Goal: Information Seeking & Learning: Learn about a topic

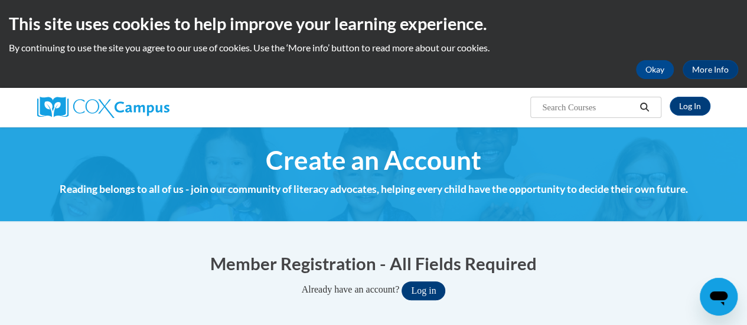
type input "[PERSON_NAME][EMAIL_ADDRESS][PERSON_NAME][DOMAIN_NAME]"
click at [426, 291] on button "Log in" at bounding box center [423, 291] width 44 height 19
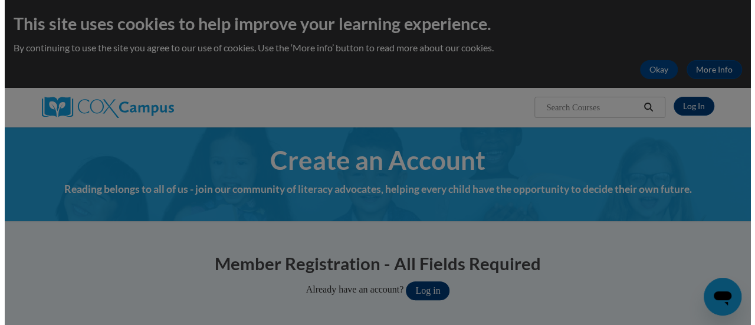
scroll to position [92, 0]
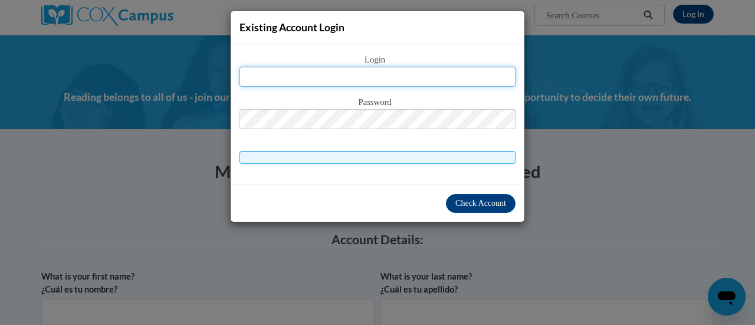
click at [378, 78] on input "text" at bounding box center [378, 77] width 276 height 20
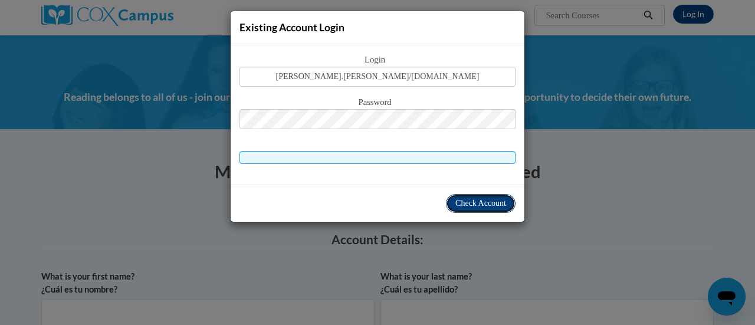
click at [483, 199] on span "Check Account" at bounding box center [481, 203] width 51 height 9
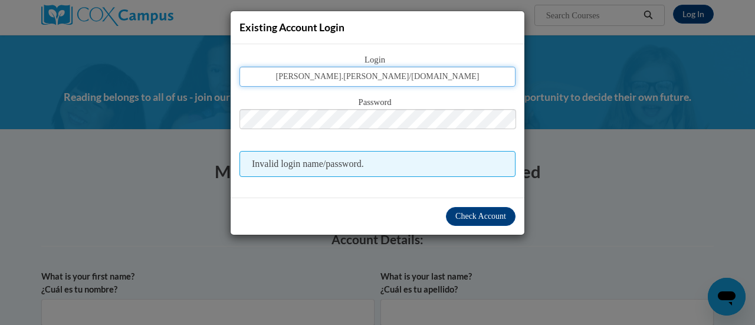
click at [479, 76] on input "samantha.rydzik/2rusd.org" at bounding box center [378, 77] width 276 height 20
type input "s"
click at [479, 76] on input "text" at bounding box center [378, 77] width 276 height 20
click at [430, 73] on input "text" at bounding box center [378, 77] width 276 height 20
type input "samantha.rydzik@rusd.org"
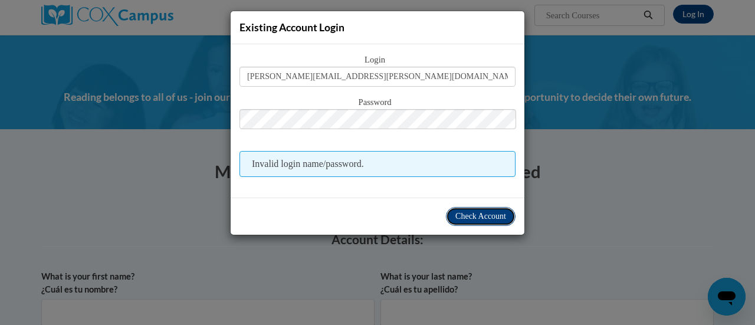
click at [468, 214] on span "Check Account" at bounding box center [481, 216] width 51 height 9
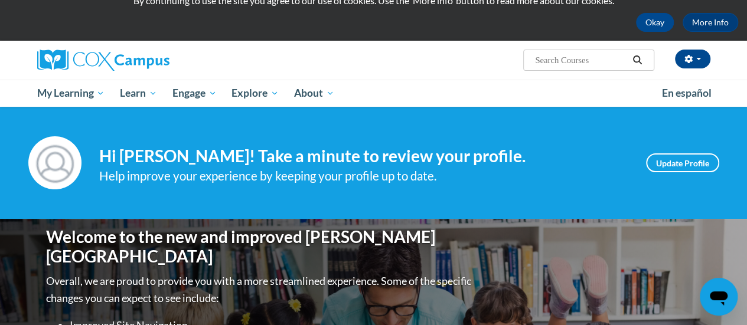
scroll to position [21, 0]
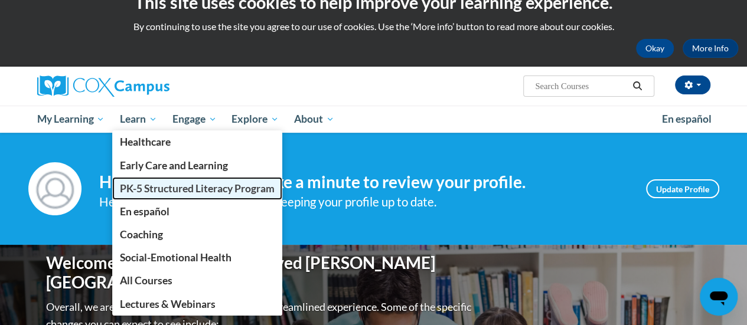
click at [165, 189] on span "PK-5 Structured Literacy Program" at bounding box center [197, 188] width 155 height 12
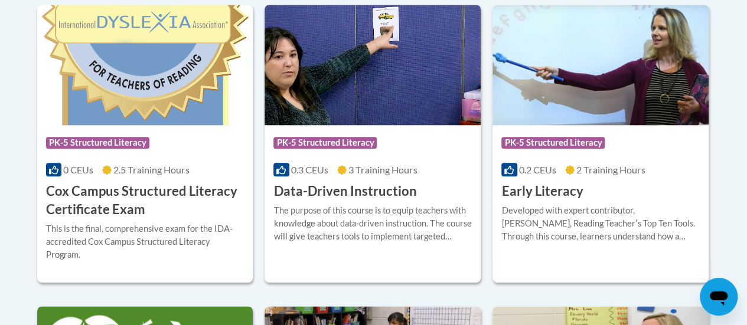
scroll to position [535, 0]
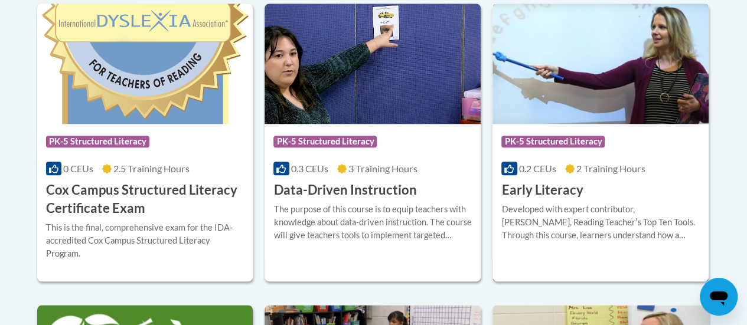
click at [525, 205] on div "Developed with expert contributor, Dr. Deborah Glaser, Reading Teacherʹs Top Te…" at bounding box center [600, 222] width 198 height 39
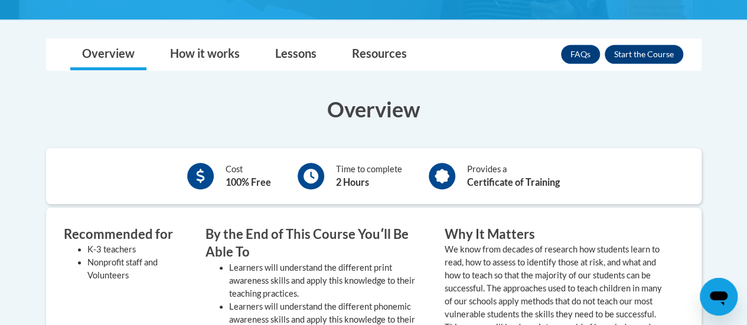
scroll to position [313, 0]
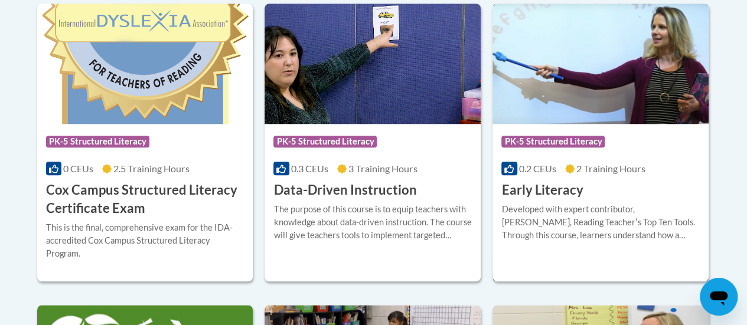
click at [569, 186] on h3 "Early Literacy" at bounding box center [541, 190] width 81 height 18
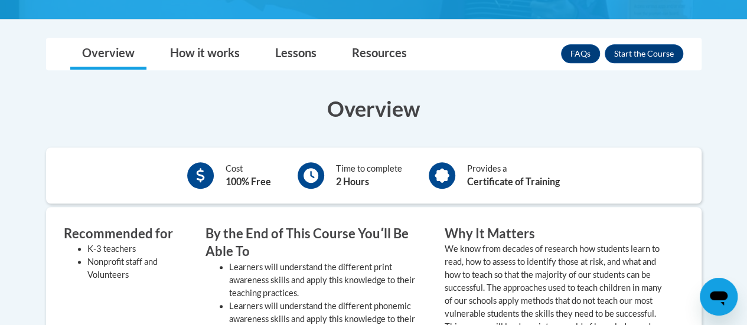
scroll to position [314, 0]
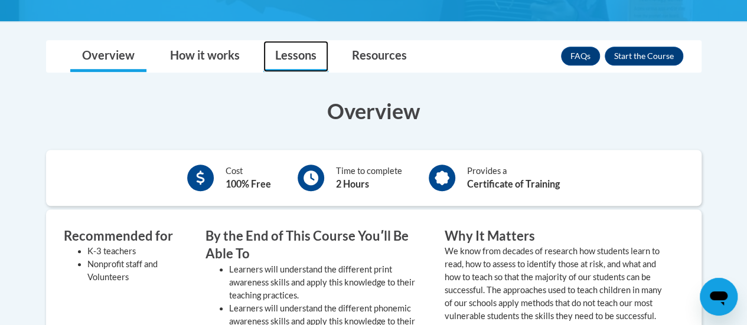
click at [290, 51] on link "Lessons" at bounding box center [295, 56] width 65 height 31
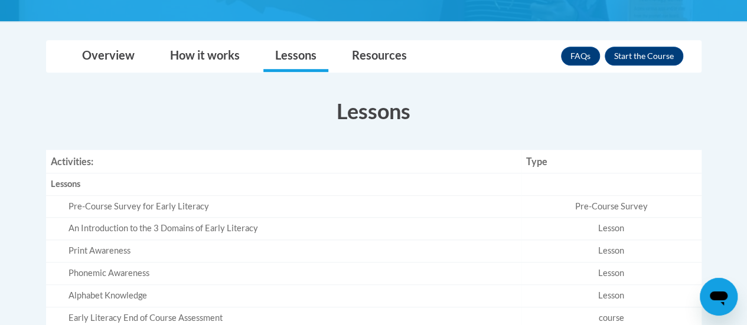
click at [198, 207] on div "Pre-Course Survey for Early Literacy" at bounding box center [292, 207] width 448 height 12
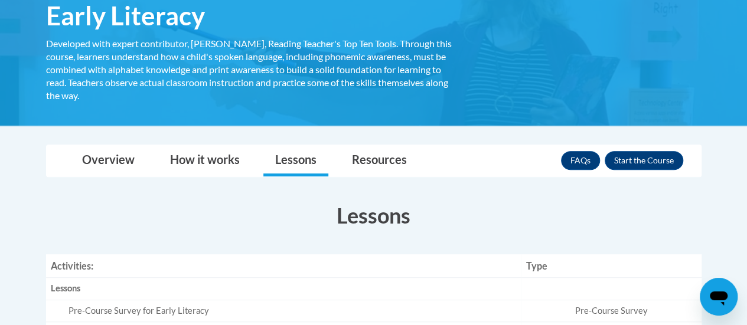
scroll to position [231, 0]
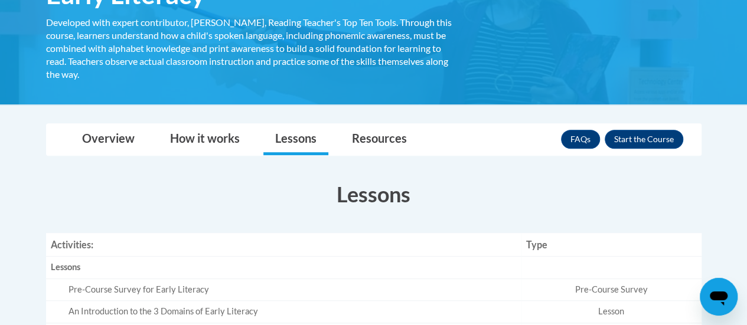
click at [135, 156] on div "Toggle navigation Overview How it works Lessons Resources FAQs Enroll Overview …" at bounding box center [373, 283] width 673 height 320
click at [129, 137] on link "Overview" at bounding box center [108, 139] width 76 height 31
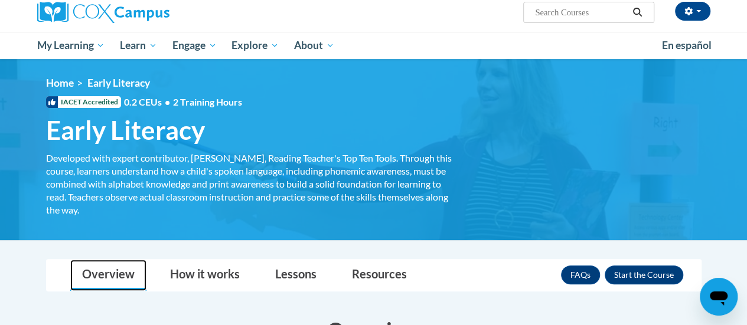
scroll to position [124, 0]
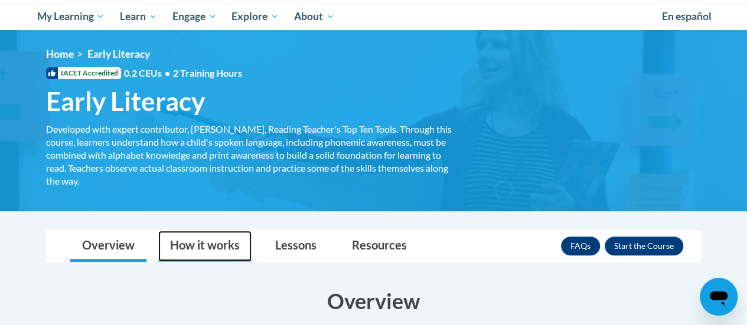
click at [209, 243] on link "How it works" at bounding box center [204, 246] width 93 height 31
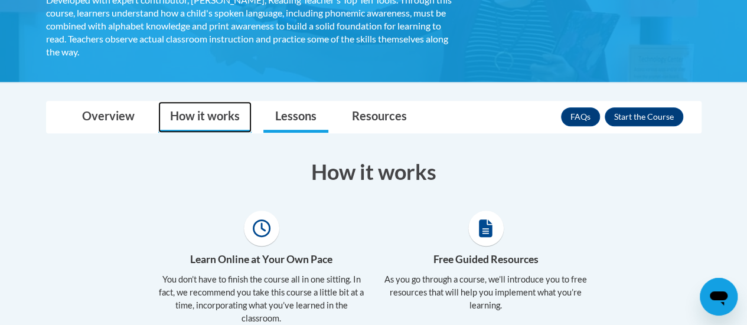
scroll to position [253, 0]
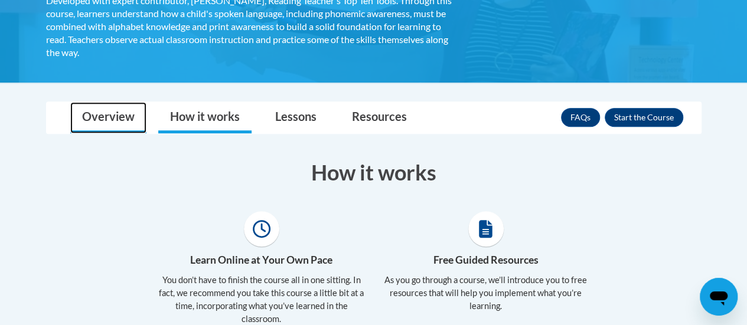
click at [114, 125] on link "Overview" at bounding box center [108, 117] width 76 height 31
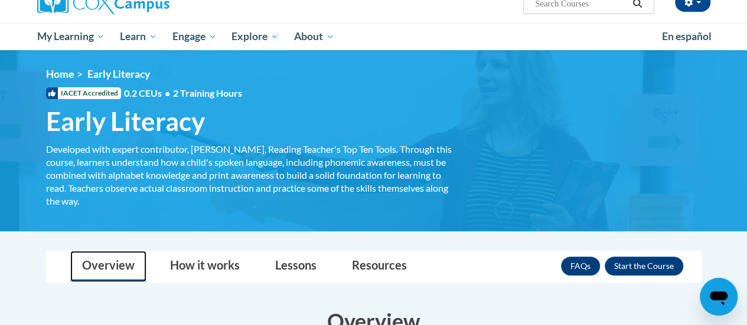
scroll to position [0, 0]
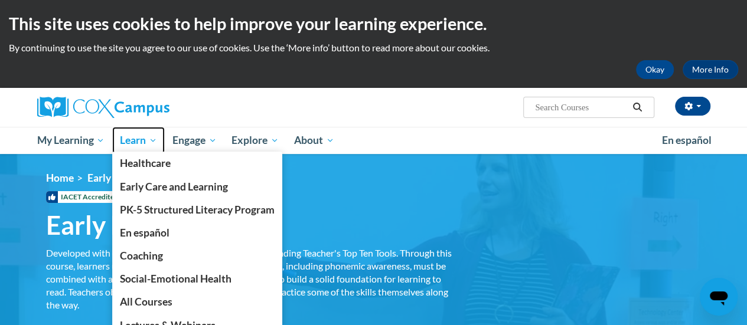
click at [136, 139] on span "Learn" at bounding box center [138, 140] width 37 height 14
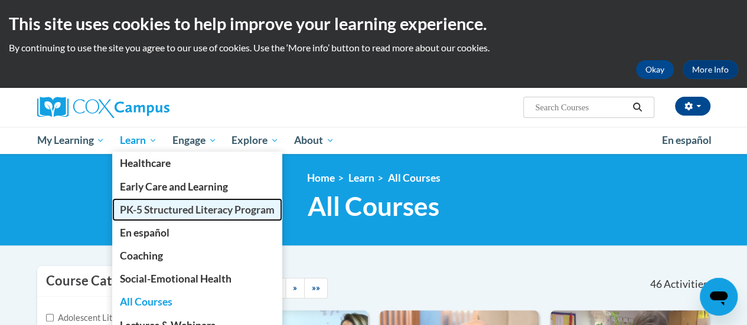
click at [165, 212] on span "PK-5 Structured Literacy Program" at bounding box center [197, 210] width 155 height 12
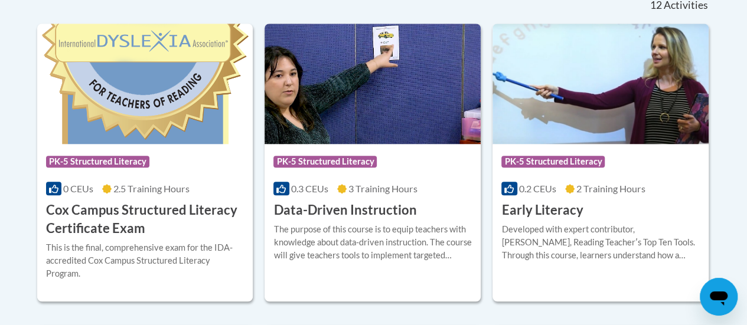
scroll to position [515, 0]
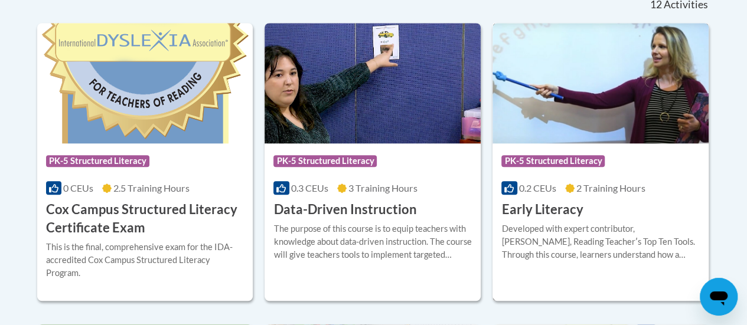
click at [541, 215] on h3 "Early Literacy" at bounding box center [541, 210] width 81 height 18
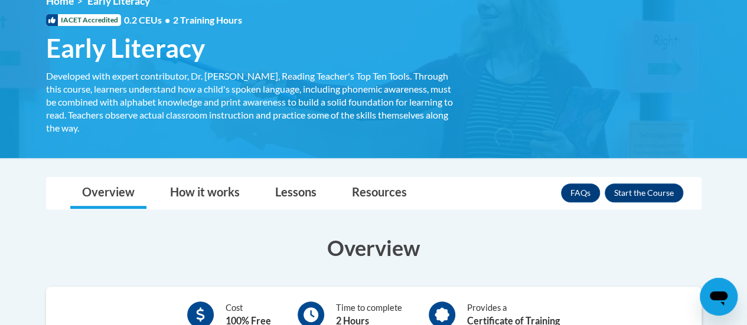
scroll to position [181, 0]
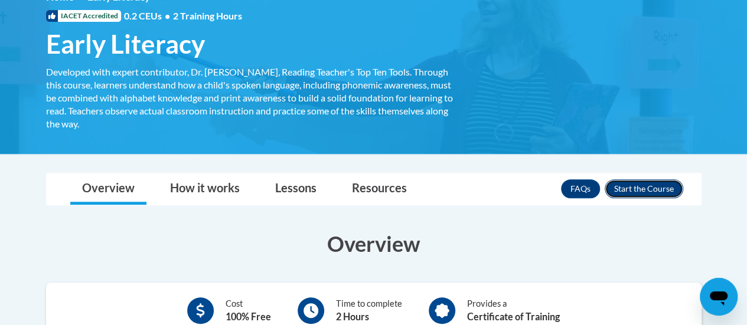
click at [636, 188] on button "Enroll" at bounding box center [643, 188] width 78 height 19
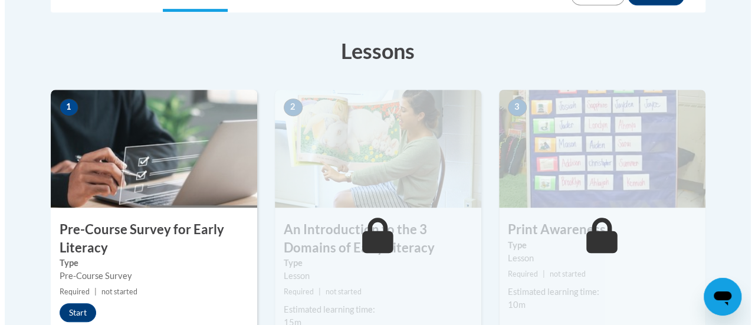
scroll to position [313, 0]
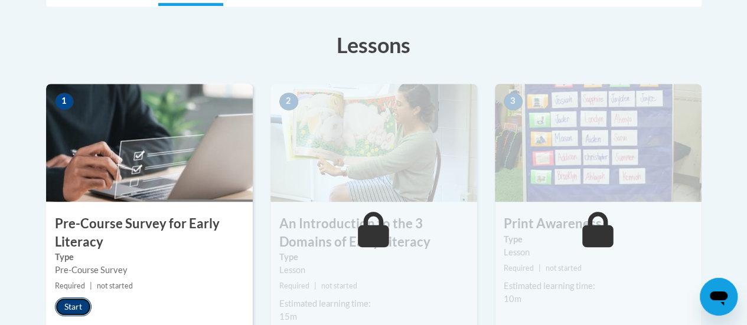
click at [81, 301] on button "Start" at bounding box center [73, 306] width 37 height 19
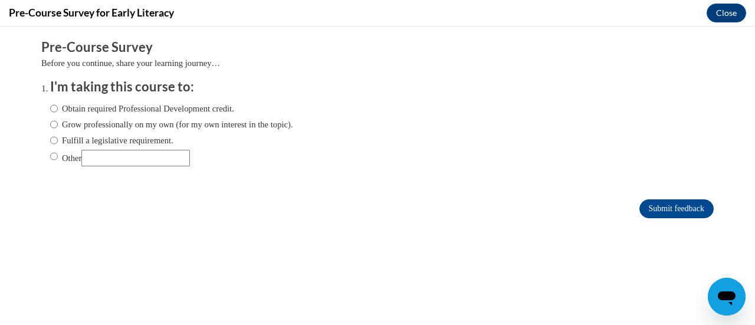
scroll to position [0, 0]
click at [50, 108] on input "Obtain required Professional Development credit." at bounding box center [54, 108] width 8 height 13
radio input "true"
click at [654, 215] on input "Submit feedback" at bounding box center [677, 208] width 74 height 19
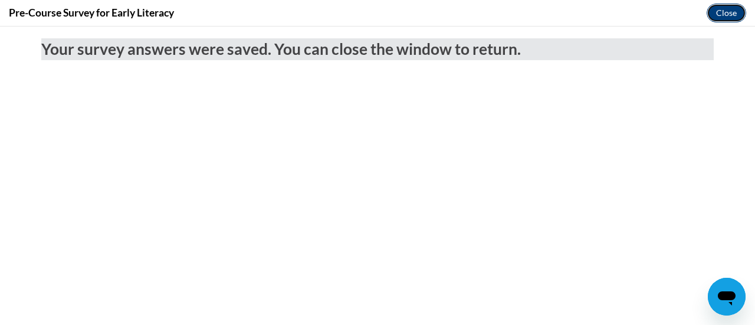
click at [716, 8] on button "Close" at bounding box center [727, 13] width 40 height 19
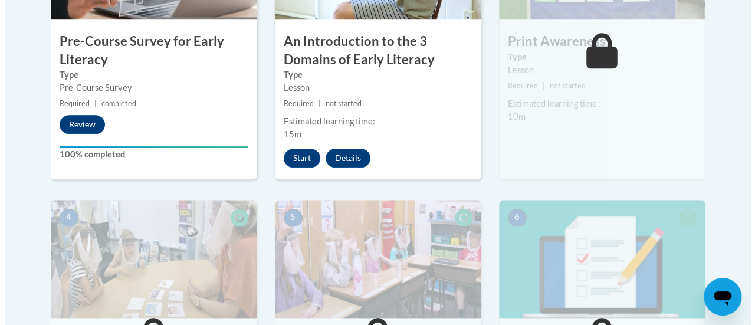
scroll to position [498, 0]
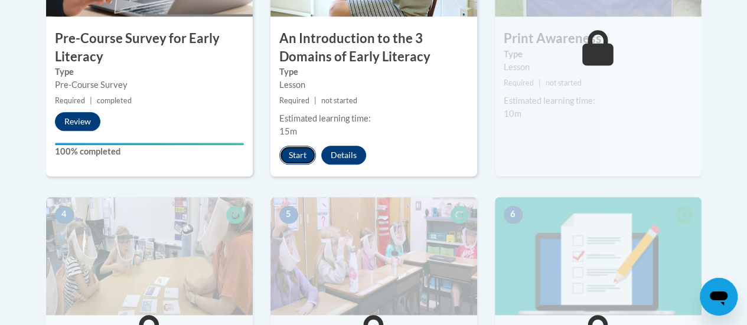
click at [292, 158] on button "Start" at bounding box center [297, 155] width 37 height 19
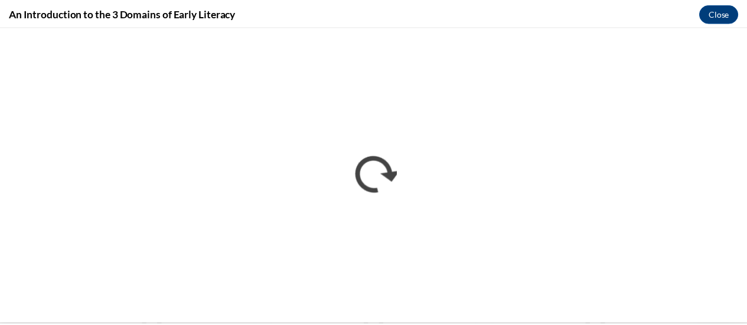
scroll to position [0, 0]
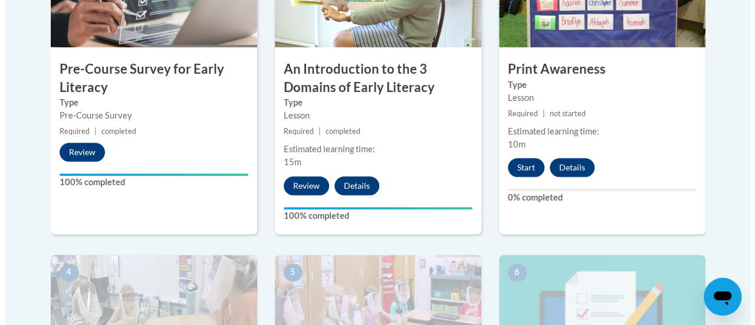
scroll to position [468, 0]
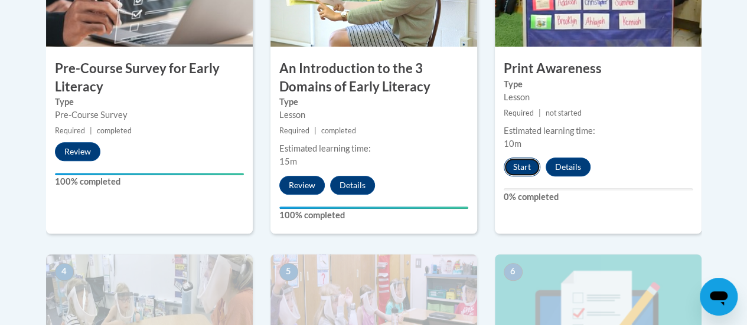
click at [523, 163] on button "Start" at bounding box center [521, 167] width 37 height 19
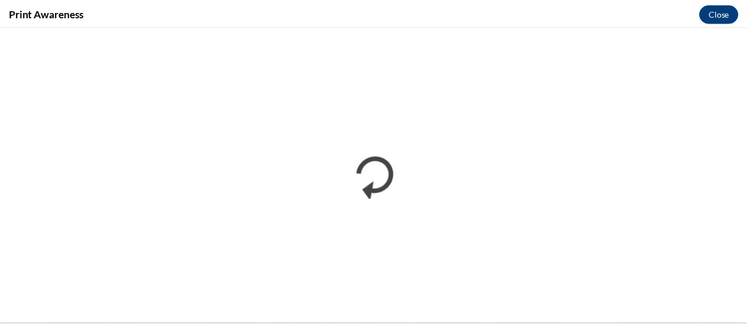
scroll to position [0, 0]
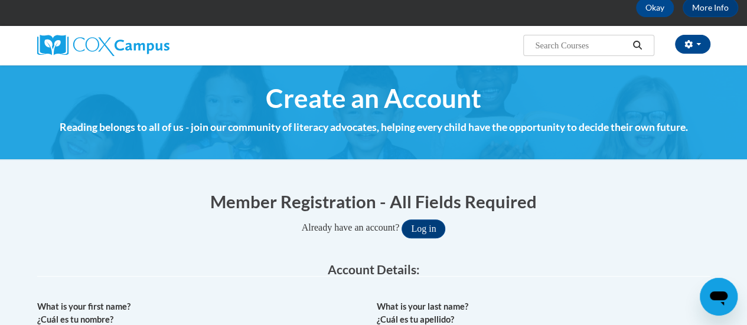
scroll to position [68, 0]
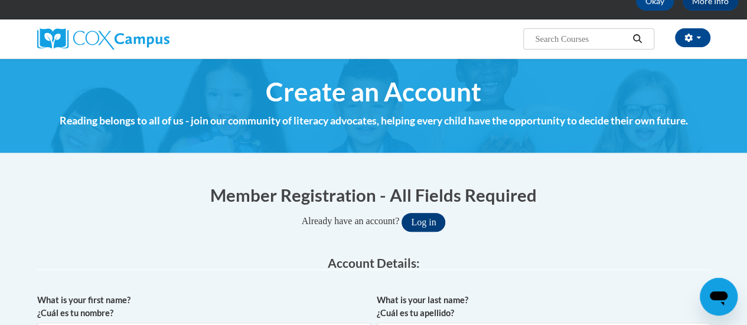
type input "[PERSON_NAME][EMAIL_ADDRESS][PERSON_NAME][DOMAIN_NAME]"
click at [440, 224] on button "Log in" at bounding box center [423, 222] width 44 height 19
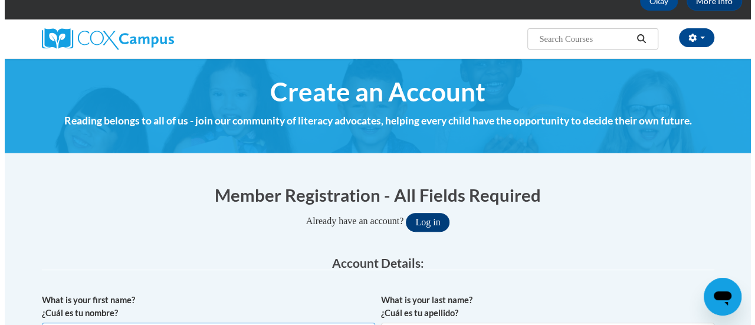
scroll to position [92, 0]
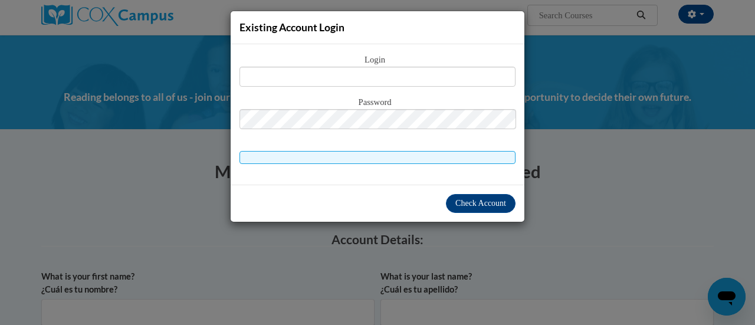
click at [381, 66] on span "Login" at bounding box center [378, 60] width 276 height 13
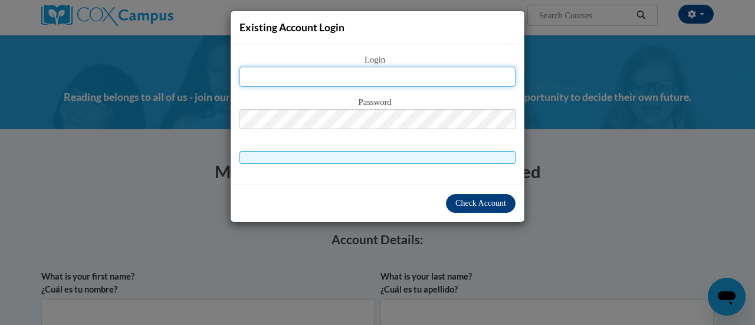
click at [381, 70] on input "text" at bounding box center [378, 77] width 276 height 20
type input "[PERSON_NAME][EMAIL_ADDRESS][PERSON_NAME][DOMAIN_NAME]"
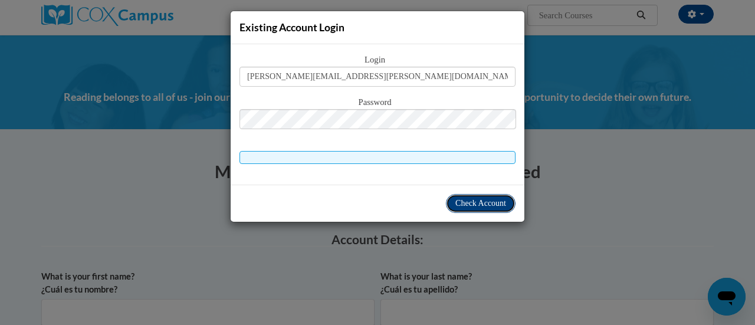
click at [473, 205] on span "Check Account" at bounding box center [481, 203] width 51 height 9
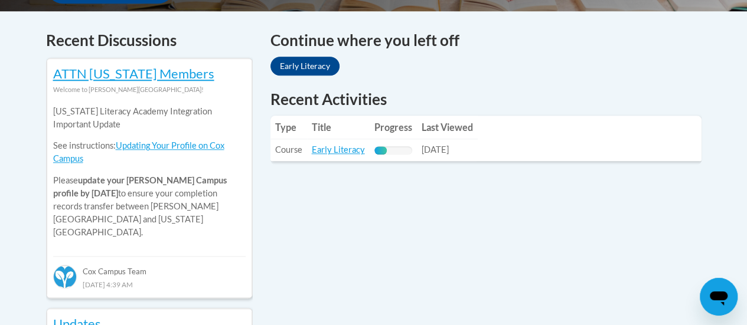
scroll to position [493, 0]
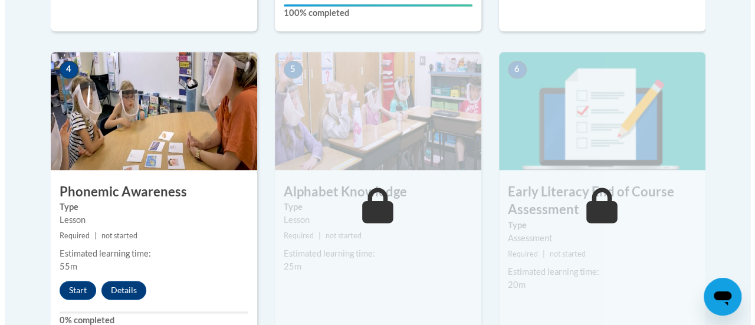
scroll to position [690, 0]
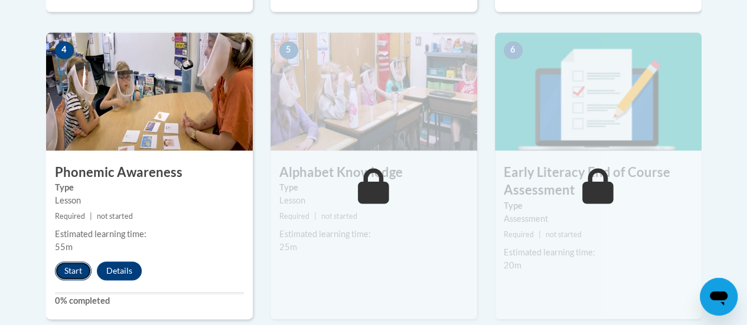
click at [83, 277] on button "Start" at bounding box center [73, 270] width 37 height 19
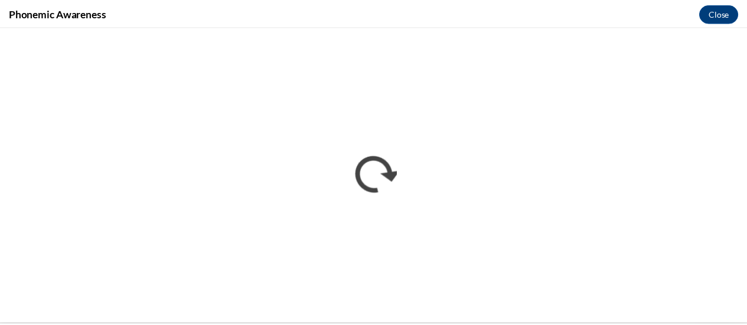
scroll to position [0, 0]
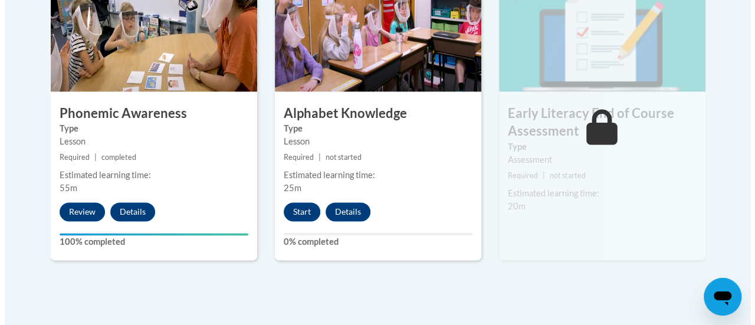
scroll to position [788, 0]
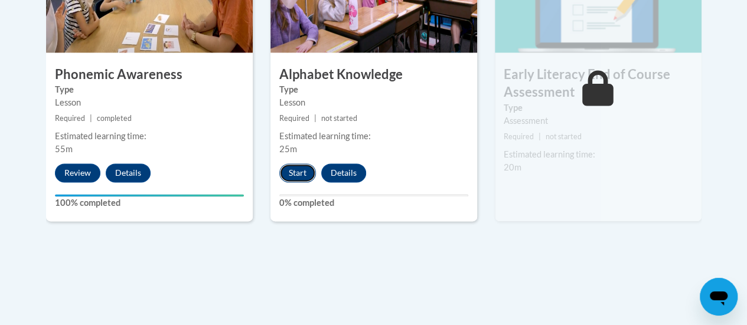
click at [298, 169] on button "Start" at bounding box center [297, 172] width 37 height 19
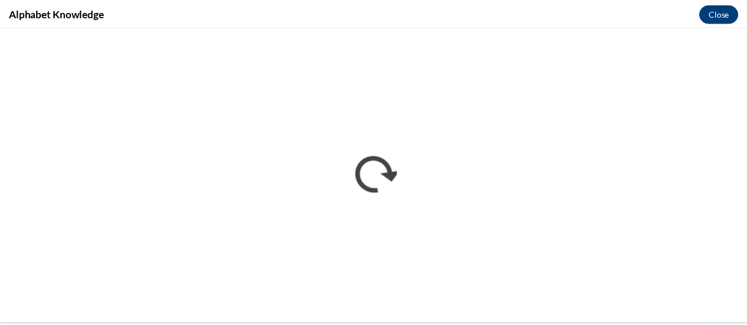
scroll to position [0, 0]
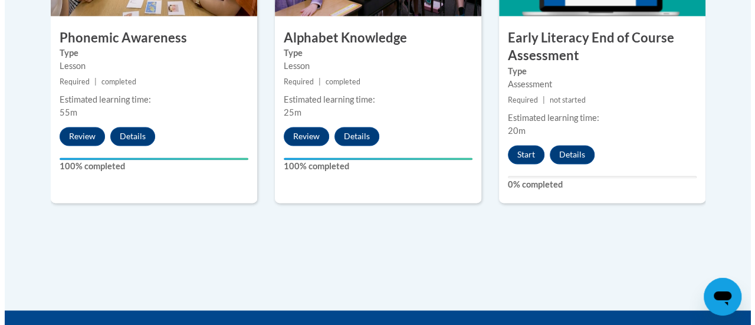
scroll to position [825, 0]
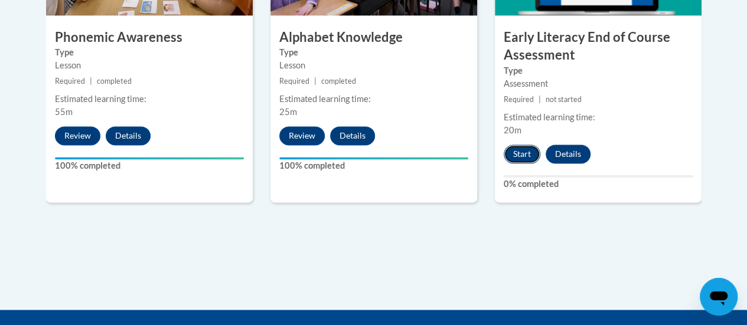
click at [516, 161] on button "Start" at bounding box center [521, 154] width 37 height 19
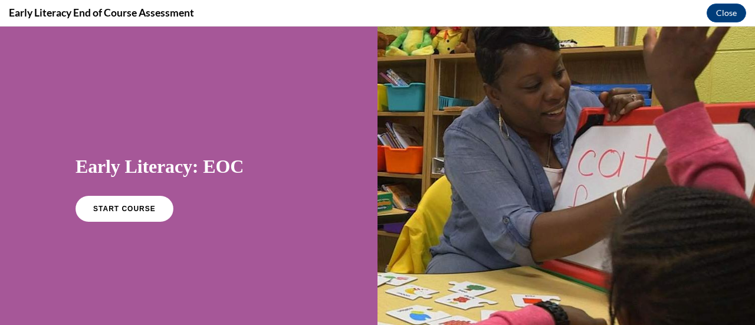
scroll to position [0, 0]
click at [152, 205] on link "START COURSE" at bounding box center [124, 208] width 103 height 27
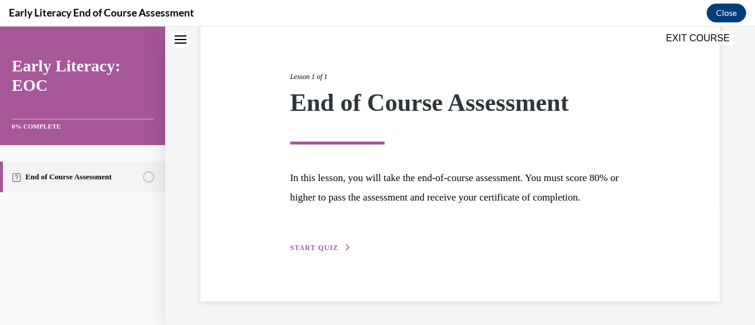
scroll to position [138, 0]
click at [338, 240] on div "Lesson 1 of 1 End of Course Assessment In this lesson, you will take the end-of…" at bounding box center [461, 149] width 358 height 210
click at [320, 246] on span "START QUIZ" at bounding box center [314, 248] width 48 height 8
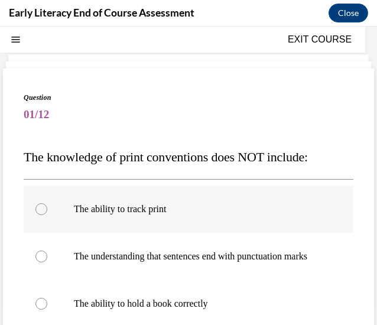
scroll to position [41, 0]
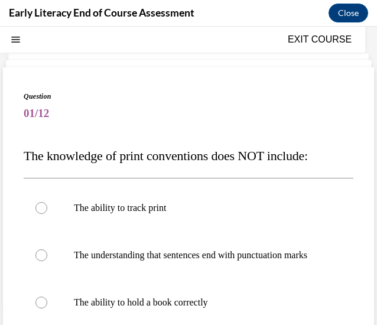
click at [292, 174] on div "Question 01/12 The knowledge of print conventions does NOT include: The ability…" at bounding box center [188, 304] width 329 height 426
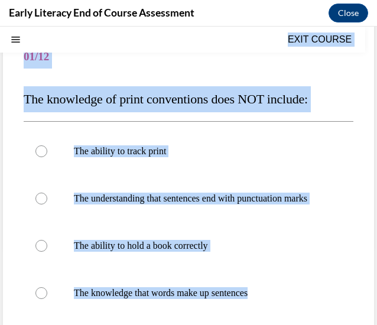
scroll to position [87, 0]
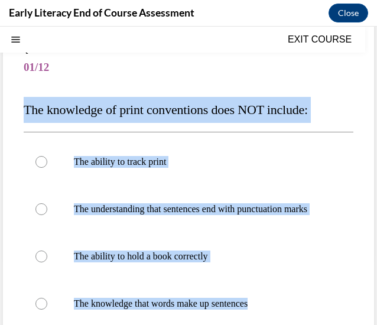
drag, startPoint x: 271, startPoint y: 224, endPoint x: 27, endPoint y: 106, distance: 271.6
click at [27, 106] on div "Question 01/12 The knowledge of print conventions does NOT include: The ability…" at bounding box center [188, 258] width 329 height 426
copy div "The knowledge of print conventions does NOT include: The ability to track print…"
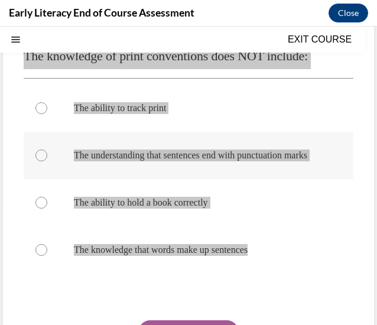
scroll to position [142, 0]
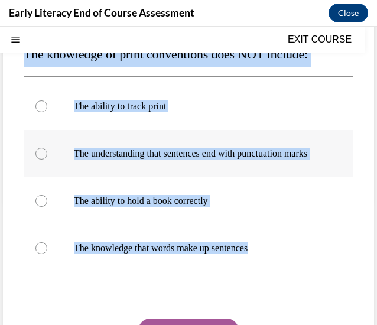
click at [246, 150] on p "The understanding that sentences end with punctuation marks" at bounding box center [199, 154] width 250 height 12
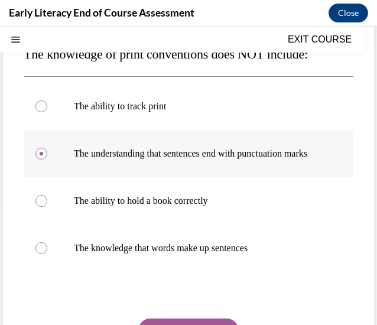
scroll to position [256, 0]
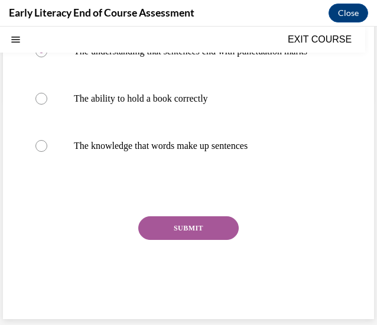
click at [185, 228] on button "SUBMIT" at bounding box center [188, 228] width 100 height 24
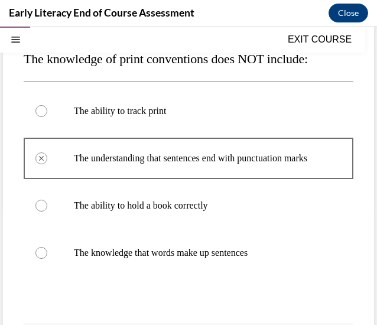
scroll to position [138, 0]
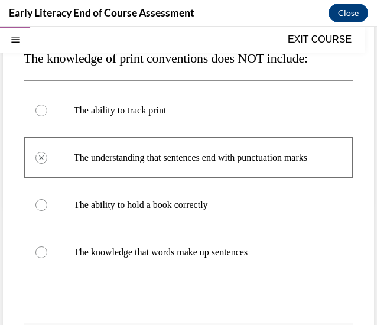
click at [212, 258] on p "The knowledge that words make up sentences" at bounding box center [199, 252] width 250 height 12
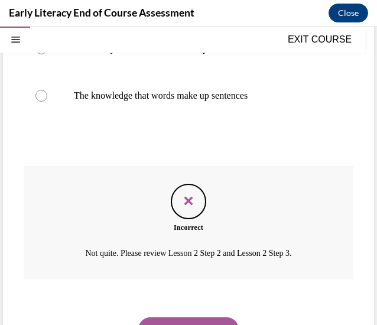
scroll to position [351, 0]
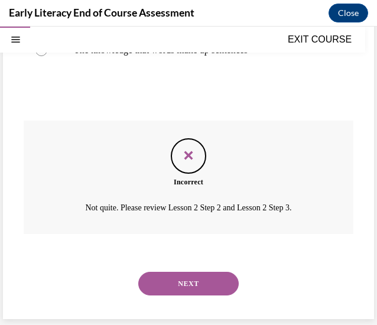
click at [184, 285] on button "NEXT" at bounding box center [188, 283] width 100 height 24
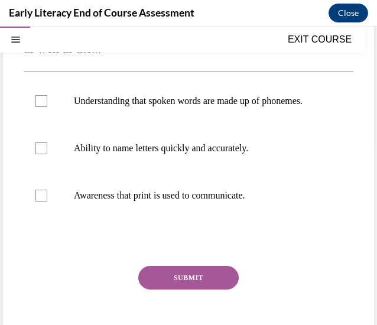
scroll to position [199, 0]
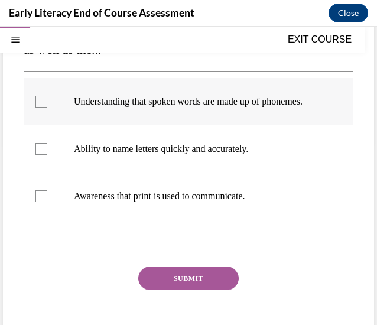
drag, startPoint x: 281, startPoint y: 215, endPoint x: 126, endPoint y: 126, distance: 178.5
click at [126, 126] on ul "Understanding that spoken words are made up of phonemes. Ability to name letter…" at bounding box center [188, 149] width 329 height 142
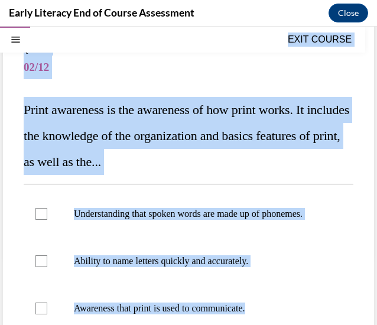
scroll to position [0, 0]
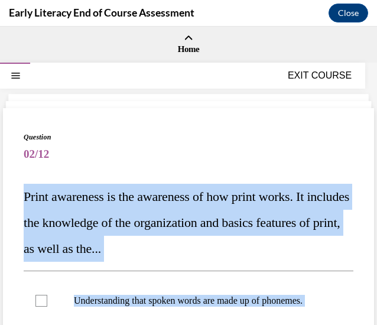
drag, startPoint x: 260, startPoint y: 206, endPoint x: 25, endPoint y: 193, distance: 235.2
copy div "Print awareness is the awareness of how print works. It includes the knowledge …"
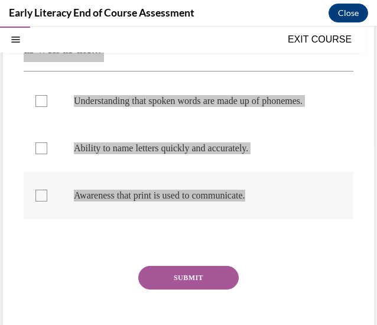
scroll to position [203, 0]
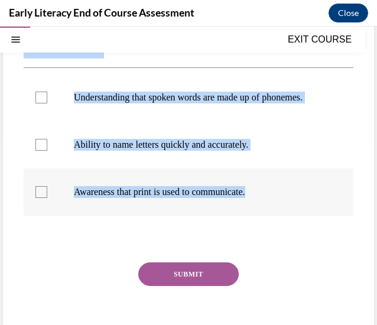
click at [38, 198] on div at bounding box center [41, 192] width 12 height 12
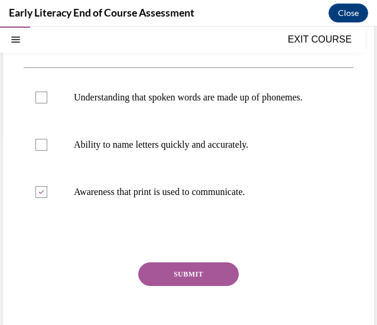
click at [195, 286] on button "SUBMIT" at bounding box center [188, 274] width 100 height 24
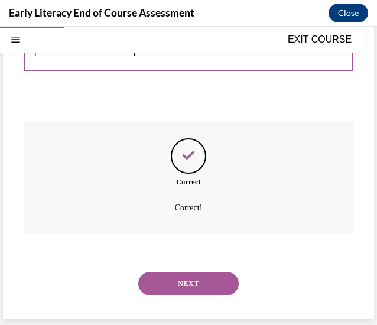
scroll to position [356, 0]
click at [201, 283] on button "NEXT" at bounding box center [188, 283] width 100 height 24
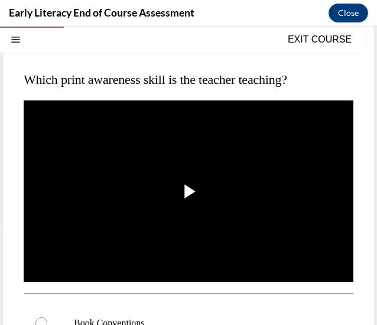
scroll to position [117, 0]
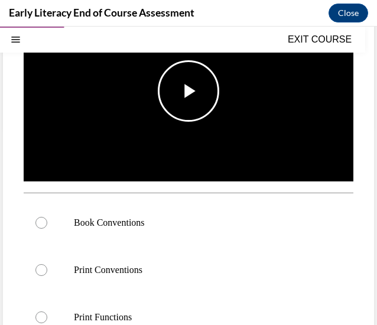
click at [187, 120] on img "Video player" at bounding box center [188, 90] width 329 height 185
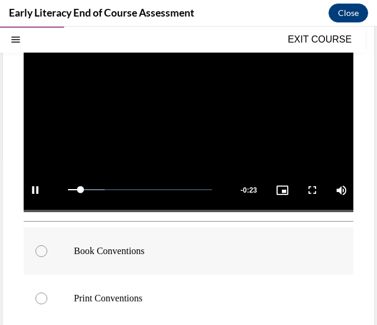
click at [170, 256] on div at bounding box center [188, 250] width 329 height 47
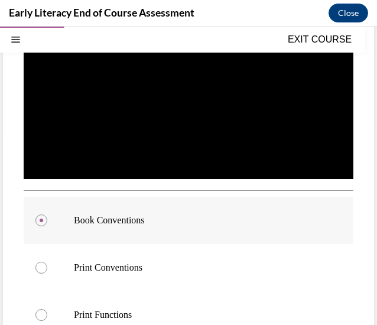
scroll to position [220, 0]
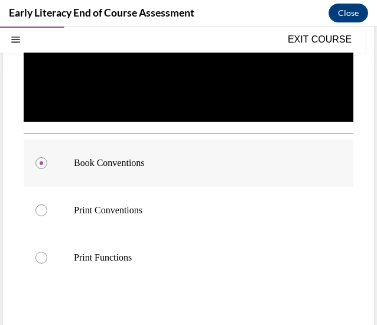
click at [170, 256] on p "Print Functions" at bounding box center [199, 257] width 250 height 12
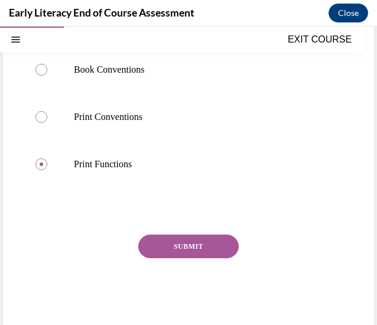
click at [181, 247] on button "SUBMIT" at bounding box center [188, 246] width 100 height 24
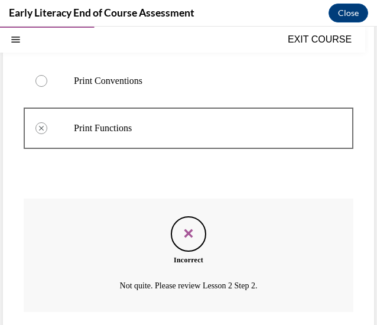
scroll to position [478, 0]
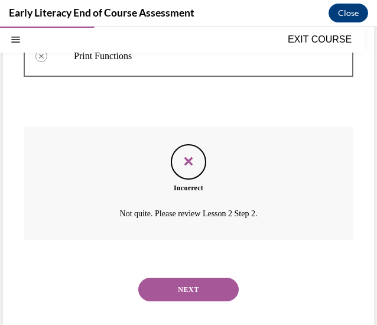
click at [186, 277] on button "NEXT" at bounding box center [188, 289] width 100 height 24
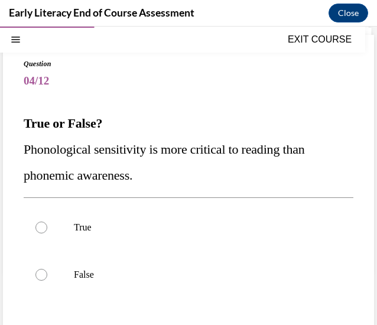
scroll to position [86, 0]
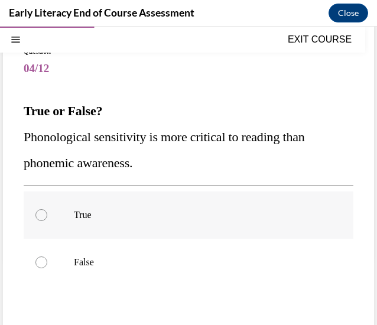
click at [186, 232] on div at bounding box center [188, 214] width 329 height 47
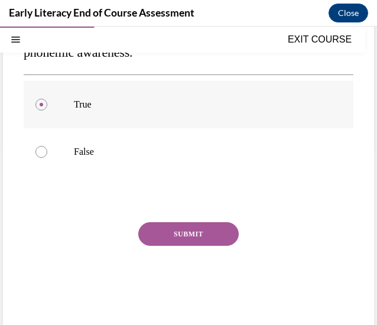
click at [186, 232] on button "SUBMIT" at bounding box center [188, 234] width 100 height 24
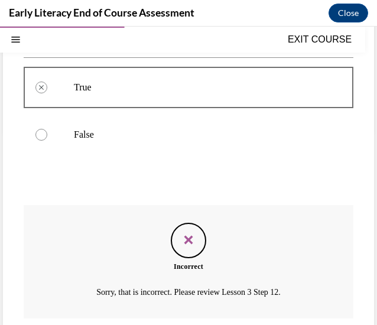
scroll to position [297, 0]
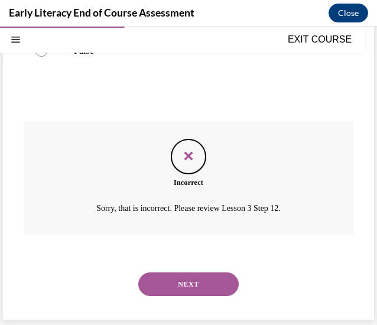
click at [192, 279] on button "NEXT" at bounding box center [188, 284] width 100 height 24
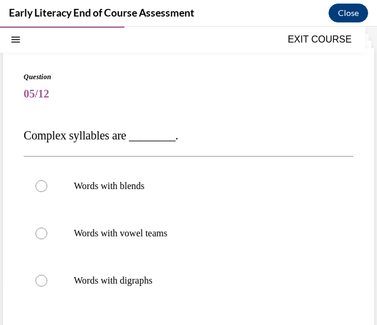
scroll to position [63, 0]
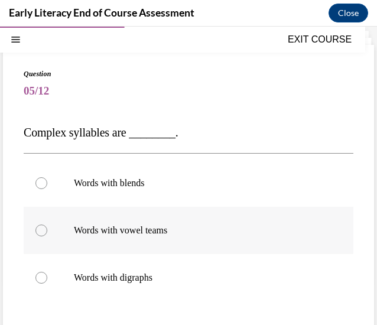
click at [192, 245] on div at bounding box center [188, 230] width 329 height 47
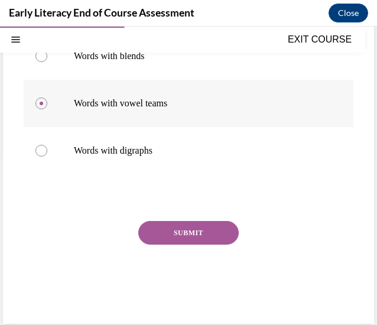
scroll to position [191, 0]
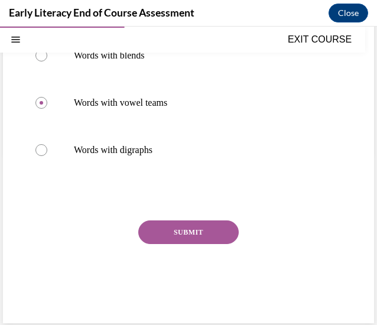
click at [194, 227] on button "SUBMIT" at bounding box center [188, 232] width 100 height 24
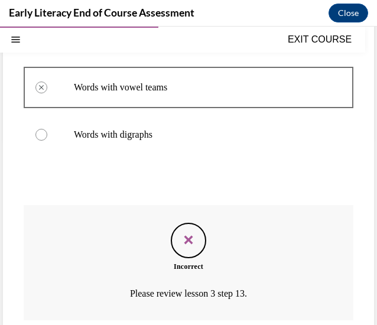
scroll to position [292, 0]
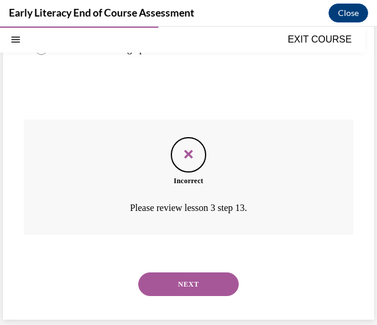
click at [192, 276] on button "NEXT" at bounding box center [188, 284] width 100 height 24
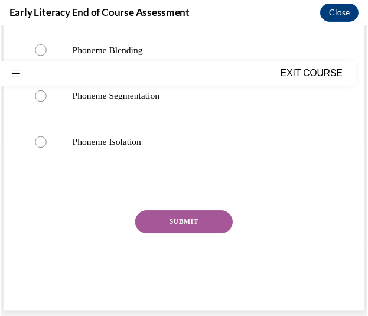
scroll to position [0, 0]
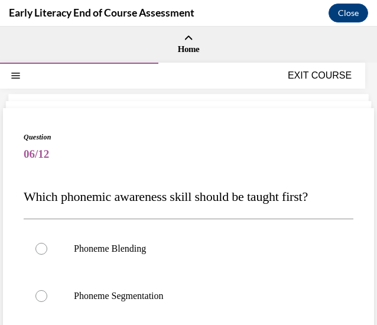
click at [314, 78] on button "EXIT COURSE" at bounding box center [319, 75] width 71 height 14
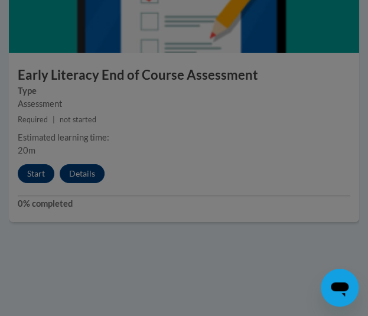
scroll to position [1978, 0]
click at [41, 180] on div at bounding box center [184, 158] width 368 height 316
click at [41, 178] on div at bounding box center [184, 158] width 368 height 316
click at [268, 81] on div at bounding box center [184, 158] width 368 height 316
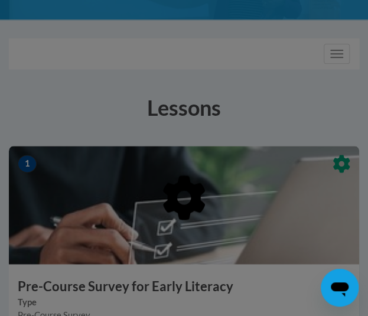
scroll to position [0, 0]
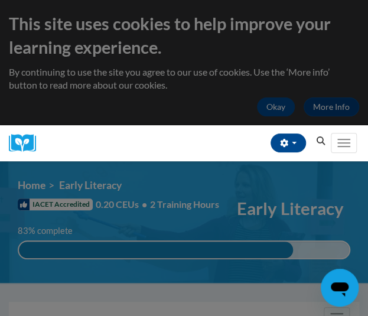
click at [194, 141] on div "Sam Rydzik (America/Unknown UTC-04:00) My Profile Inbox My Transcripts Log Out …" at bounding box center [186, 143] width 285 height 36
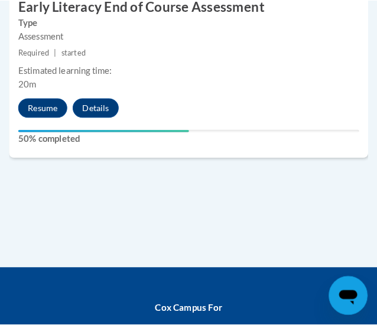
scroll to position [1955, 0]
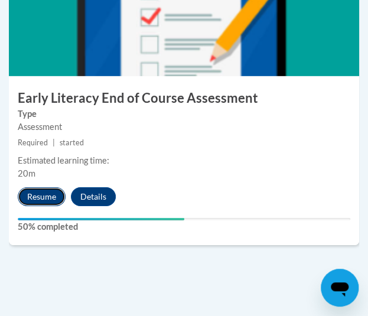
click at [42, 196] on button "Resume" at bounding box center [42, 196] width 48 height 19
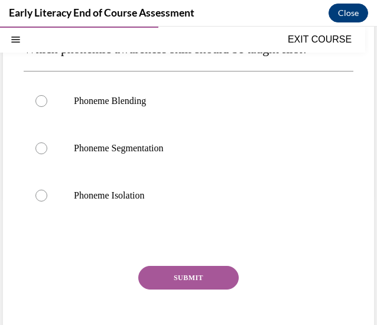
scroll to position [147, 0]
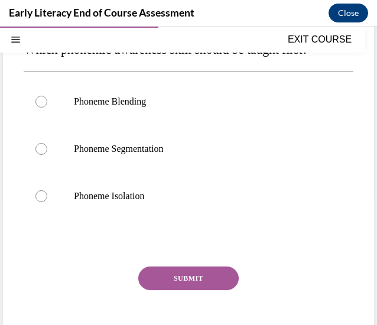
click at [248, 152] on p "Phoneme Segmentation" at bounding box center [199, 149] width 250 height 12
click at [203, 279] on button "SUBMIT" at bounding box center [188, 278] width 100 height 24
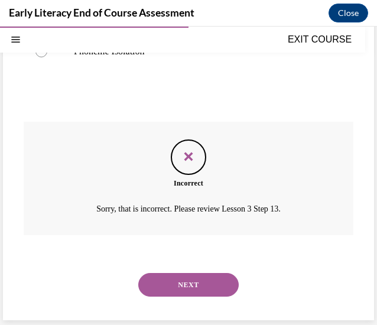
scroll to position [292, 0]
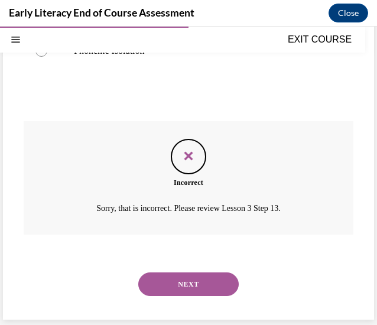
click at [203, 279] on button "NEXT" at bounding box center [188, 284] width 100 height 24
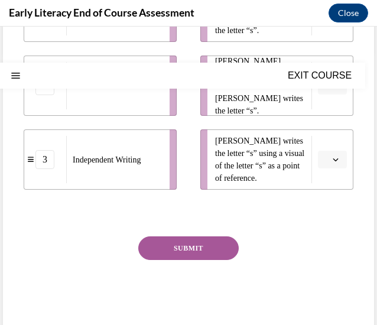
scroll to position [0, 0]
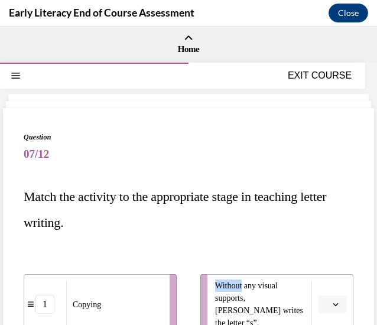
click at [203, 279] on li "Without any visual supports, [PERSON_NAME] writes the letter “s”." at bounding box center [276, 304] width 153 height 60
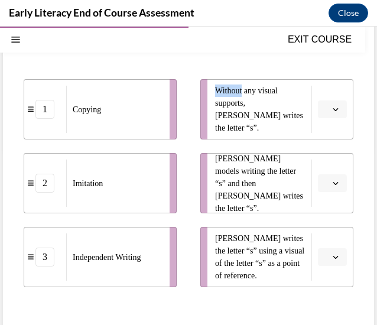
scroll to position [199, 0]
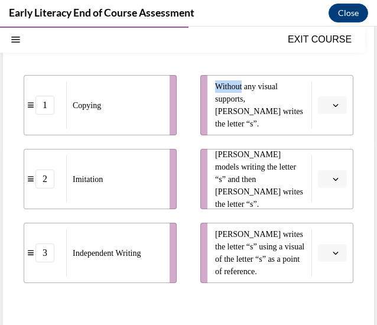
click at [333, 104] on icon "button" at bounding box center [335, 105] width 5 height 3
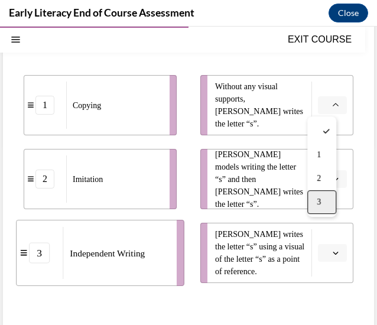
click at [317, 198] on span "3" at bounding box center [318, 201] width 4 height 9
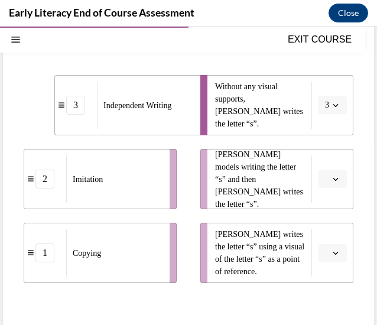
click at [325, 180] on span "Please select an option" at bounding box center [327, 179] width 4 height 12
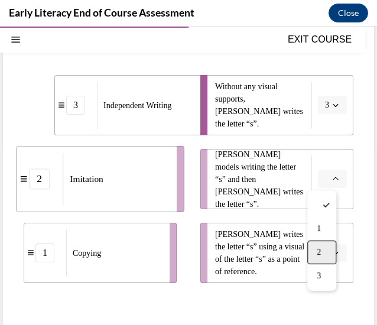
click at [323, 253] on div "2" at bounding box center [321, 252] width 29 height 24
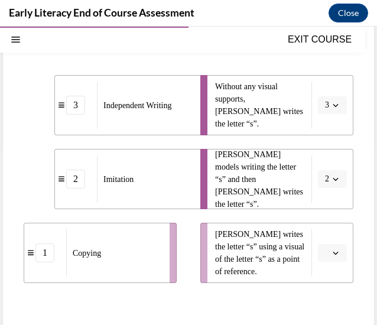
click at [323, 257] on button "button" at bounding box center [332, 253] width 29 height 18
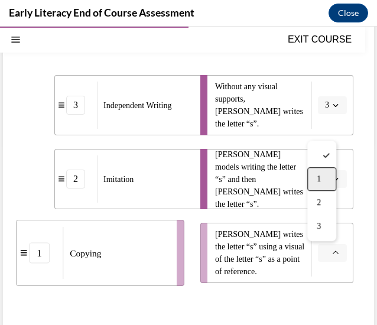
click at [325, 176] on div "1" at bounding box center [321, 179] width 29 height 24
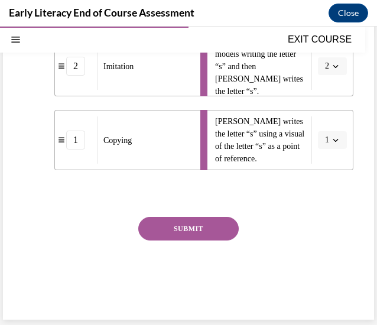
click at [191, 228] on button "SUBMIT" at bounding box center [188, 229] width 100 height 24
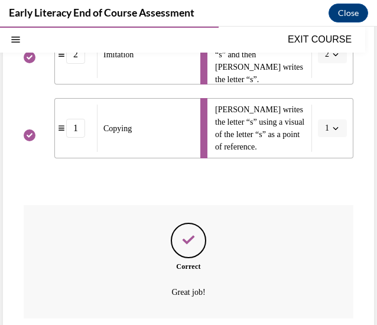
scroll to position [407, 0]
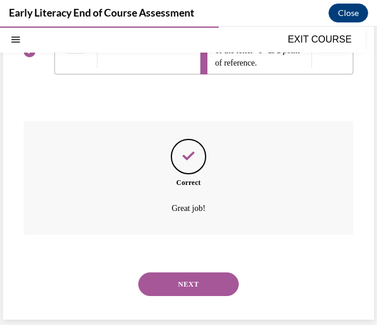
click at [192, 279] on button "NEXT" at bounding box center [188, 284] width 100 height 24
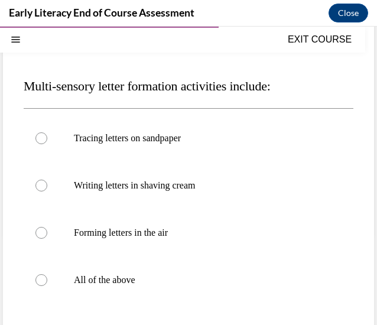
scroll to position [118, 0]
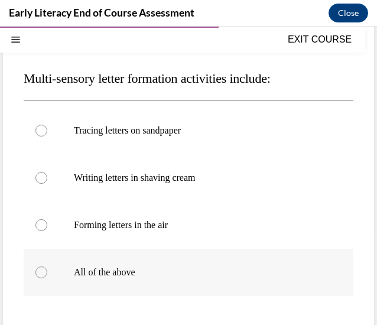
click at [192, 279] on div at bounding box center [188, 271] width 329 height 47
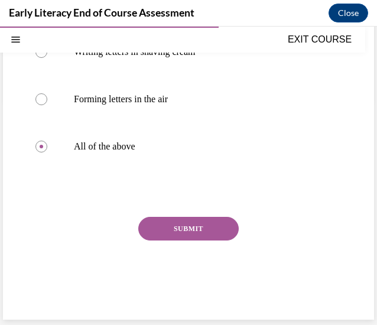
click at [191, 226] on button "SUBMIT" at bounding box center [188, 229] width 100 height 24
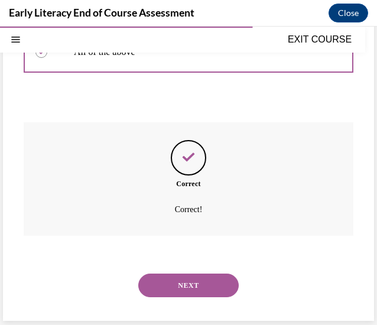
scroll to position [339, 0]
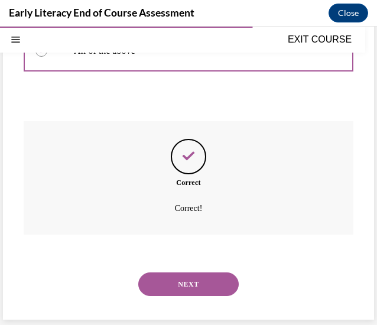
click at [192, 282] on button "NEXT" at bounding box center [188, 284] width 100 height 24
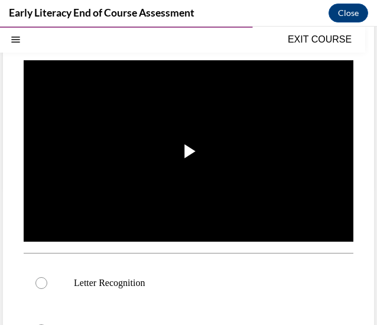
scroll to position [165, 0]
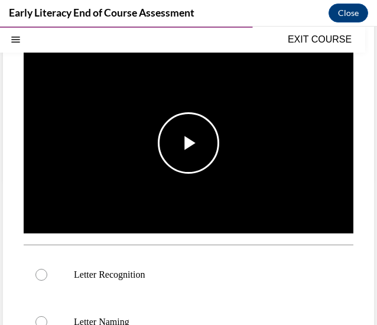
click at [185, 176] on img "Video player" at bounding box center [188, 142] width 329 height 185
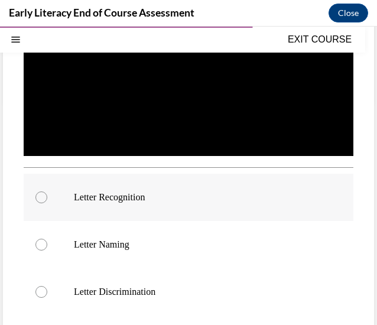
scroll to position [243, 0]
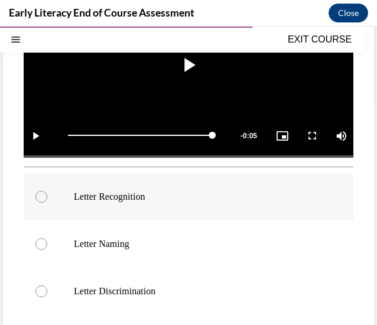
click at [219, 195] on p "Letter Recognition" at bounding box center [199, 197] width 250 height 12
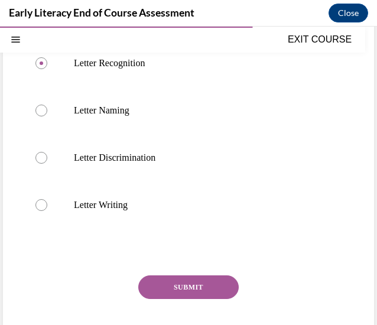
click at [192, 278] on button "SUBMIT" at bounding box center [188, 287] width 100 height 24
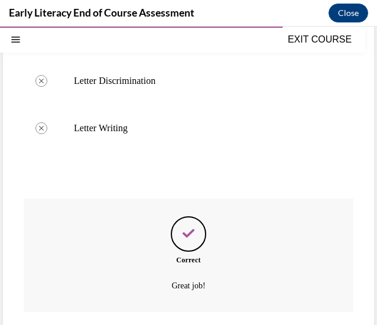
scroll to position [525, 0]
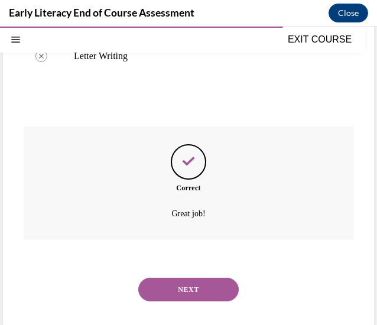
click at [191, 291] on button "NEXT" at bounding box center [188, 289] width 100 height 24
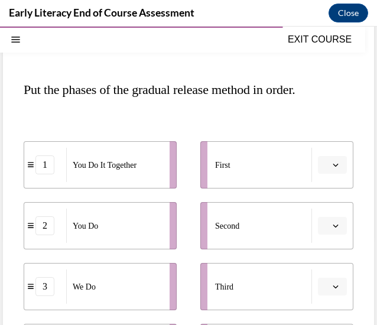
scroll to position [97, 0]
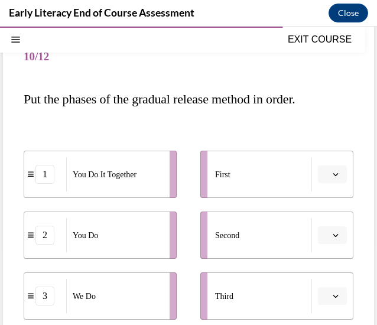
click at [331, 233] on span "button" at bounding box center [335, 235] width 8 height 8
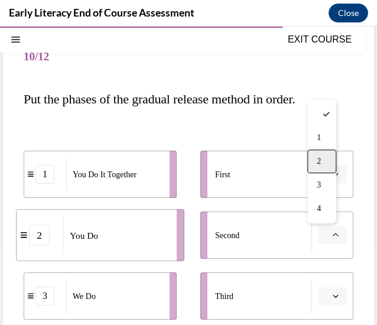
click at [330, 165] on div "2" at bounding box center [321, 161] width 29 height 24
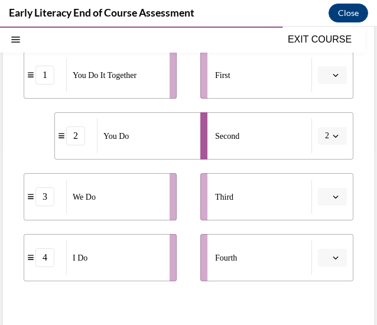
scroll to position [198, 0]
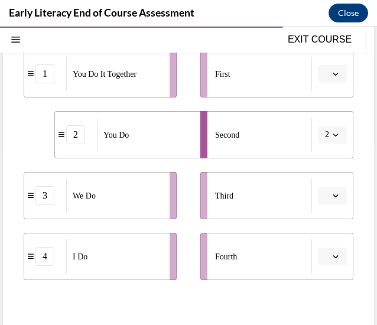
click at [325, 256] on span "Please select an option" at bounding box center [327, 256] width 4 height 12
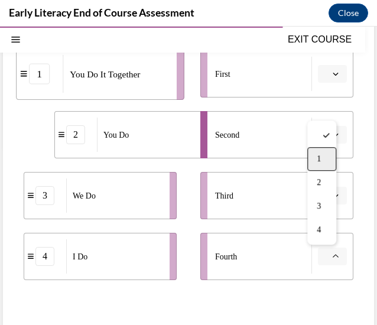
click at [317, 160] on span "1" at bounding box center [318, 158] width 4 height 9
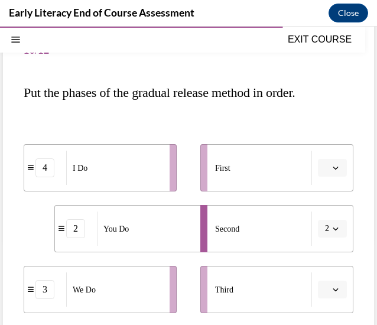
scroll to position [158, 0]
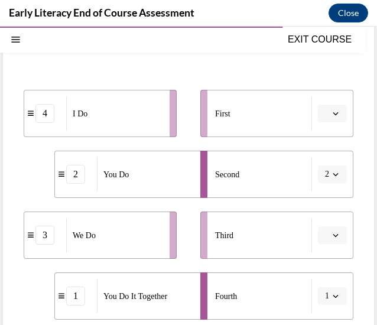
click at [321, 178] on button "2" at bounding box center [332, 174] width 29 height 18
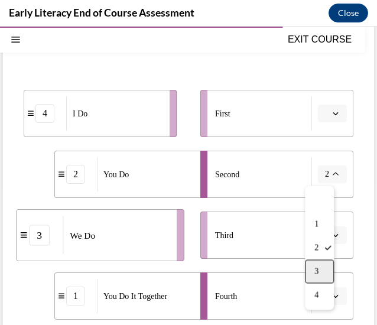
click at [315, 268] on span "3" at bounding box center [316, 270] width 4 height 9
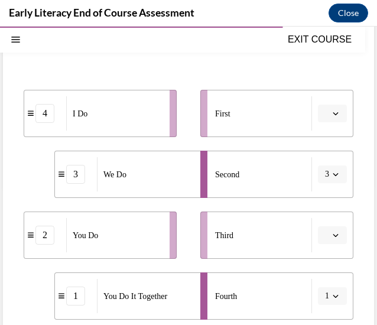
click at [332, 234] on icon "button" at bounding box center [335, 235] width 6 height 6
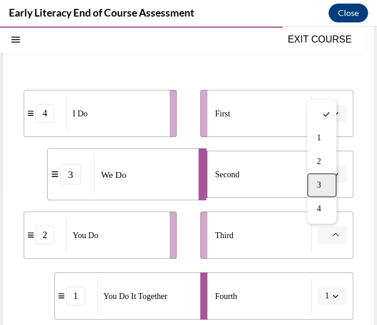
click at [324, 186] on div "3" at bounding box center [321, 186] width 29 height 24
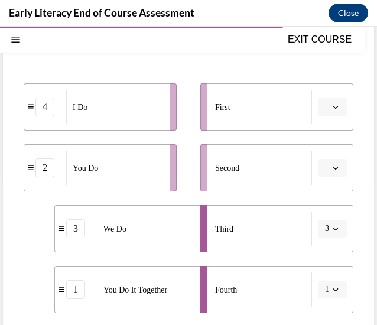
scroll to position [148, 0]
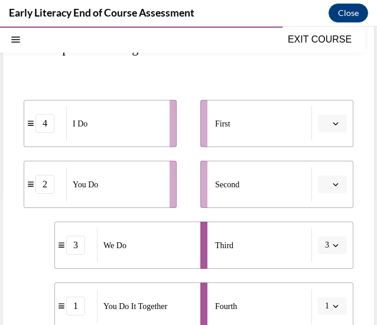
click at [335, 122] on button "button" at bounding box center [332, 123] width 29 height 18
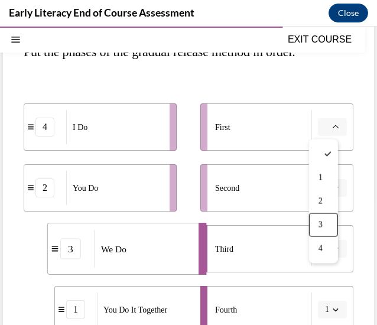
scroll to position [144, 0]
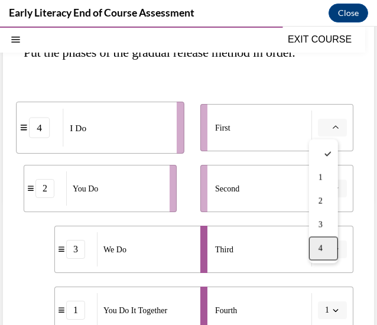
click at [322, 245] on span "4" at bounding box center [320, 247] width 4 height 9
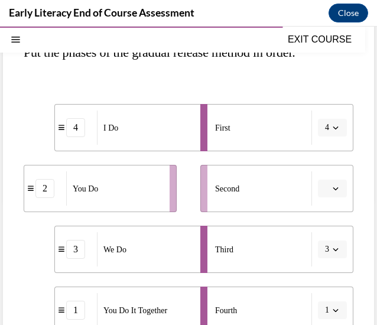
click at [332, 188] on button "button" at bounding box center [332, 188] width 29 height 18
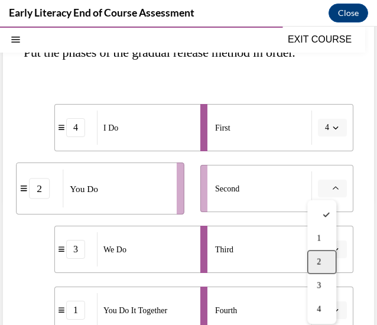
click at [334, 259] on div "2" at bounding box center [321, 262] width 29 height 24
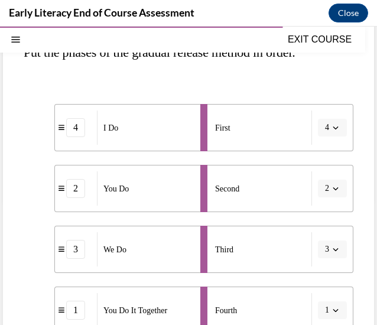
click at [319, 256] on button "3" at bounding box center [332, 249] width 29 height 18
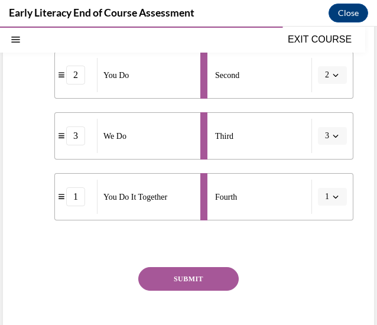
scroll to position [265, 0]
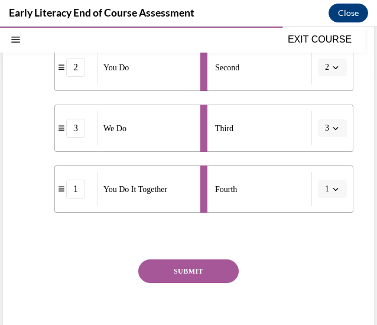
click at [199, 275] on button "SUBMIT" at bounding box center [188, 271] width 100 height 24
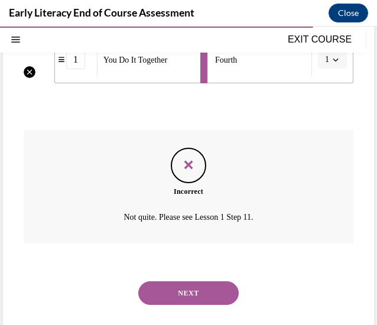
scroll to position [403, 0]
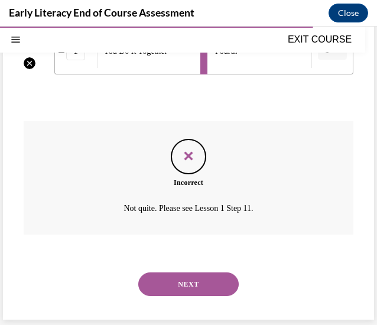
click at [201, 288] on button "NEXT" at bounding box center [188, 284] width 100 height 24
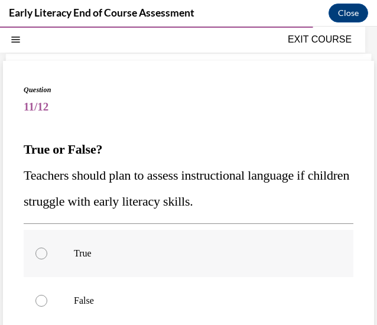
scroll to position [76, 0]
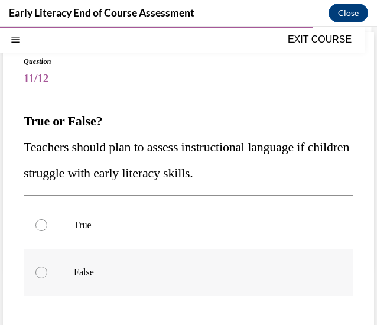
click at [192, 253] on div at bounding box center [188, 271] width 329 height 47
click at [185, 221] on p "True" at bounding box center [199, 225] width 250 height 12
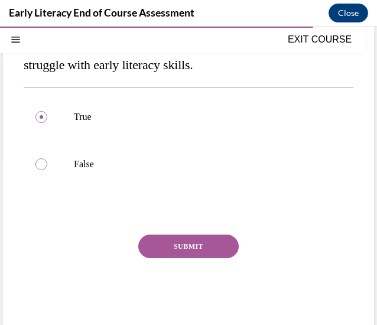
click at [185, 246] on button "SUBMIT" at bounding box center [188, 246] width 100 height 24
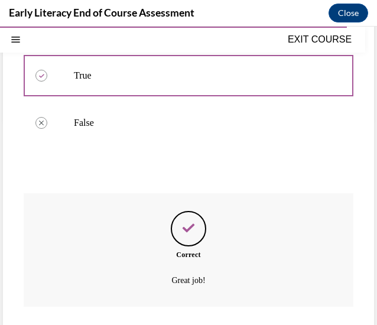
scroll to position [297, 0]
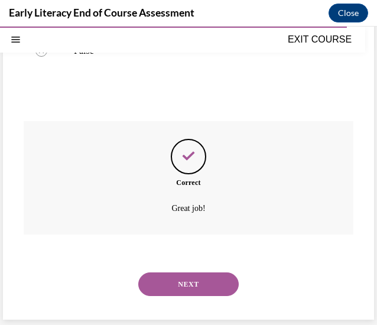
click at [186, 273] on button "NEXT" at bounding box center [188, 284] width 100 height 24
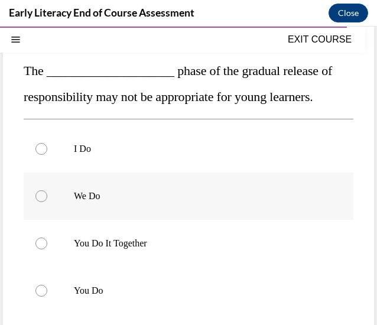
scroll to position [142, 0]
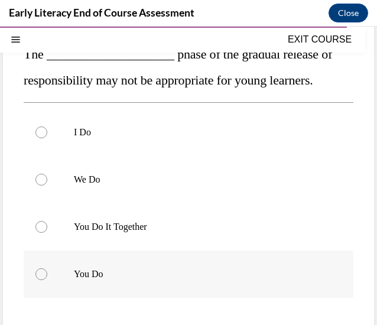
click at [178, 264] on div at bounding box center [188, 273] width 329 height 47
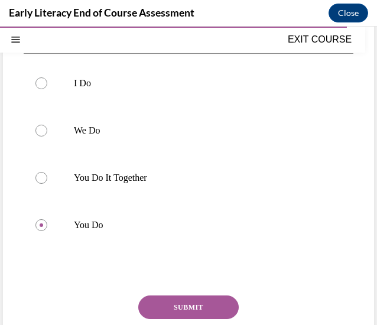
scroll to position [194, 0]
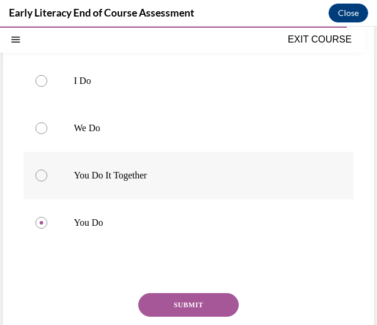
click at [195, 172] on p "You Do It Together" at bounding box center [199, 175] width 250 height 12
click at [188, 307] on button "SUBMIT" at bounding box center [188, 305] width 100 height 24
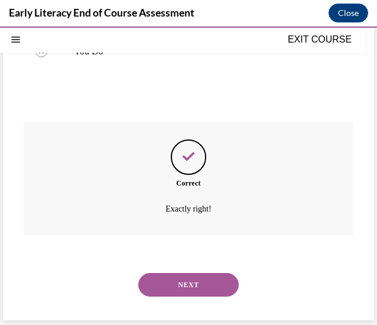
scroll to position [365, 0]
click at [192, 282] on button "NEXT" at bounding box center [188, 284] width 100 height 24
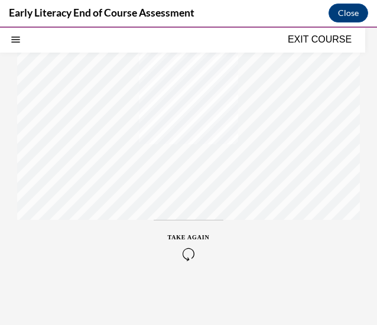
scroll to position [260, 0]
click at [180, 242] on div "TAKE AGAIN" at bounding box center [189, 246] width 42 height 28
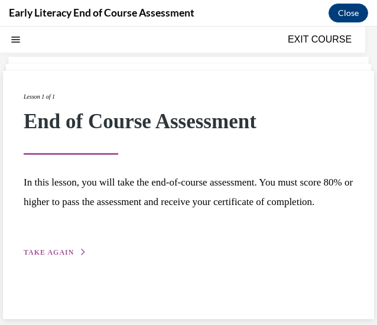
click at [73, 257] on button "TAKE AGAIN" at bounding box center [55, 252] width 63 height 11
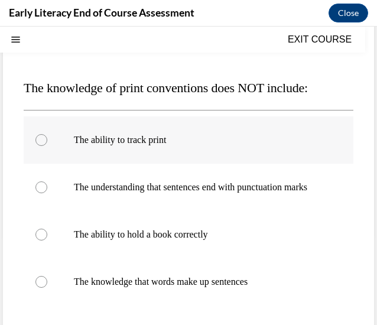
scroll to position [116, 0]
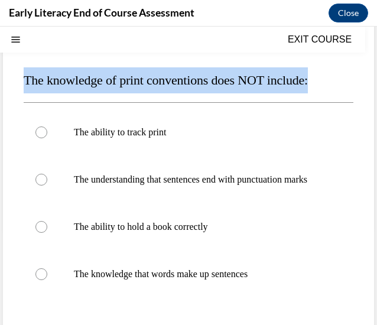
drag, startPoint x: 332, startPoint y: 81, endPoint x: 26, endPoint y: 87, distance: 305.8
click at [26, 87] on p "The knowledge of print conventions does NOT include:" at bounding box center [188, 80] width 329 height 26
copy span "The knowledge of print conventions does NOT include:"
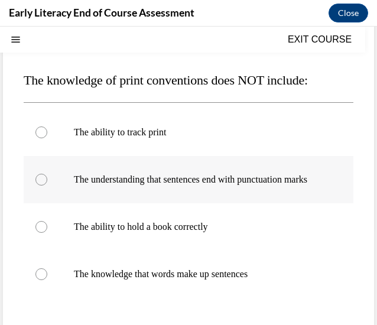
click at [179, 185] on p "The understanding that sentences end with punctuation marks" at bounding box center [199, 180] width 250 height 12
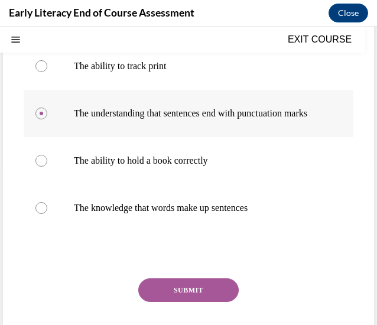
scroll to position [199, 0]
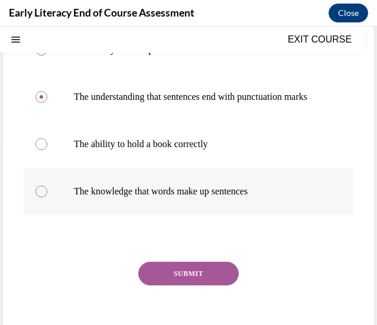
click at [176, 197] on p "The knowledge that words make up sentences" at bounding box center [199, 191] width 250 height 12
click at [181, 285] on button "SUBMIT" at bounding box center [188, 273] width 100 height 24
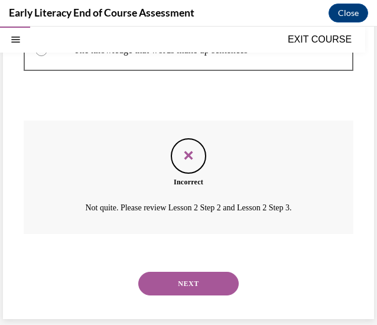
scroll to position [351, 0]
click at [181, 285] on button "NEXT" at bounding box center [188, 283] width 100 height 24
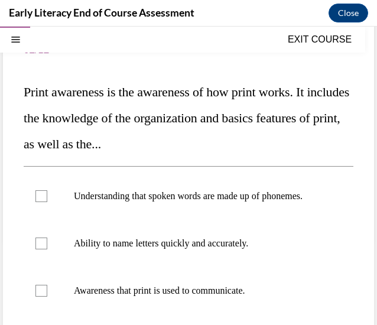
scroll to position [105, 0]
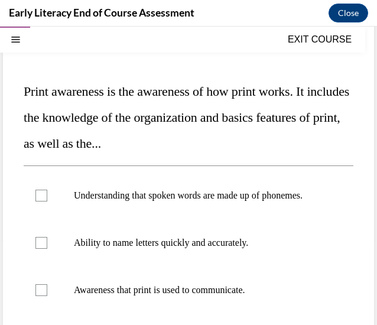
click at [181, 285] on div at bounding box center [188, 289] width 329 height 47
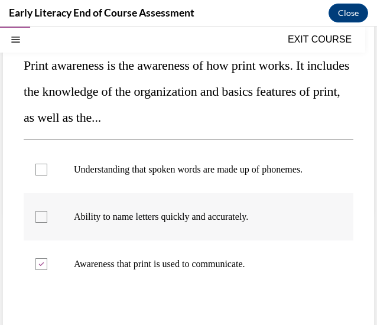
scroll to position [132, 0]
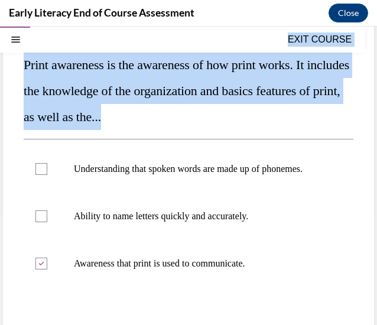
drag, startPoint x: 204, startPoint y: 116, endPoint x: 43, endPoint y: 50, distance: 173.6
click at [43, 50] on div "EXIT COURSE Early Literacy: EOC 0% COMPLETE End of Course Assessment Home Quest…" at bounding box center [188, 176] width 377 height 298
copy div "EXIT COURSE Early Literacy: EOC 0% COMPLETE End of Course Assessment Home Quest…"
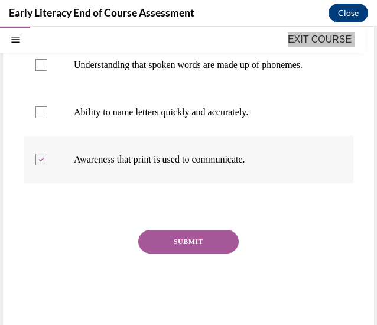
scroll to position [260, 0]
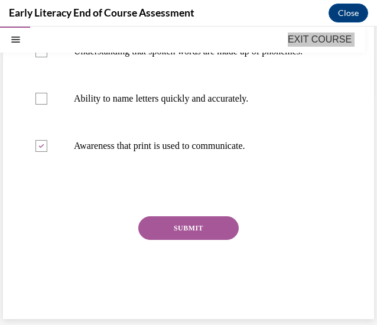
click at [194, 225] on button "SUBMIT" at bounding box center [188, 228] width 100 height 24
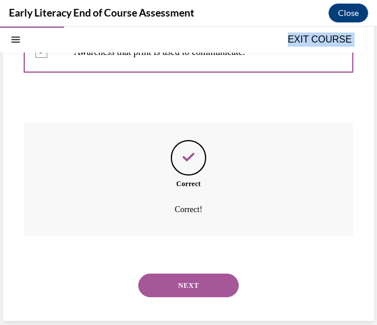
scroll to position [356, 0]
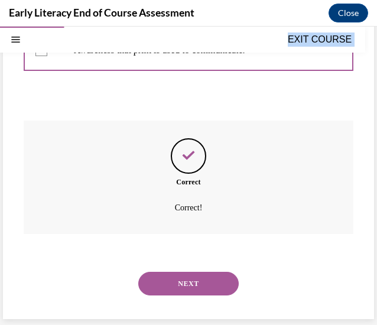
click at [192, 286] on button "NEXT" at bounding box center [188, 283] width 100 height 24
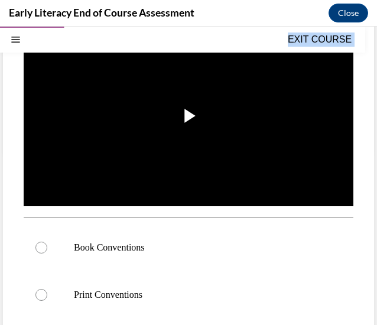
scroll to position [193, 0]
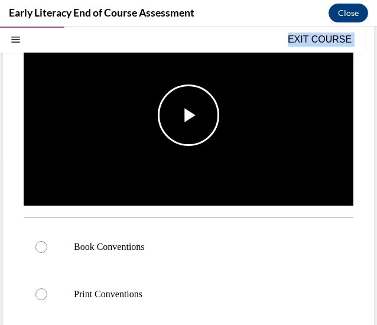
click at [188, 115] on span "Video player" at bounding box center [188, 115] width 0 height 0
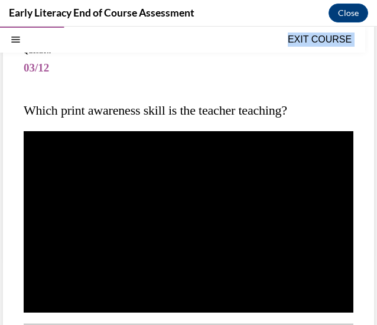
scroll to position [90, 0]
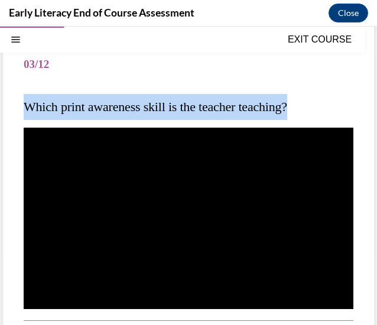
drag, startPoint x: 309, startPoint y: 109, endPoint x: 20, endPoint y: 119, distance: 288.8
click at [20, 119] on div "Question 03/12 Which print awareness skill is the teacher teaching? Video Playe…" at bounding box center [188, 317] width 371 height 599
copy span "Which print awareness skill is the teacher teaching?"
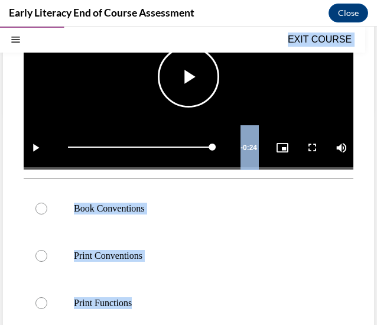
scroll to position [191, 0]
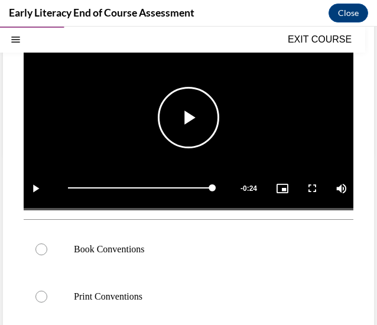
drag, startPoint x: 178, startPoint y: 185, endPoint x: 48, endPoint y: 132, distance: 140.3
click at [48, 132] on div "Question 03/12 Which print awareness skill is the teacher teaching? Video Playe…" at bounding box center [188, 226] width 329 height 570
copy div "Video Player is loading. Play Video Play Loaded : 100.00% 0:24 Remaining Time -…"
click at [134, 237] on div at bounding box center [188, 248] width 329 height 47
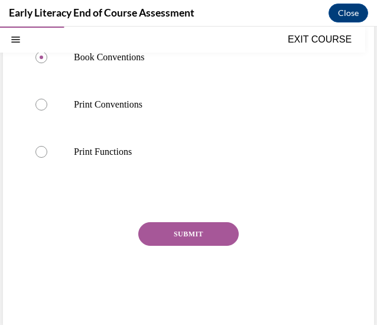
click at [184, 230] on button "SUBMIT" at bounding box center [188, 234] width 100 height 24
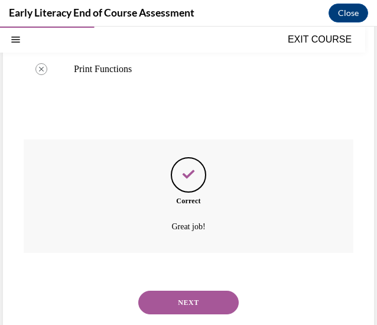
scroll to position [478, 0]
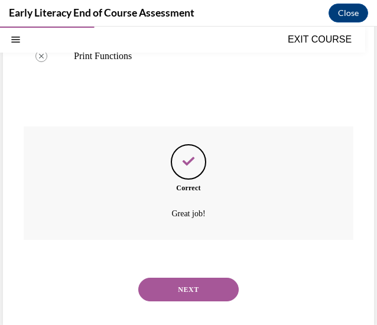
click at [194, 281] on button "NEXT" at bounding box center [188, 289] width 100 height 24
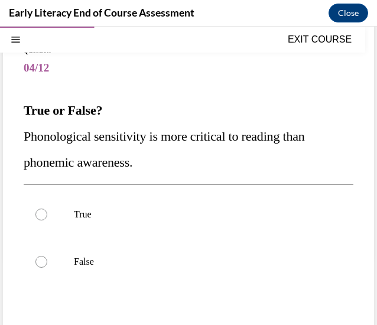
scroll to position [92, 0]
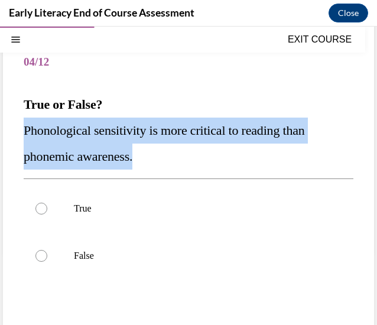
drag, startPoint x: 151, startPoint y: 162, endPoint x: 21, endPoint y: 132, distance: 133.1
click at [21, 132] on div "Question 04/12 True or False? Phonological sensitivity is more critical to read…" at bounding box center [188, 222] width 371 height 413
drag, startPoint x: 130, startPoint y: 257, endPoint x: 19, endPoint y: 135, distance: 164.6
click at [19, 135] on div "Question 04/12 True or False? Phonological sensitivity is more critical to read…" at bounding box center [188, 222] width 371 height 413
copy div "Phonological sensitivity is more critical to reading than phonemic awareness. T…"
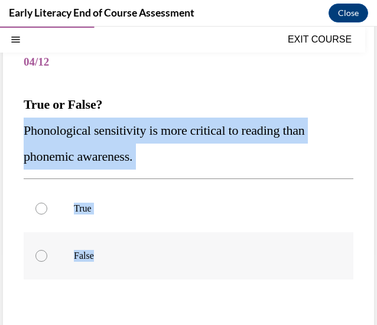
click at [157, 259] on p "False" at bounding box center [199, 256] width 250 height 12
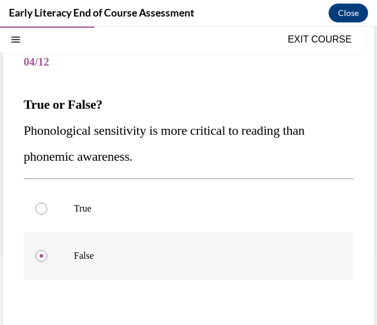
scroll to position [201, 0]
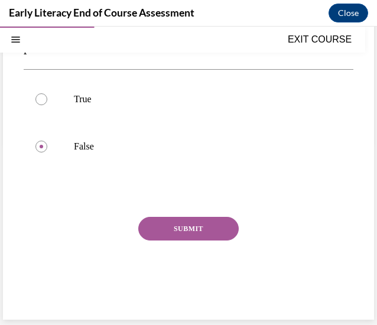
click at [182, 219] on button "SUBMIT" at bounding box center [188, 229] width 100 height 24
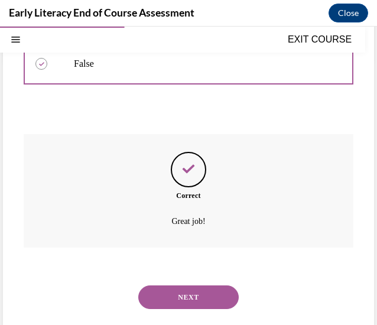
scroll to position [297, 0]
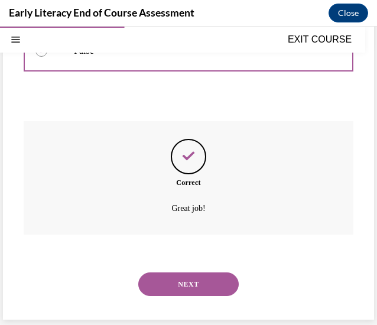
click at [188, 276] on button "NEXT" at bounding box center [188, 284] width 100 height 24
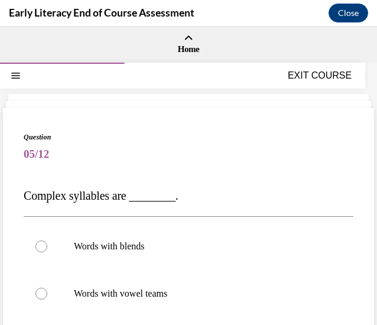
scroll to position [23, 0]
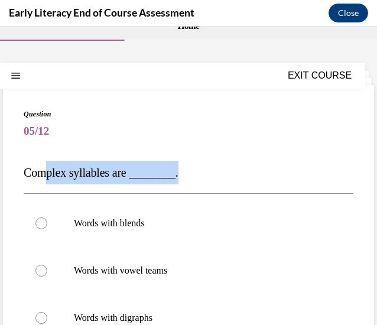
drag, startPoint x: 201, startPoint y: 168, endPoint x: 47, endPoint y: 169, distance: 154.0
click at [47, 169] on p "Complex syllables are ________." at bounding box center [188, 173] width 329 height 24
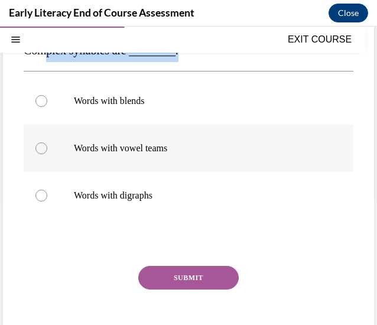
scroll to position [146, 0]
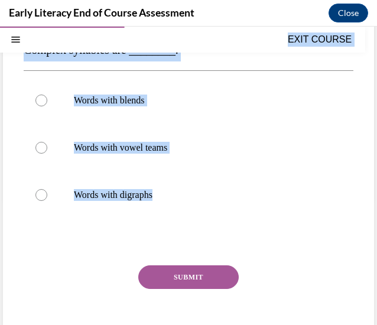
drag, startPoint x: 174, startPoint y: 197, endPoint x: 47, endPoint y: 49, distance: 195.0
click at [47, 49] on div "EXIT COURSE Early Literacy: EOC 0% COMPLETE End of Course Assessment Home Quest…" at bounding box center [188, 176] width 377 height 298
copy div "EXIT COURSE Early Literacy: EOC 0% COMPLETE End of Course Assessment Home Quest…"
click at [223, 103] on p "Words with blends" at bounding box center [199, 100] width 250 height 12
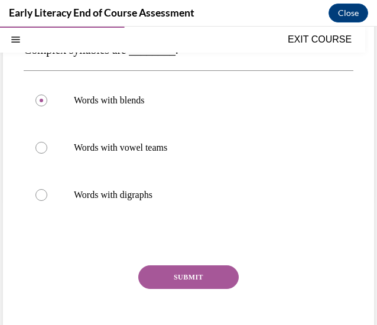
click at [196, 276] on button "SUBMIT" at bounding box center [188, 277] width 100 height 24
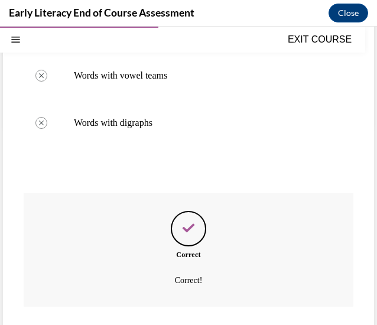
scroll to position [290, 0]
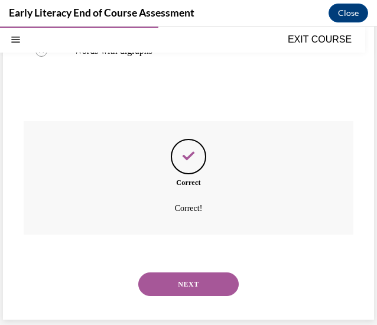
click at [198, 282] on button "NEXT" at bounding box center [188, 284] width 100 height 24
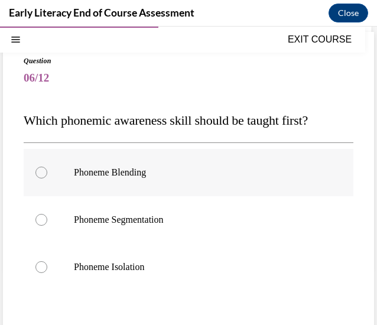
scroll to position [94, 0]
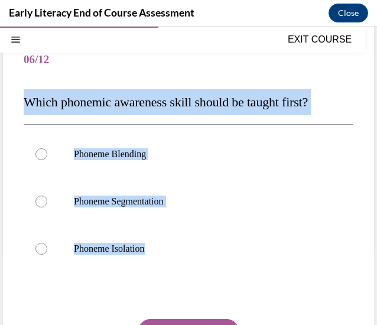
drag, startPoint x: 189, startPoint y: 250, endPoint x: 22, endPoint y: 104, distance: 221.2
click at [22, 104] on div "Question 06/12 Which phonemic awareness skill should be taught first? Phoneme B…" at bounding box center [188, 218] width 371 height 408
copy div "Which phonemic awareness skill should be taught first? Phoneme Blending Phoneme…"
click at [167, 253] on p "Phoneme Isolation" at bounding box center [199, 249] width 250 height 12
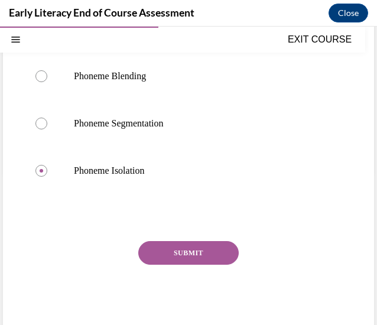
click at [167, 253] on button "SUBMIT" at bounding box center [188, 253] width 100 height 24
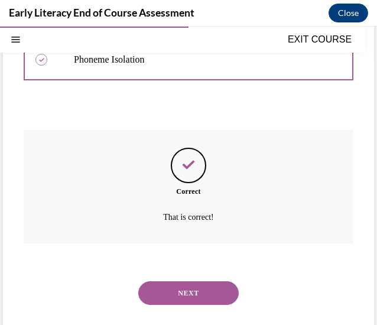
scroll to position [292, 0]
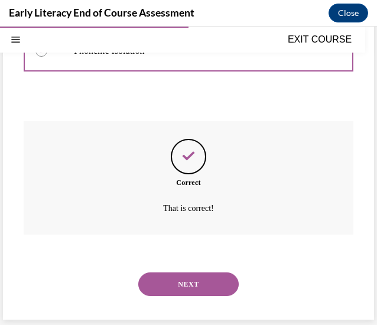
click at [211, 277] on button "NEXT" at bounding box center [188, 284] width 100 height 24
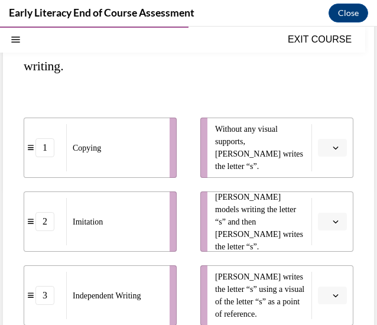
scroll to position [158, 0]
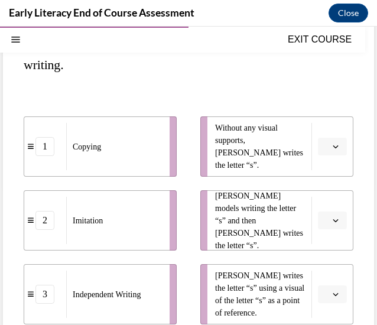
click at [325, 149] on span "Please select an option" at bounding box center [327, 146] width 4 height 12
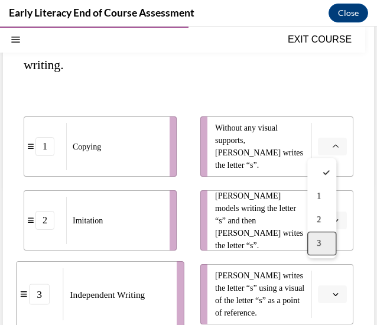
click at [315, 241] on div "3" at bounding box center [321, 243] width 29 height 24
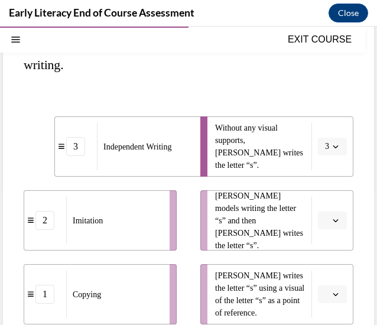
click at [322, 225] on button "button" at bounding box center [332, 220] width 29 height 18
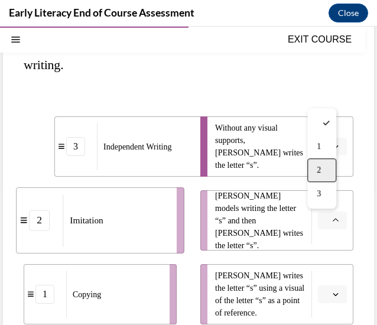
click at [323, 174] on div "2" at bounding box center [321, 170] width 29 height 24
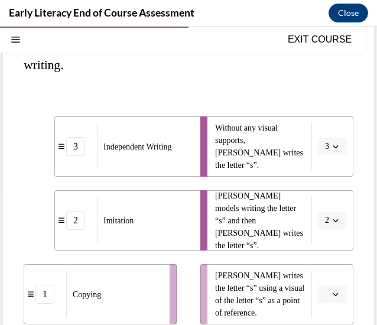
scroll to position [266, 0]
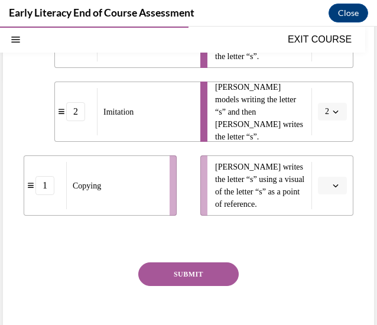
click at [333, 186] on icon "button" at bounding box center [335, 185] width 5 height 3
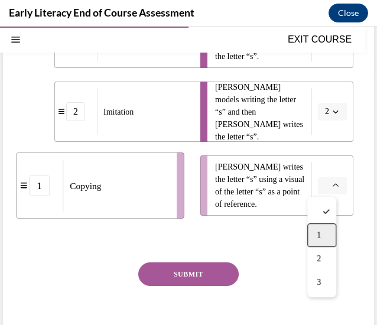
click at [322, 230] on div "1" at bounding box center [321, 235] width 29 height 24
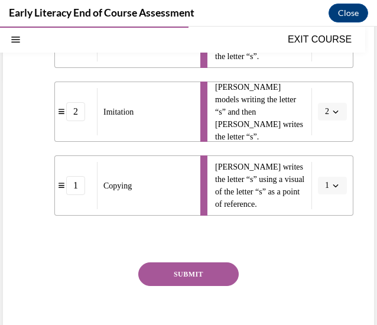
click at [198, 272] on button "SUBMIT" at bounding box center [188, 274] width 100 height 24
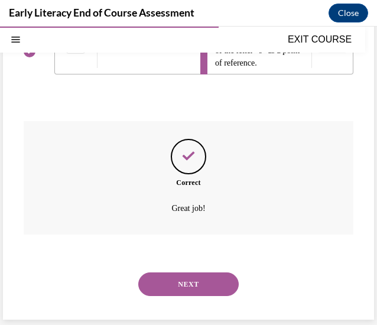
scroll to position [407, 0]
click at [198, 286] on button "NEXT" at bounding box center [188, 284] width 100 height 24
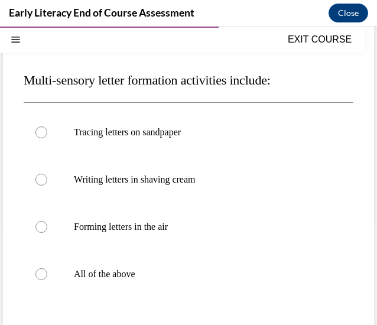
scroll to position [119, 0]
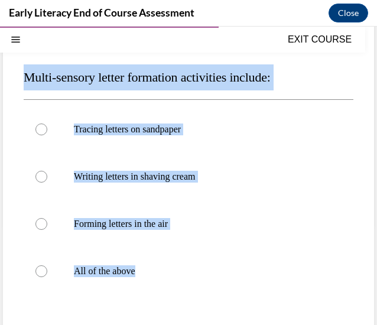
drag, startPoint x: 170, startPoint y: 266, endPoint x: 27, endPoint y: 76, distance: 237.3
click at [27, 76] on div "Question 08/12 Multi-sensory letter formation activities include: Tracing lette…" at bounding box center [188, 225] width 329 height 426
copy div "Multi-sensory letter formation activities include: Tracing letters on sandpaper…"
click at [43, 271] on div at bounding box center [41, 271] width 12 height 12
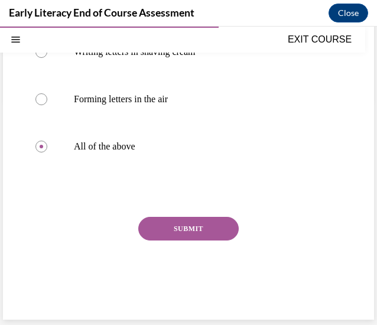
click at [201, 232] on button "SUBMIT" at bounding box center [188, 229] width 100 height 24
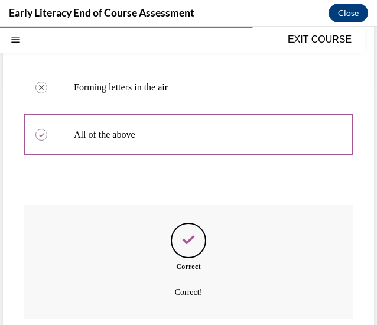
scroll to position [339, 0]
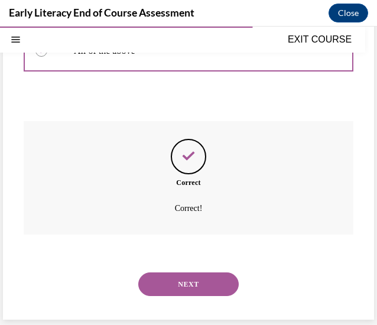
click at [199, 277] on button "NEXT" at bounding box center [188, 284] width 100 height 24
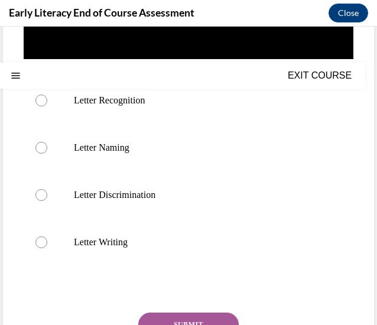
scroll to position [0, 0]
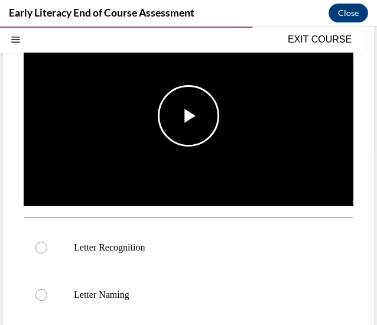
click at [188, 116] on span "Video player" at bounding box center [188, 116] width 0 height 0
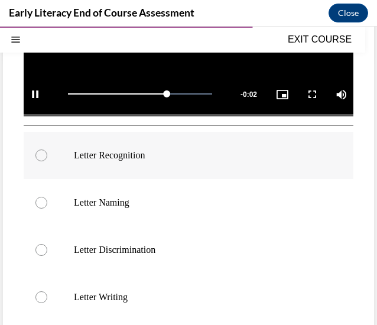
scroll to position [285, 0]
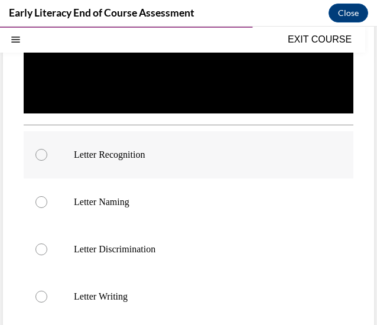
click at [190, 131] on div at bounding box center [188, 154] width 329 height 47
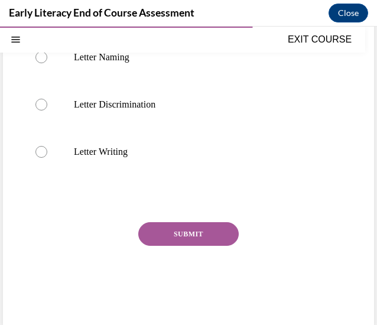
click at [208, 225] on button "SUBMIT" at bounding box center [188, 234] width 100 height 24
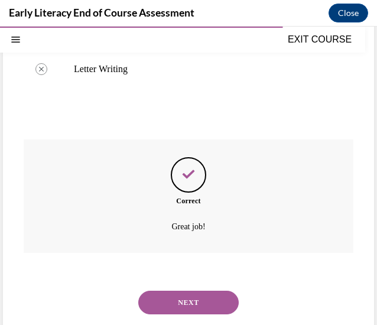
scroll to position [525, 0]
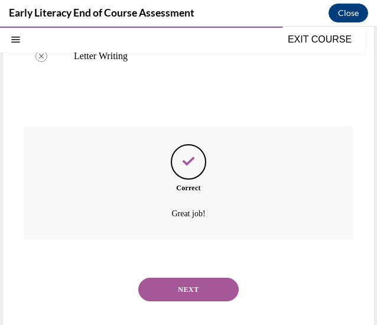
click at [202, 285] on button "NEXT" at bounding box center [188, 289] width 100 height 24
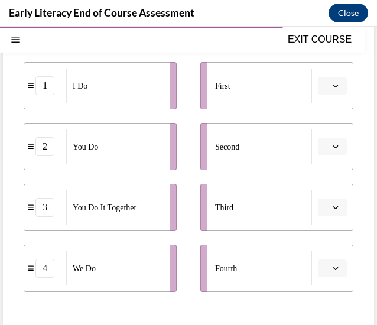
scroll to position [208, 0]
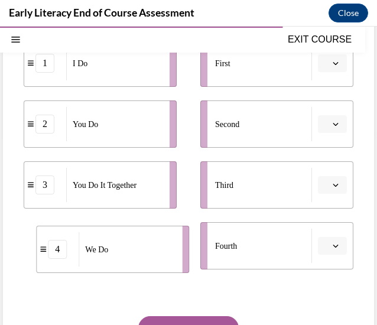
drag, startPoint x: 109, startPoint y: 254, endPoint x: 122, endPoint y: 258, distance: 12.9
click at [122, 258] on div "We Do" at bounding box center [126, 249] width 96 height 34
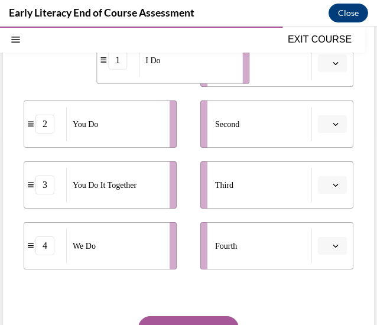
drag, startPoint x: 110, startPoint y: 70, endPoint x: 188, endPoint y: 66, distance: 78.6
click at [188, 66] on div "I Do" at bounding box center [187, 60] width 96 height 34
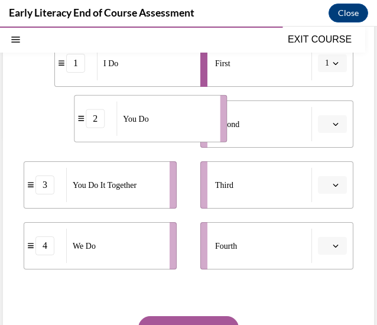
drag, startPoint x: 132, startPoint y: 138, endPoint x: 183, endPoint y: 132, distance: 51.1
click at [183, 132] on div "You Do" at bounding box center [164, 119] width 96 height 34
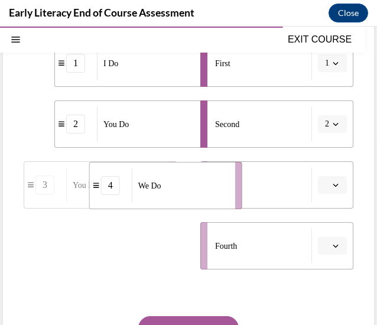
drag, startPoint x: 124, startPoint y: 256, endPoint x: 196, endPoint y: 189, distance: 97.7
click at [196, 189] on div "We Do" at bounding box center [180, 185] width 96 height 34
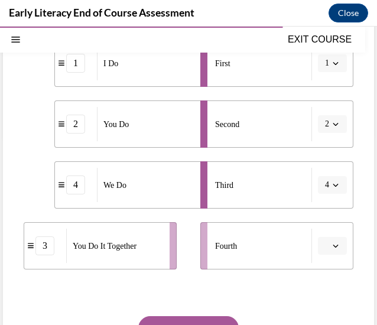
drag, startPoint x: 136, startPoint y: 257, endPoint x: 175, endPoint y: 258, distance: 39.0
click at [162, 258] on div "You Do It Together" at bounding box center [114, 245] width 96 height 34
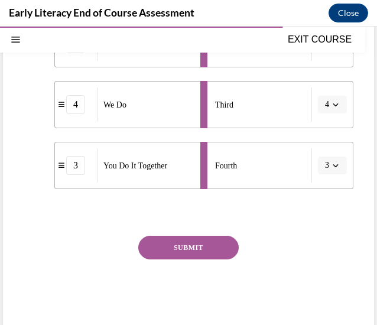
scroll to position [290, 0]
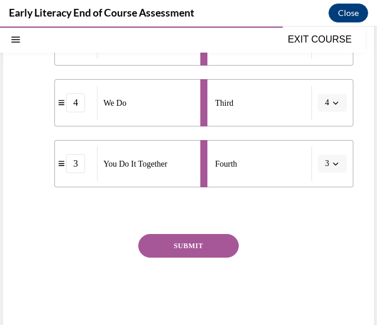
click at [197, 248] on button "SUBMIT" at bounding box center [188, 246] width 100 height 24
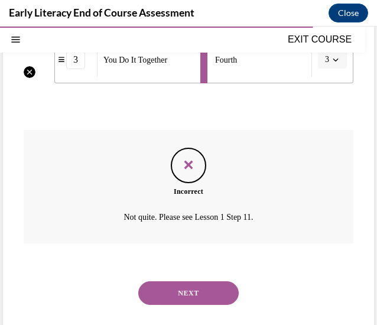
scroll to position [403, 0]
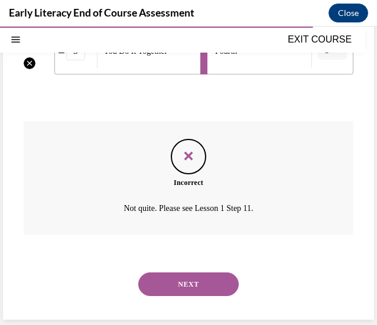
click at [195, 280] on button "NEXT" at bounding box center [188, 284] width 100 height 24
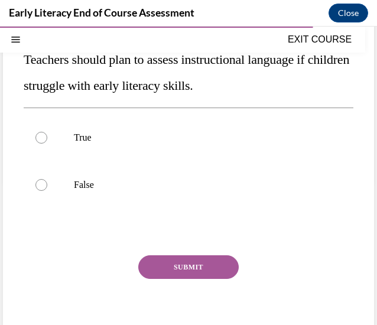
scroll to position [163, 0]
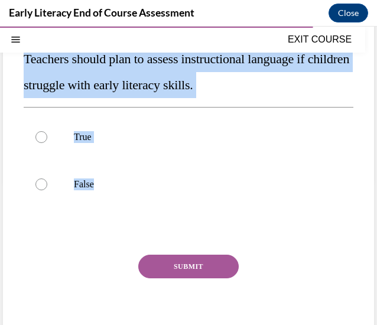
drag, startPoint x: 117, startPoint y: 187, endPoint x: 22, endPoint y: 63, distance: 155.8
click at [22, 63] on div "Question 11/12 True or False? Teachers should plan to assess instructional lang…" at bounding box center [188, 151] width 371 height 413
copy div "Teachers should plan to assess instructional language if children struggle with…"
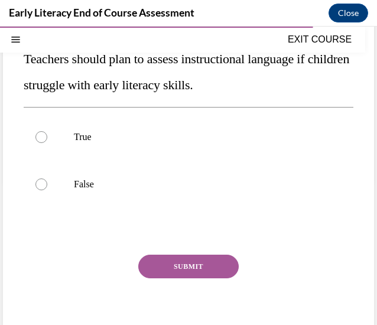
click at [305, 261] on div "SUBMIT" at bounding box center [188, 283] width 329 height 59
click at [38, 138] on div at bounding box center [41, 137] width 12 height 12
click at [204, 265] on button "SUBMIT" at bounding box center [188, 266] width 100 height 24
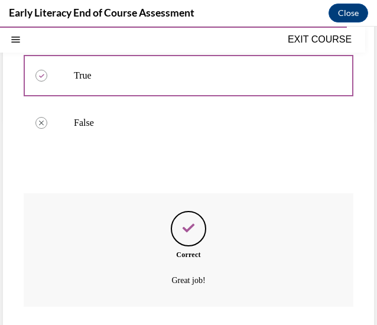
scroll to position [297, 0]
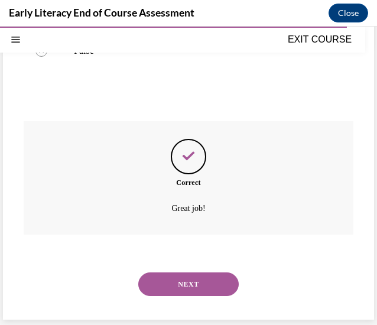
click at [204, 283] on button "NEXT" at bounding box center [188, 284] width 100 height 24
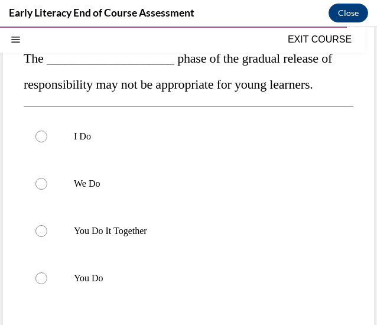
scroll to position [149, 0]
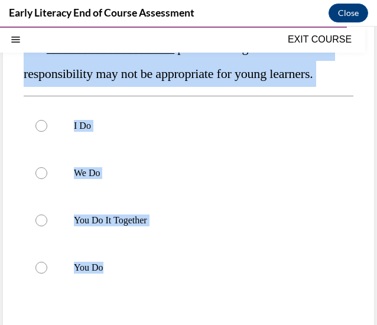
drag, startPoint x: 135, startPoint y: 267, endPoint x: 21, endPoint y: 56, distance: 239.5
click at [21, 56] on div "Question 12/12 The ____________________ phase of the gradual release of respons…" at bounding box center [188, 199] width 371 height 481
copy div "The ____________________ phase of the gradual release of responsibility may not…"
click at [104, 258] on div at bounding box center [188, 267] width 329 height 47
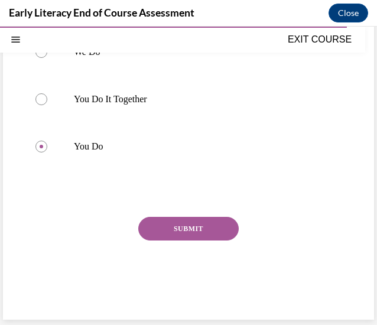
click at [210, 228] on button "SUBMIT" at bounding box center [188, 229] width 100 height 24
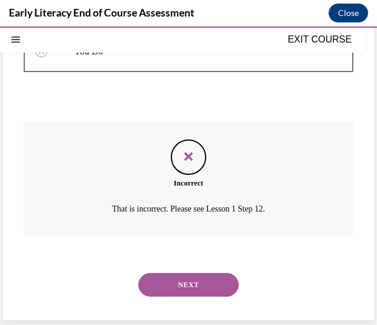
scroll to position [365, 0]
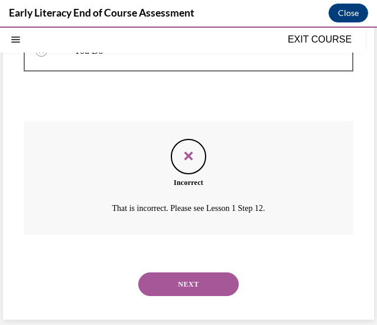
click at [205, 269] on div "NEXT" at bounding box center [188, 283] width 329 height 47
drag, startPoint x: 205, startPoint y: 282, endPoint x: 205, endPoint y: 269, distance: 13.0
click at [205, 269] on div "NEXT" at bounding box center [188, 283] width 329 height 47
click at [205, 280] on button "NEXT" at bounding box center [188, 284] width 100 height 24
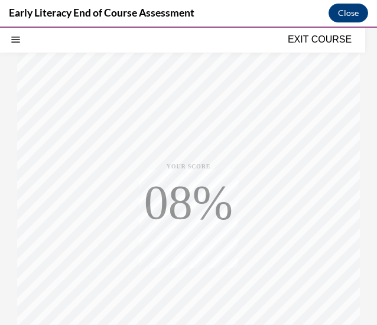
scroll to position [137, 0]
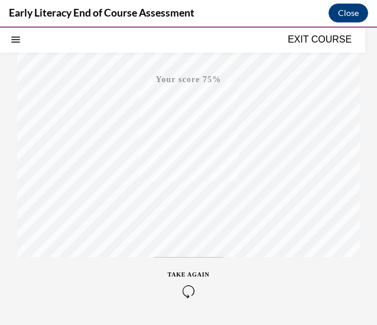
click at [179, 289] on icon "button" at bounding box center [189, 290] width 42 height 13
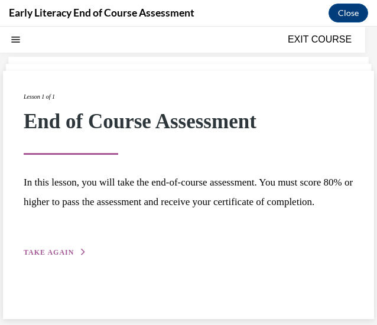
click at [72, 257] on button "TAKE AGAIN" at bounding box center [55, 252] width 63 height 11
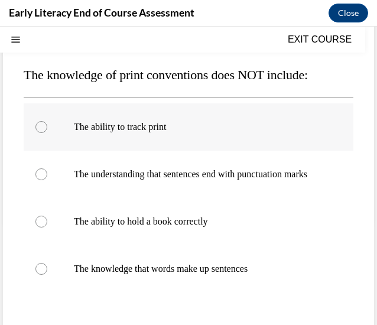
scroll to position [122, 0]
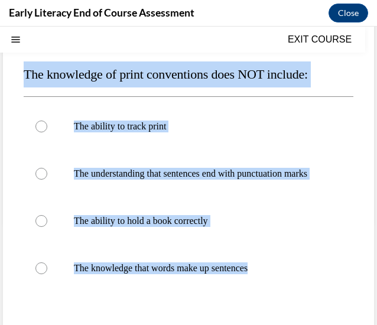
drag, startPoint x: 272, startPoint y: 277, endPoint x: 22, endPoint y: 80, distance: 318.1
click at [22, 80] on div "Question 01/12 The knowledge of print conventions does NOT include: The ability…" at bounding box center [188, 213] width 371 height 455
click at [136, 179] on p "The understanding that sentences end with punctuation marks" at bounding box center [199, 174] width 250 height 12
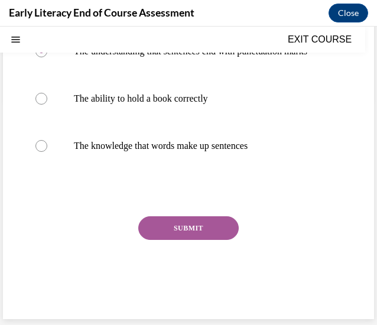
click at [208, 227] on button "SUBMIT" at bounding box center [188, 228] width 100 height 24
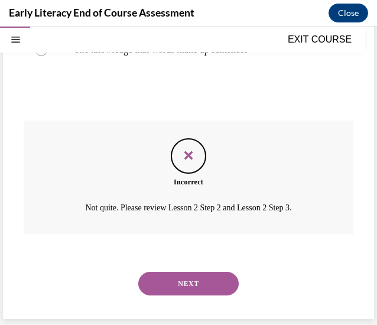
scroll to position [351, 0]
click at [189, 287] on button "NEXT" at bounding box center [188, 283] width 100 height 24
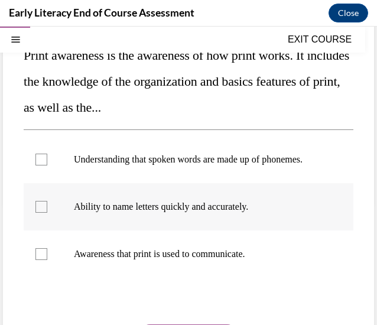
scroll to position [143, 0]
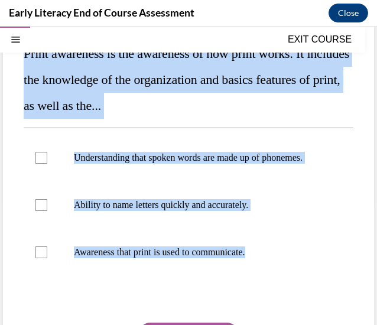
drag, startPoint x: 272, startPoint y: 266, endPoint x: 18, endPoint y: 59, distance: 328.0
click at [18, 59] on div "Question 02/12 Print awareness is the awareness of how print works. It includes…" at bounding box center [188, 195] width 371 height 460
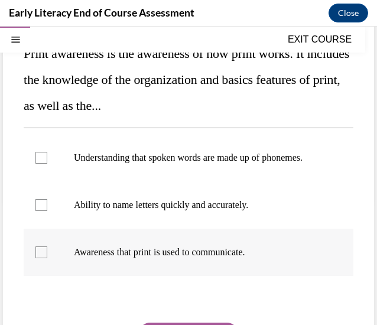
click at [186, 258] on p "Awareness that print is used to communicate." at bounding box center [199, 252] width 250 height 12
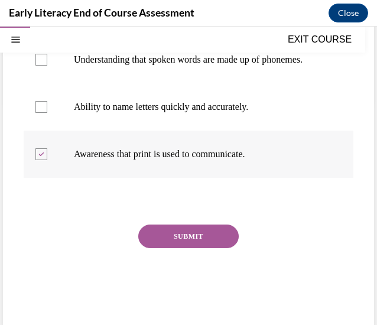
scroll to position [260, 0]
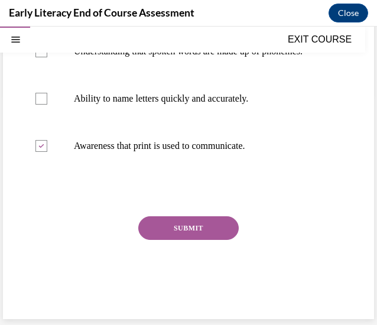
click at [189, 215] on div "Question 02/12 Print awareness is the awareness of how print works. It includes…" at bounding box center [188, 98] width 329 height 430
click at [192, 225] on button "SUBMIT" at bounding box center [188, 228] width 100 height 24
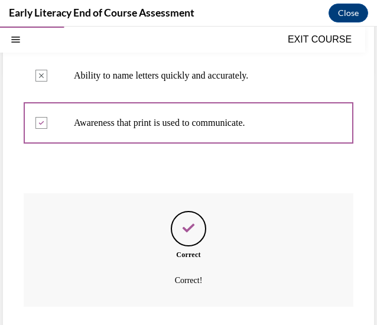
scroll to position [356, 0]
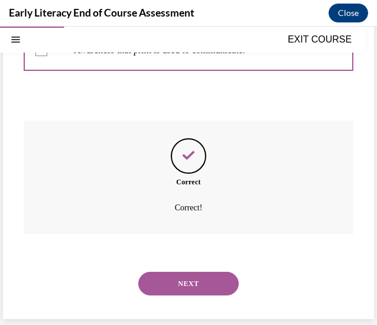
click at [194, 283] on button "NEXT" at bounding box center [188, 283] width 100 height 24
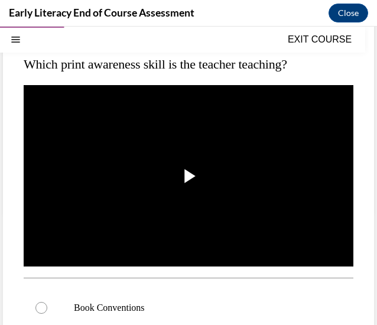
scroll to position [154, 0]
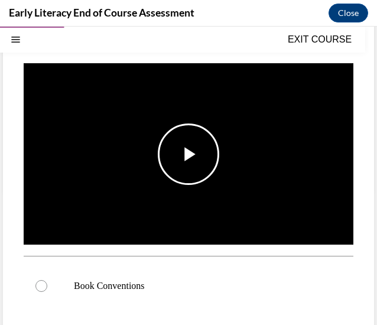
click at [188, 154] on span "Video player" at bounding box center [188, 154] width 0 height 0
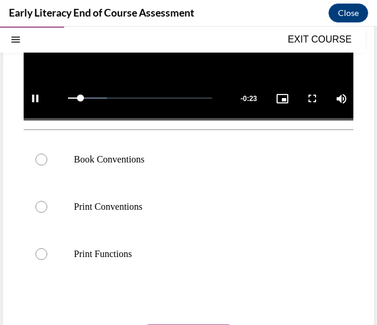
scroll to position [281, 0]
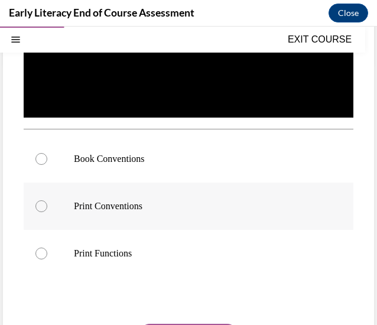
click at [225, 200] on p "Print Conventions" at bounding box center [199, 206] width 250 height 12
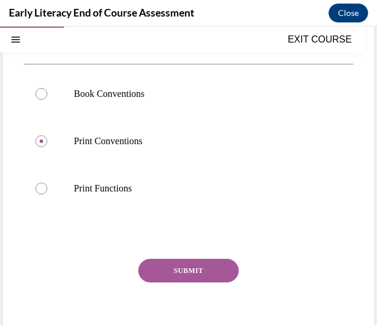
click at [212, 267] on button "SUBMIT" at bounding box center [188, 270] width 100 height 24
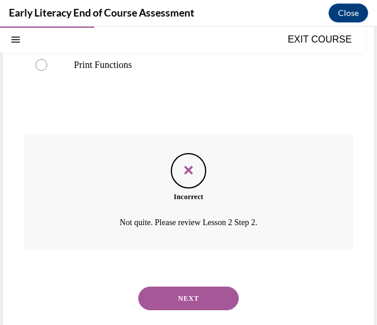
scroll to position [478, 0]
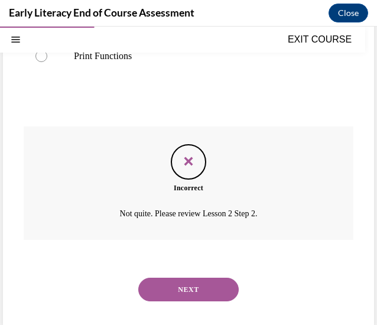
click at [211, 281] on button "NEXT" at bounding box center [188, 289] width 100 height 24
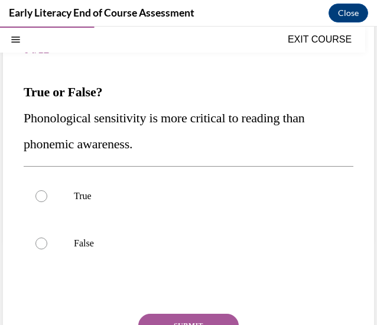
scroll to position [106, 0]
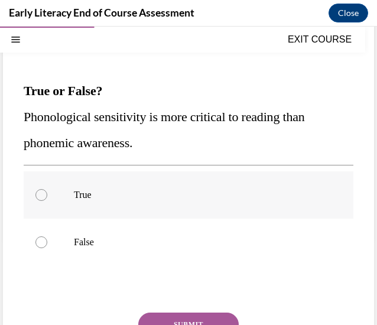
drag, startPoint x: 131, startPoint y: 251, endPoint x: 27, endPoint y: 175, distance: 128.9
click at [27, 175] on div "True False" at bounding box center [188, 218] width 329 height 94
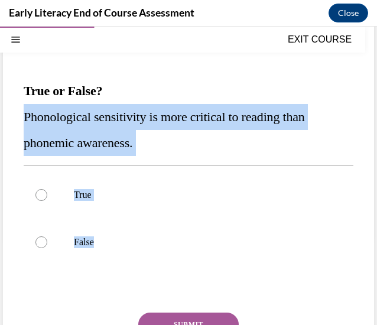
drag, startPoint x: 100, startPoint y: 240, endPoint x: 12, endPoint y: 110, distance: 156.0
click at [12, 110] on div "Question 04/12 True or False? Phonological sensitivity is more critical to read…" at bounding box center [188, 208] width 371 height 413
click at [105, 238] on p "False" at bounding box center [199, 242] width 250 height 12
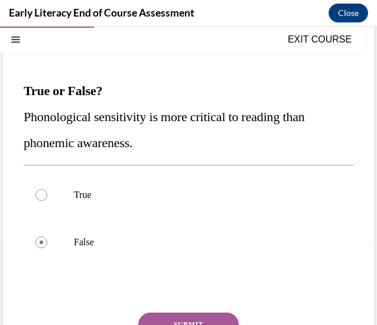
click at [184, 315] on button "SUBMIT" at bounding box center [188, 324] width 100 height 24
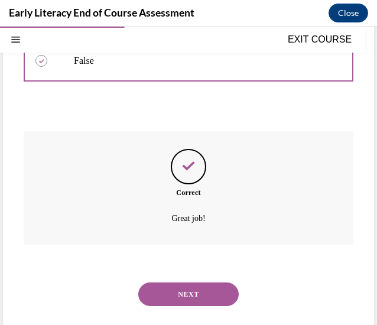
scroll to position [297, 0]
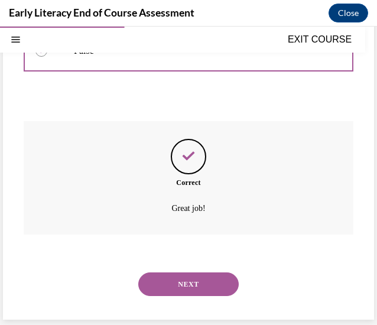
click at [182, 290] on button "NEXT" at bounding box center [188, 284] width 100 height 24
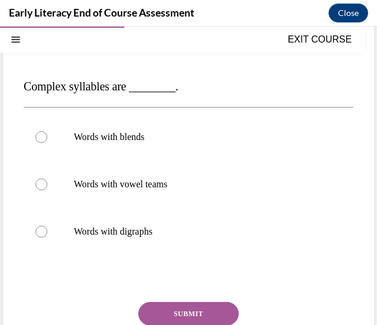
scroll to position [114, 0]
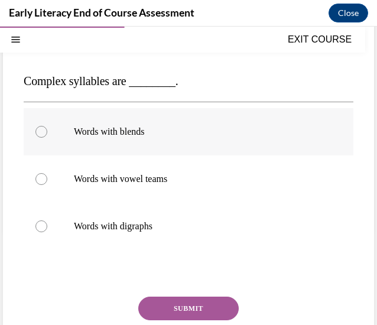
click at [208, 126] on p "Words with blends" at bounding box center [199, 132] width 250 height 12
click at [181, 303] on button "SUBMIT" at bounding box center [188, 308] width 100 height 24
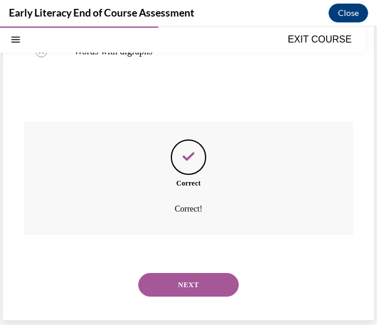
scroll to position [290, 0]
click at [181, 286] on button "NEXT" at bounding box center [188, 284] width 100 height 24
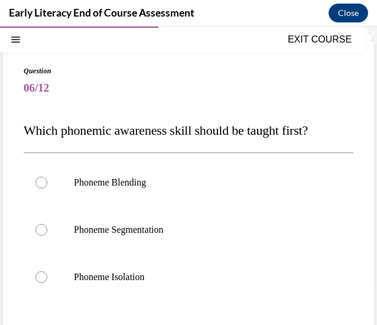
scroll to position [75, 0]
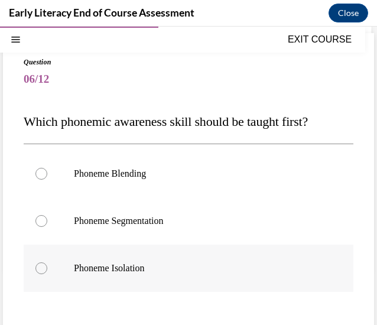
click at [156, 262] on p "Phoneme Isolation" at bounding box center [199, 268] width 250 height 12
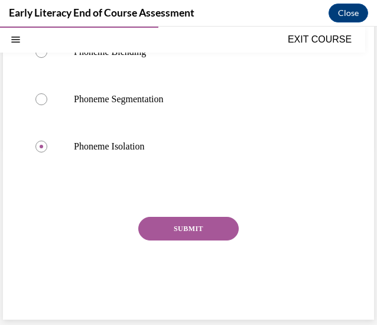
click at [175, 231] on button "SUBMIT" at bounding box center [188, 229] width 100 height 24
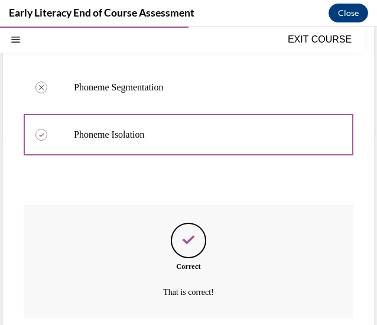
scroll to position [292, 0]
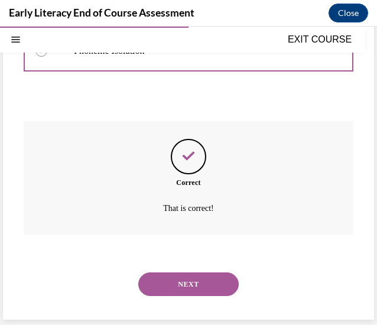
click at [197, 289] on button "NEXT" at bounding box center [188, 284] width 100 height 24
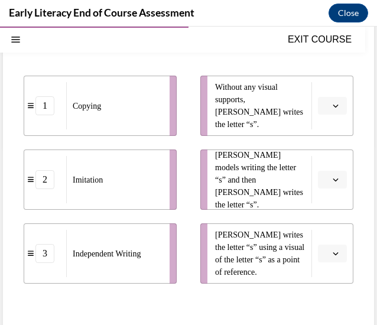
scroll to position [204, 0]
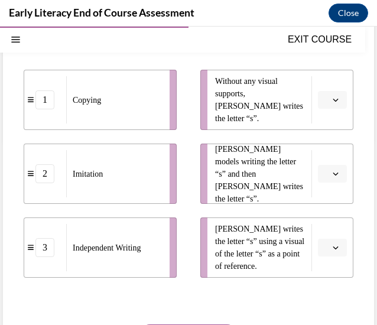
click at [332, 101] on icon "button" at bounding box center [335, 100] width 6 height 6
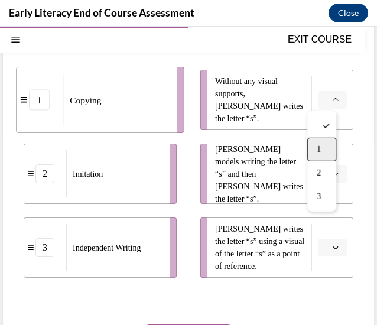
click at [326, 148] on div "1" at bounding box center [321, 150] width 29 height 24
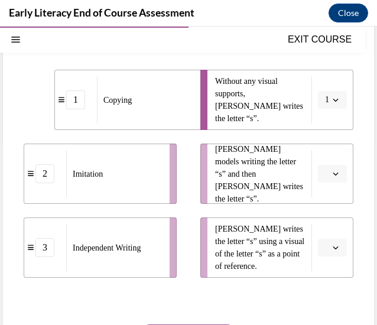
click at [332, 94] on button "1" at bounding box center [332, 100] width 29 height 18
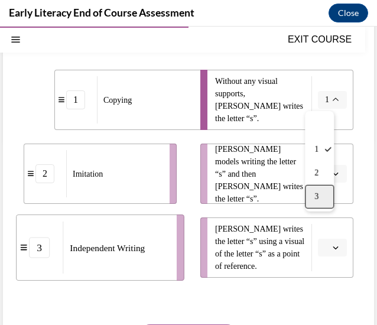
click at [320, 199] on div "3" at bounding box center [319, 197] width 29 height 24
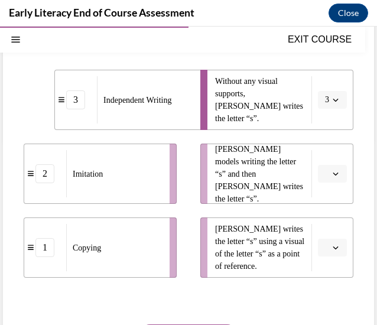
click at [320, 176] on button "button" at bounding box center [332, 174] width 29 height 18
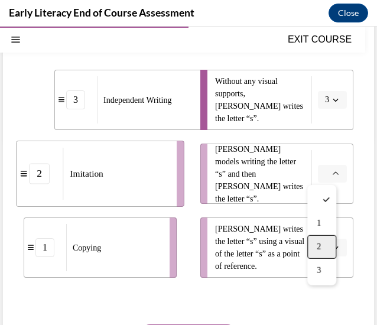
click at [322, 249] on div "2" at bounding box center [321, 247] width 29 height 24
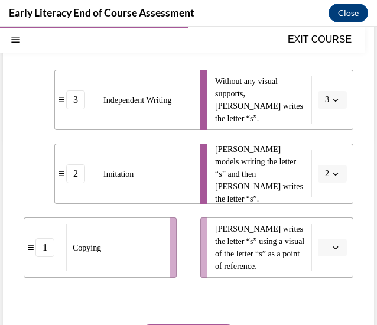
click at [320, 257] on li "[PERSON_NAME] writes the letter “s” using a visual of the letter “s” as a point…" at bounding box center [276, 247] width 153 height 60
click at [332, 250] on icon "button" at bounding box center [335, 247] width 6 height 6
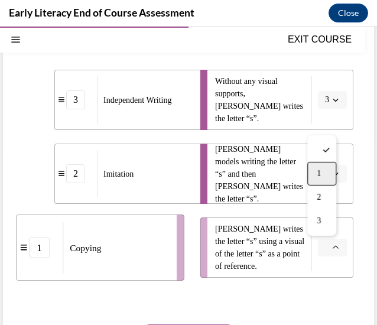
click at [318, 173] on span "1" at bounding box center [318, 173] width 4 height 9
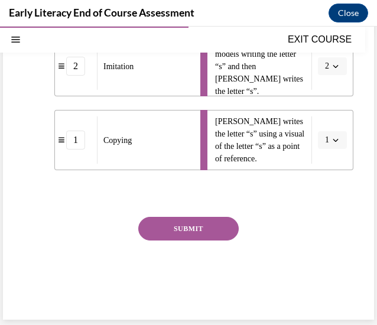
click at [227, 226] on button "SUBMIT" at bounding box center [188, 229] width 100 height 24
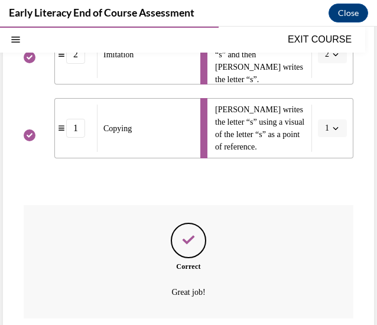
scroll to position [407, 0]
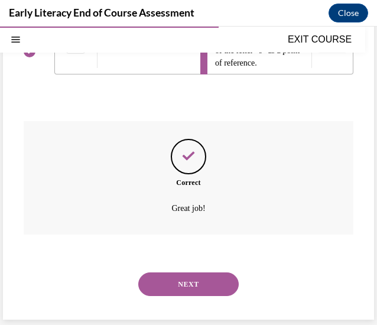
click at [199, 287] on button "NEXT" at bounding box center [188, 284] width 100 height 24
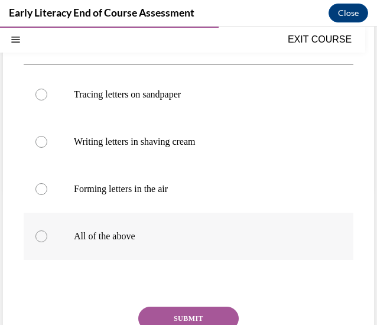
scroll to position [158, 0]
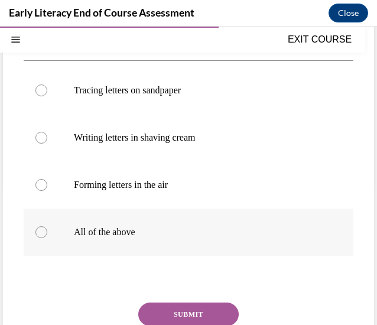
click at [169, 230] on p "All of the above" at bounding box center [199, 232] width 250 height 12
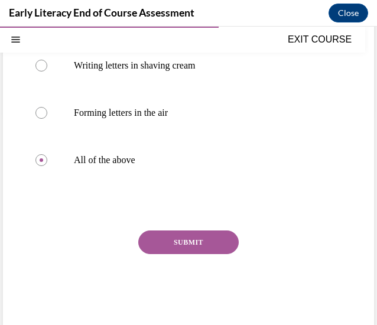
click at [176, 243] on button "SUBMIT" at bounding box center [188, 242] width 100 height 24
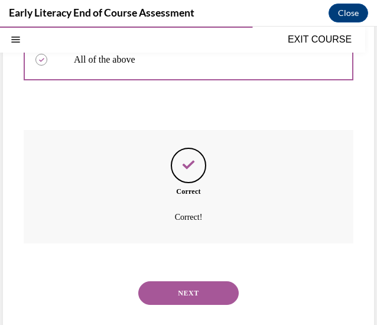
scroll to position [339, 0]
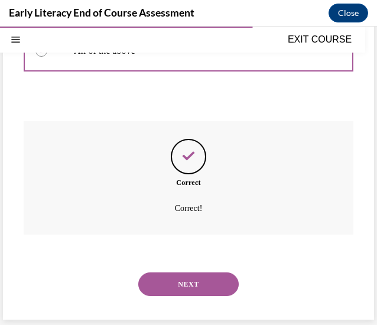
click at [204, 282] on button "NEXT" at bounding box center [188, 284] width 100 height 24
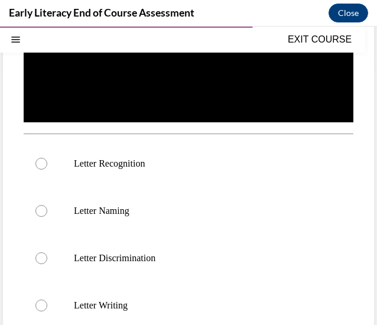
scroll to position [177, 0]
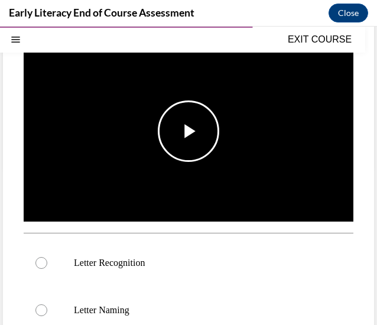
click at [188, 131] on span "Video player" at bounding box center [188, 131] width 0 height 0
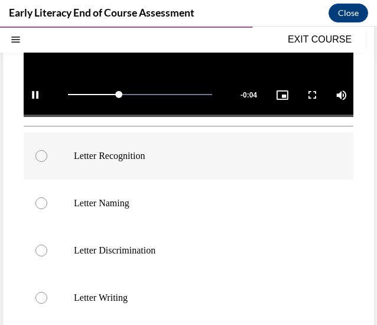
scroll to position [284, 0]
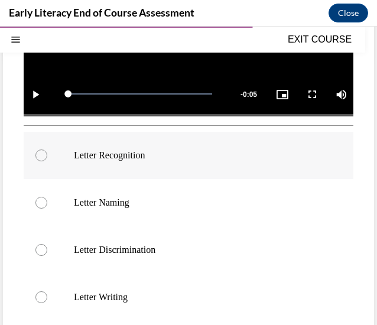
click at [197, 154] on p "Letter Recognition" at bounding box center [199, 155] width 250 height 12
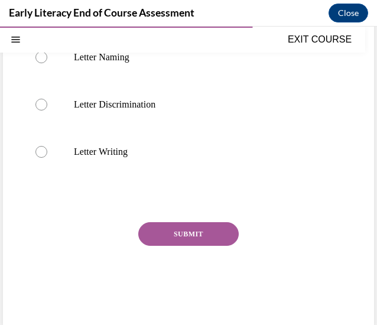
click at [206, 224] on button "SUBMIT" at bounding box center [188, 234] width 100 height 24
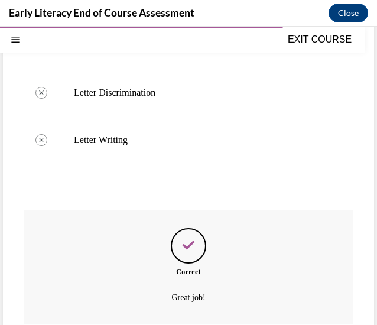
scroll to position [525, 0]
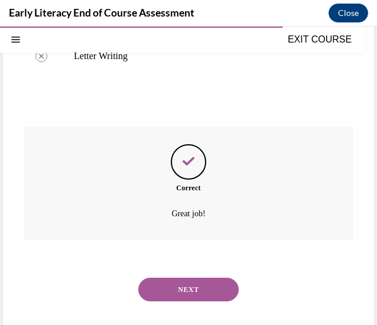
click at [200, 290] on button "NEXT" at bounding box center [188, 289] width 100 height 24
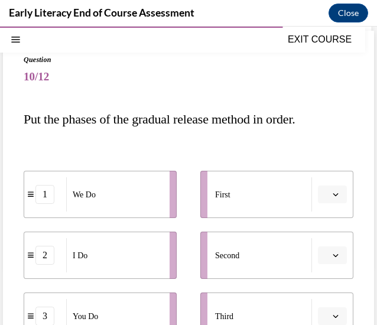
scroll to position [130, 0]
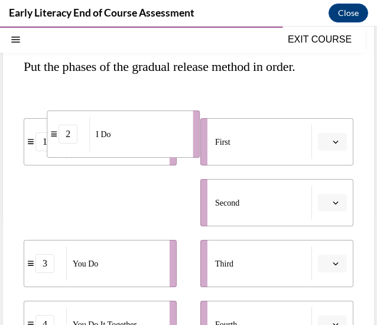
drag, startPoint x: 142, startPoint y: 210, endPoint x: 171, endPoint y: 139, distance: 76.5
click at [171, 139] on div "I Do" at bounding box center [137, 134] width 96 height 34
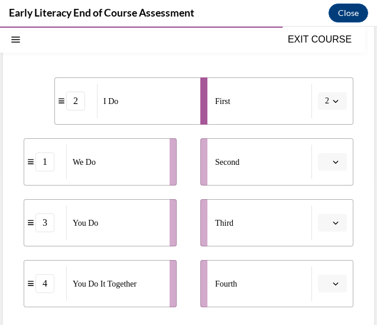
scroll to position [175, 0]
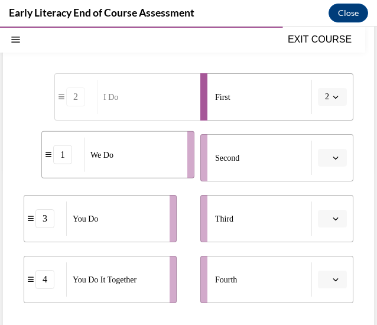
drag, startPoint x: 131, startPoint y: 178, endPoint x: 149, endPoint y: 174, distance: 18.1
click at [149, 174] on li "1 We Do" at bounding box center [117, 154] width 153 height 47
drag, startPoint x: 149, startPoint y: 174, endPoint x: 194, endPoint y: 169, distance: 45.1
click at [176, 169] on div "We Do" at bounding box center [129, 156] width 96 height 34
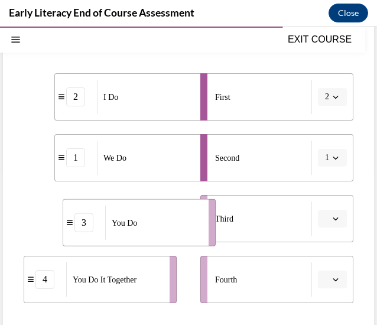
drag, startPoint x: 130, startPoint y: 230, endPoint x: 172, endPoint y: 231, distance: 41.9
click at [172, 231] on div "You Do" at bounding box center [153, 222] width 96 height 34
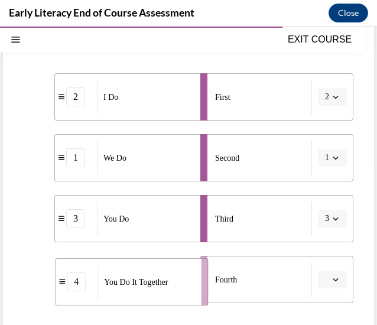
drag, startPoint x: 138, startPoint y: 280, endPoint x: 185, endPoint y: 280, distance: 47.2
click at [168, 280] on span "You Do It Together" at bounding box center [136, 282] width 64 height 12
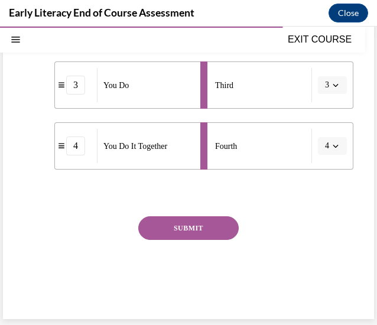
click at [192, 232] on button "SUBMIT" at bounding box center [188, 228] width 100 height 24
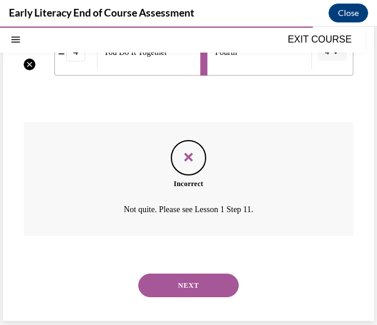
scroll to position [403, 0]
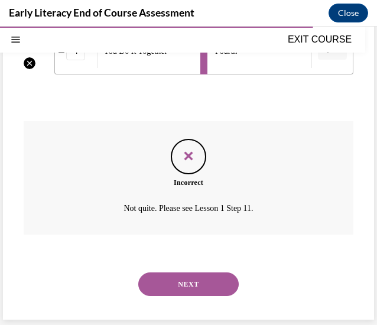
click at [214, 280] on button "NEXT" at bounding box center [188, 284] width 100 height 24
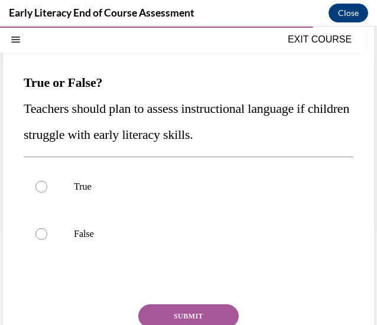
scroll to position [114, 0]
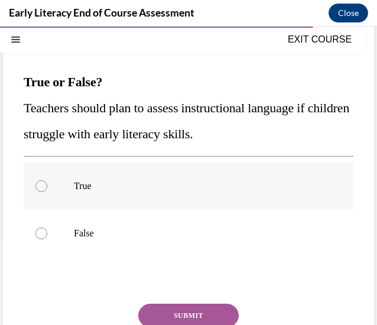
click at [216, 178] on div at bounding box center [188, 185] width 329 height 47
click at [187, 306] on button "SUBMIT" at bounding box center [188, 315] width 100 height 24
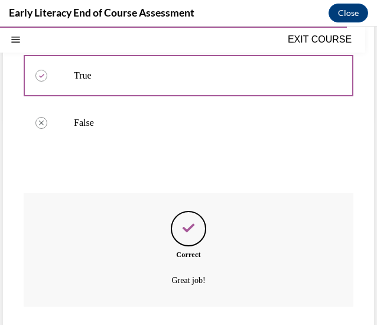
scroll to position [297, 0]
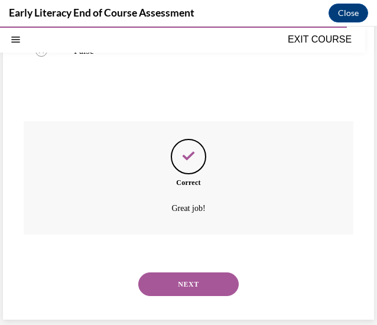
click at [190, 289] on button "NEXT" at bounding box center [188, 284] width 100 height 24
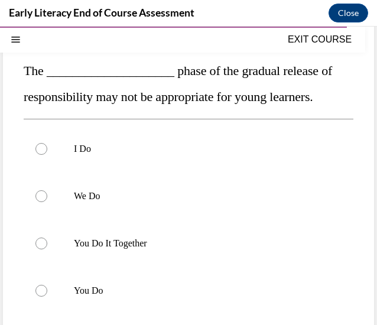
scroll to position [126, 0]
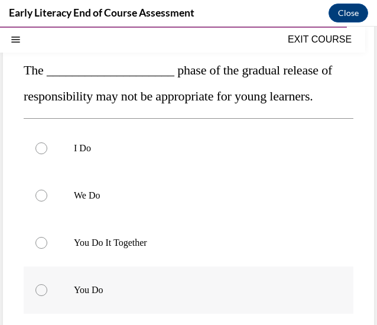
click at [143, 288] on p "You Do" at bounding box center [199, 290] width 250 height 12
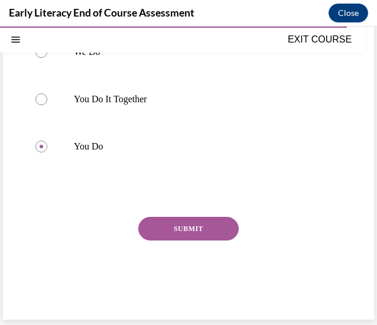
click at [188, 229] on button "SUBMIT" at bounding box center [188, 229] width 100 height 24
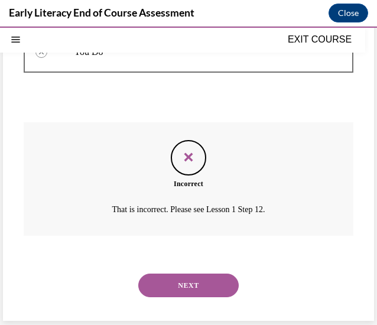
scroll to position [365, 0]
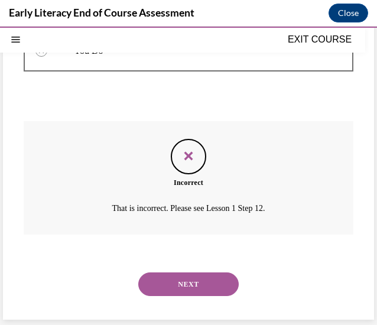
click at [199, 280] on button "NEXT" at bounding box center [188, 284] width 100 height 24
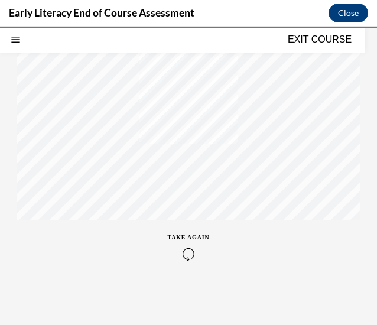
scroll to position [260, 0]
click at [328, 42] on button "EXIT COURSE" at bounding box center [319, 39] width 71 height 14
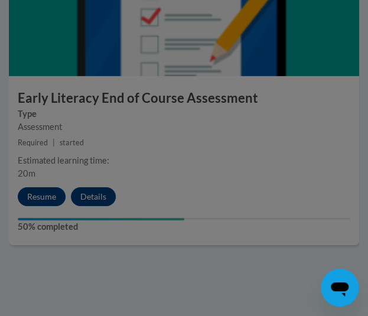
click at [39, 197] on div at bounding box center [184, 158] width 368 height 316
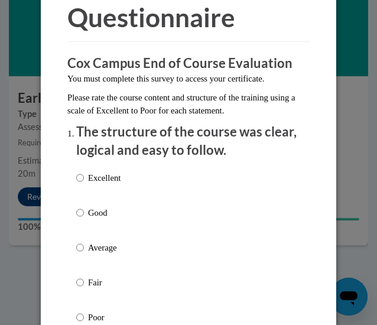
scroll to position [93, 0]
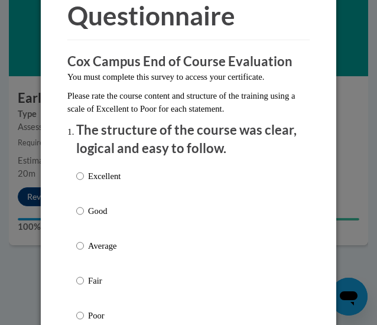
click at [179, 152] on p "The structure of the course was clear, logical and easy to follow." at bounding box center [188, 139] width 224 height 37
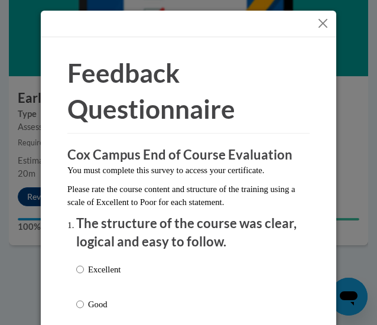
click at [319, 28] on button "Close" at bounding box center [322, 23] width 15 height 15
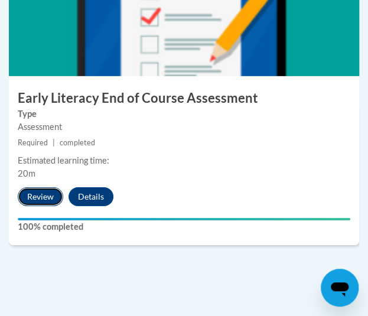
click at [39, 198] on button "Review" at bounding box center [40, 196] width 45 height 19
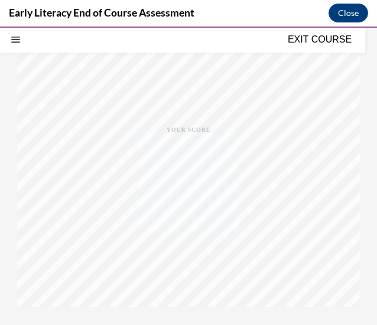
scroll to position [260, 0]
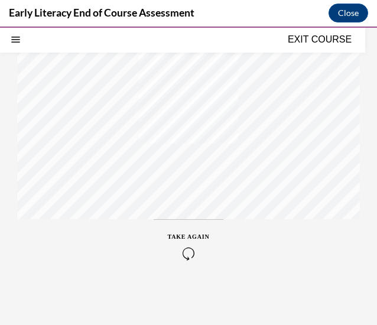
click at [175, 241] on div "TAKE AGAIN" at bounding box center [189, 246] width 42 height 28
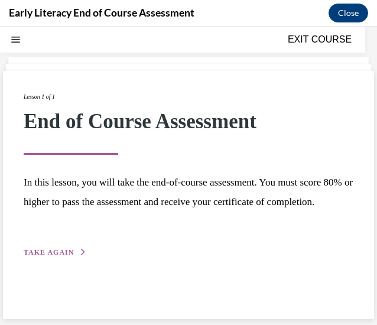
click at [60, 258] on div "Lesson 1 of 1 End of Course Assessment In this lesson, you will take the end-of…" at bounding box center [188, 174] width 329 height 167
click at [62, 256] on span "TAKE AGAIN" at bounding box center [49, 252] width 50 height 8
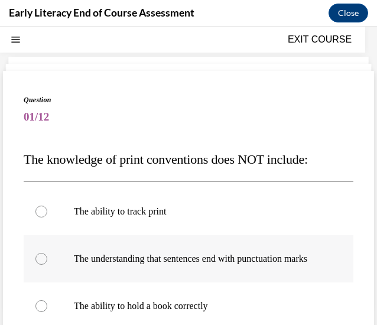
scroll to position [120, 0]
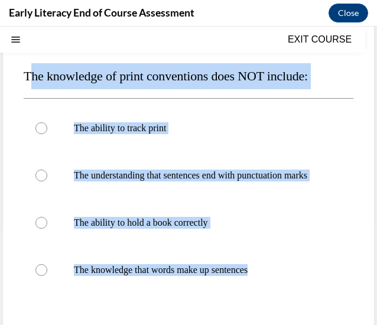
drag, startPoint x: 279, startPoint y: 279, endPoint x: 30, endPoint y: 78, distance: 319.0
click at [30, 78] on div "Question 01/12 The knowledge of print conventions does NOT include: The ability…" at bounding box center [188, 224] width 329 height 426
click at [198, 228] on p "The ability to hold a book correctly" at bounding box center [199, 223] width 250 height 12
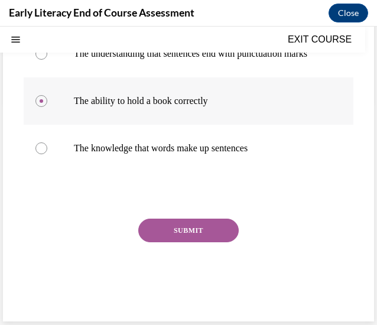
click at [198, 235] on button "SUBMIT" at bounding box center [188, 230] width 100 height 24
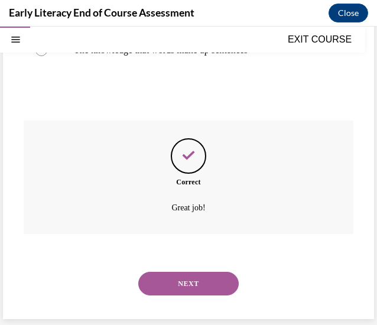
scroll to position [351, 0]
click at [191, 284] on button "NEXT" at bounding box center [188, 283] width 100 height 24
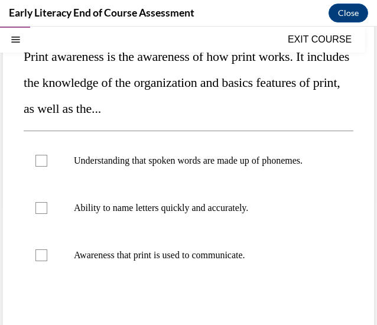
scroll to position [148, 0]
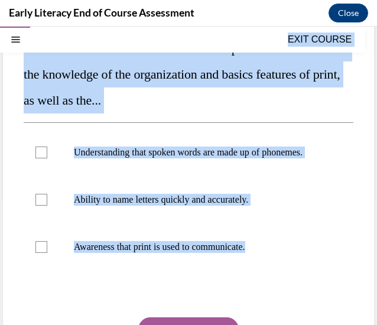
drag, startPoint x: 284, startPoint y: 258, endPoint x: 25, endPoint y: 46, distance: 334.7
click at [25, 46] on div "EXIT COURSE Early Literacy: EOC 0% COMPLETE End of Course Assessment Home Quest…" at bounding box center [188, 176] width 377 height 298
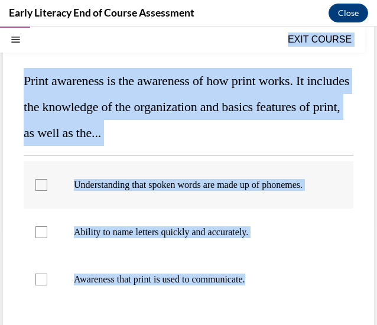
scroll to position [116, 0]
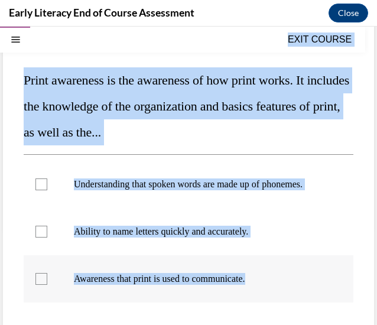
click at [290, 279] on div at bounding box center [188, 278] width 329 height 47
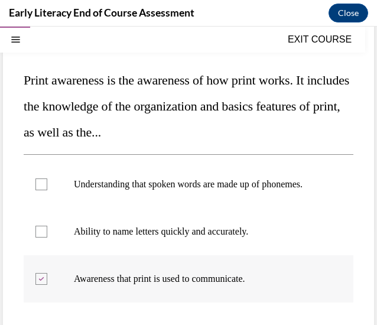
click at [290, 279] on div at bounding box center [188, 278] width 329 height 47
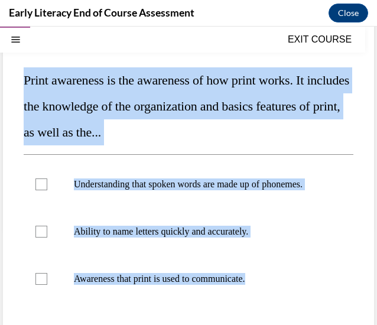
drag, startPoint x: 273, startPoint y: 287, endPoint x: 15, endPoint y: 83, distance: 329.0
click at [15, 83] on div "Question 02/12 Print awareness is the awareness of how print works. It includes…" at bounding box center [188, 222] width 371 height 460
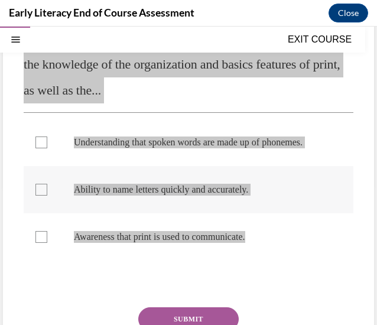
scroll to position [161, 0]
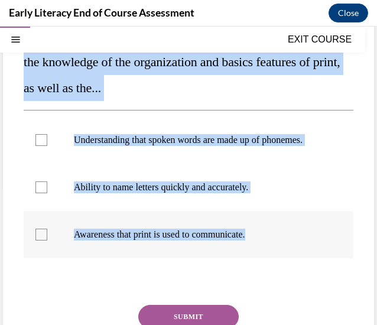
click at [217, 252] on div at bounding box center [188, 234] width 329 height 47
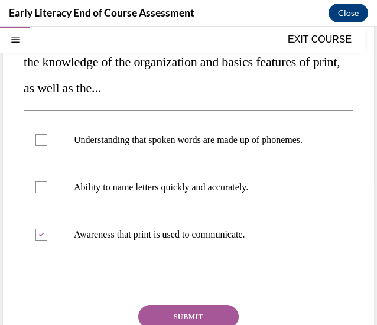
click at [194, 315] on button "SUBMIT" at bounding box center [188, 317] width 100 height 24
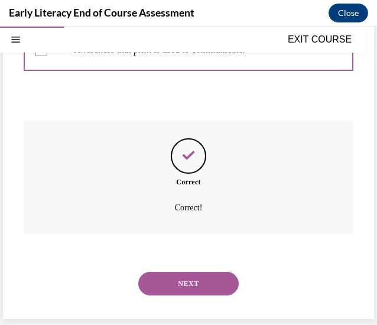
scroll to position [356, 0]
click at [204, 278] on button "NEXT" at bounding box center [188, 283] width 100 height 24
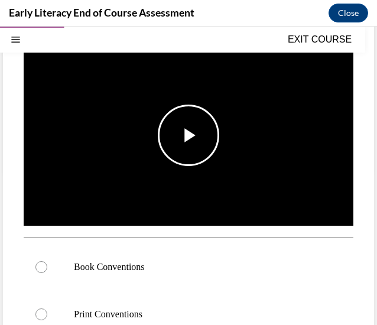
scroll to position [174, 0]
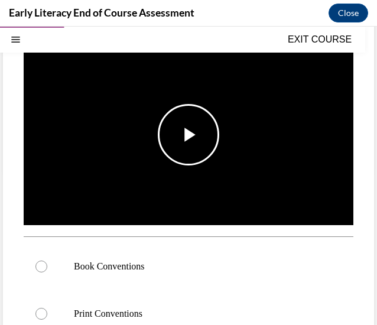
click at [188, 135] on span "Video player" at bounding box center [188, 135] width 0 height 0
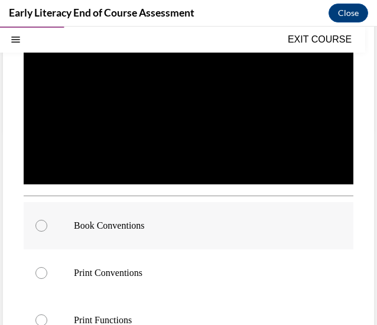
scroll to position [212, 0]
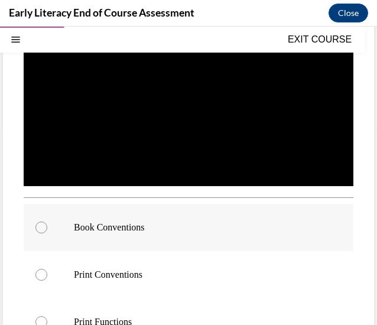
click at [192, 230] on div at bounding box center [188, 227] width 329 height 47
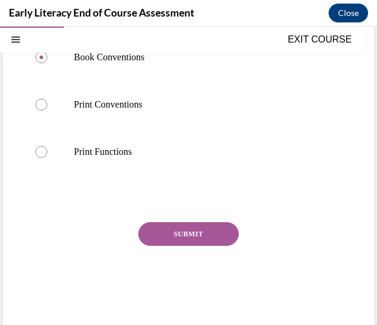
click at [192, 230] on button "SUBMIT" at bounding box center [188, 234] width 100 height 24
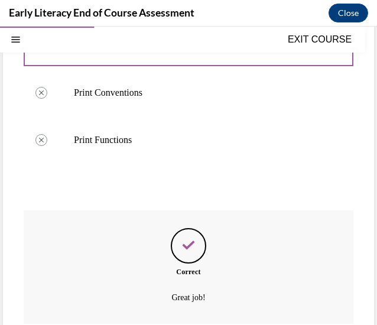
scroll to position [478, 0]
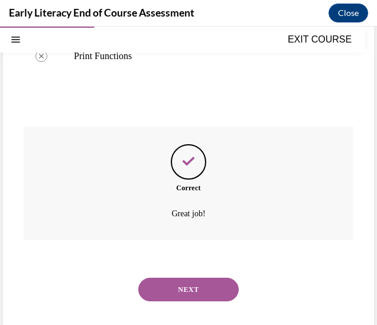
click at [194, 279] on button "NEXT" at bounding box center [188, 289] width 100 height 24
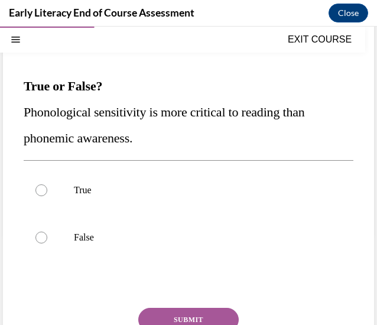
scroll to position [119, 0]
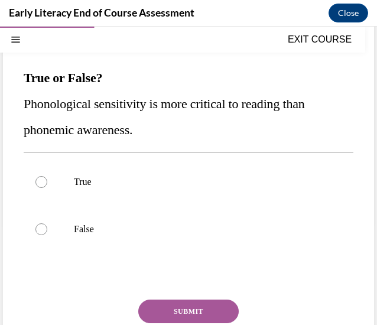
drag, startPoint x: 132, startPoint y: 235, endPoint x: 38, endPoint y: 121, distance: 147.7
click at [38, 121] on div "Question 04/12 True or False? Phonological sensitivity is more critical to read…" at bounding box center [188, 204] width 329 height 383
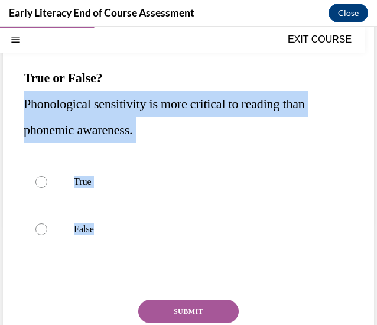
drag, startPoint x: 103, startPoint y: 228, endPoint x: 22, endPoint y: 108, distance: 145.0
click at [22, 108] on div "Question 04/12 True or False? Phonological sensitivity is more critical to read…" at bounding box center [188, 195] width 371 height 413
click at [139, 238] on div at bounding box center [188, 228] width 329 height 47
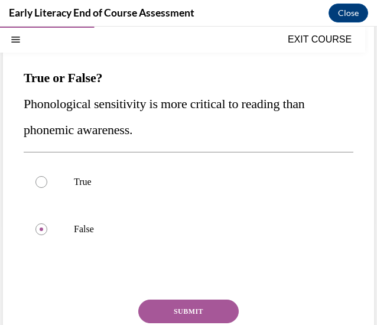
click at [181, 311] on button "SUBMIT" at bounding box center [188, 311] width 100 height 24
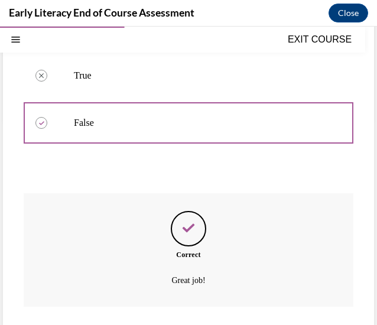
scroll to position [297, 0]
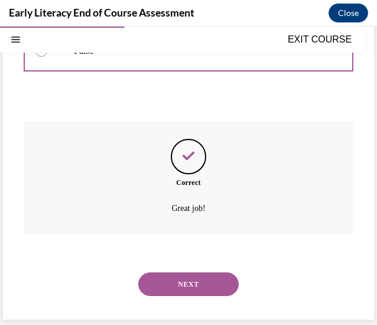
click at [202, 283] on button "NEXT" at bounding box center [188, 284] width 100 height 24
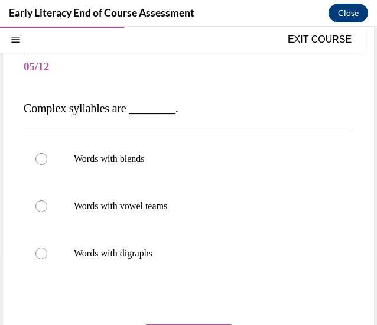
scroll to position [88, 0]
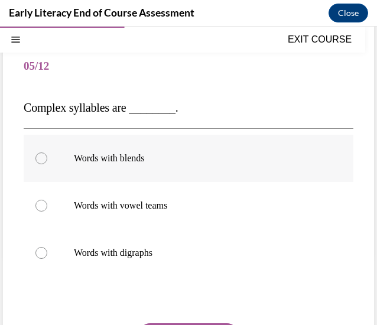
click at [171, 160] on p "Words with blends" at bounding box center [199, 158] width 250 height 12
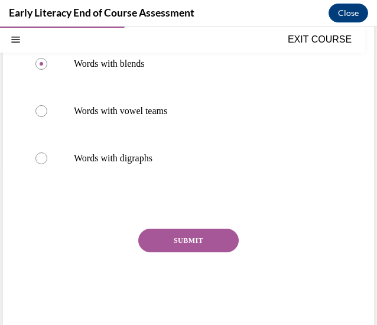
click at [184, 242] on button "SUBMIT" at bounding box center [188, 240] width 100 height 24
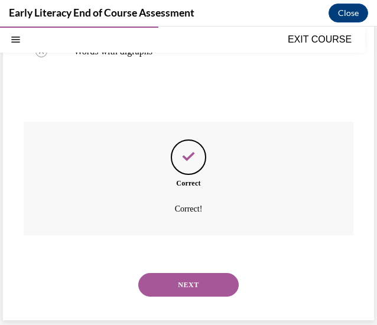
scroll to position [290, 0]
click at [192, 286] on button "NEXT" at bounding box center [188, 284] width 100 height 24
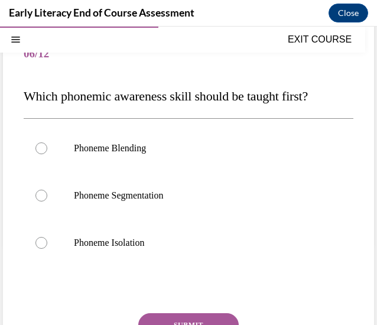
scroll to position [101, 0]
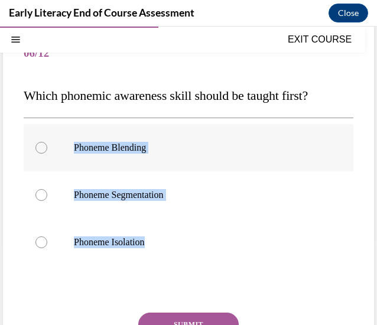
drag, startPoint x: 166, startPoint y: 237, endPoint x: 53, endPoint y: 140, distance: 149.1
click at [53, 140] on div "Phoneme Blending Phoneme Segmentation Phoneme Isolation" at bounding box center [188, 195] width 329 height 142
click at [44, 237] on div at bounding box center [41, 242] width 12 height 12
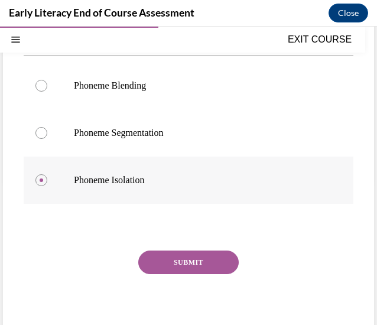
click at [197, 261] on button "SUBMIT" at bounding box center [188, 262] width 100 height 24
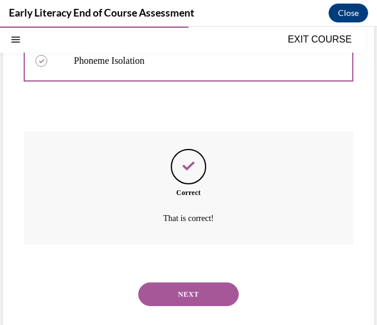
scroll to position [292, 0]
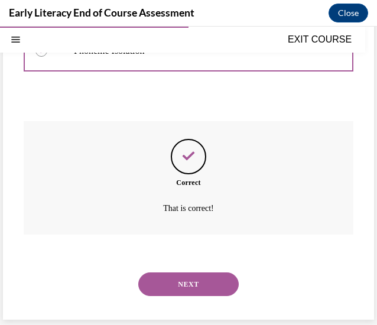
click at [198, 277] on button "NEXT" at bounding box center [188, 284] width 100 height 24
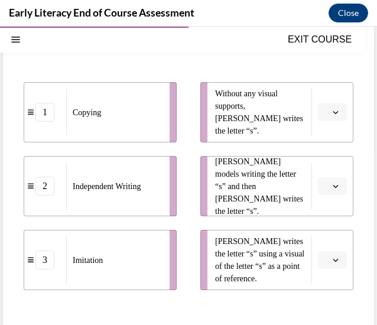
scroll to position [191, 0]
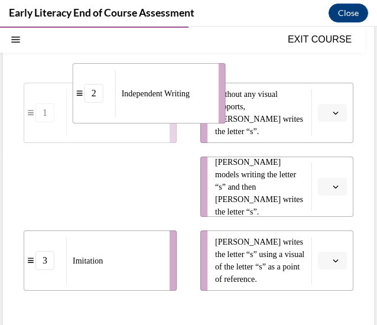
drag, startPoint x: 138, startPoint y: 197, endPoint x: 188, endPoint y: 104, distance: 105.1
click at [188, 104] on div "Independent Writing" at bounding box center [163, 93] width 96 height 47
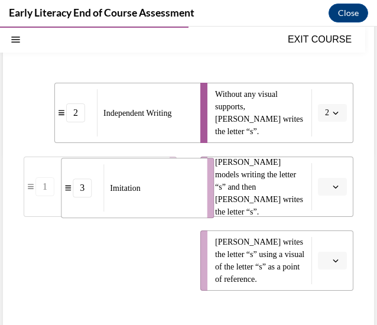
drag, startPoint x: 125, startPoint y: 259, endPoint x: 168, endPoint y: 178, distance: 92.1
click at [168, 178] on div "Imitation" at bounding box center [151, 187] width 96 height 47
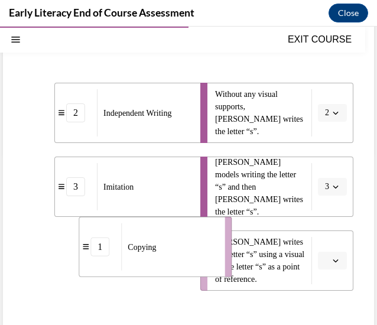
drag, startPoint x: 131, startPoint y: 256, endPoint x: 186, endPoint y: 244, distance: 56.7
click at [186, 244] on div "Copying" at bounding box center [169, 246] width 96 height 47
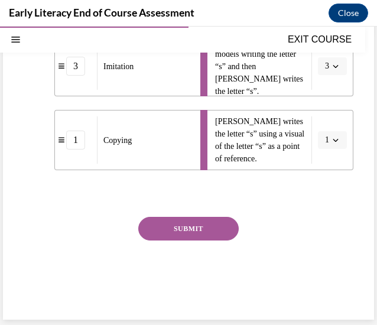
click at [191, 231] on button "SUBMIT" at bounding box center [188, 229] width 100 height 24
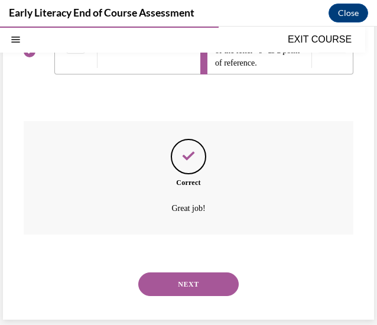
scroll to position [407, 0]
click at [191, 276] on button "NEXT" at bounding box center [188, 284] width 100 height 24
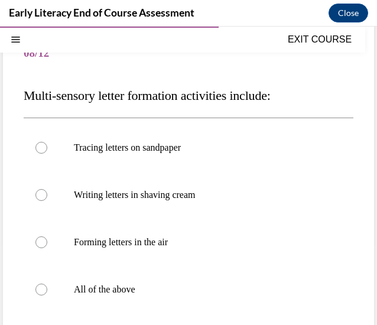
scroll to position [107, 0]
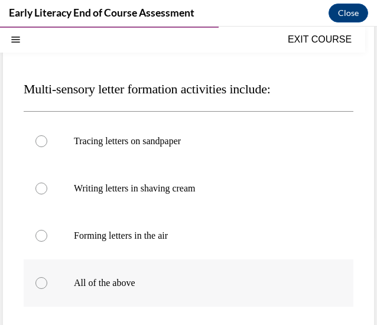
click at [162, 284] on p "All of the above" at bounding box center [199, 283] width 250 height 12
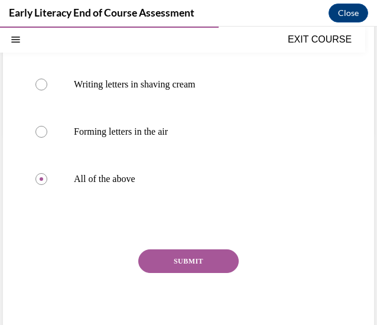
click at [176, 261] on button "SUBMIT" at bounding box center [188, 261] width 100 height 24
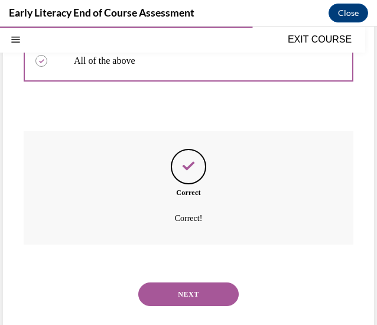
scroll to position [339, 0]
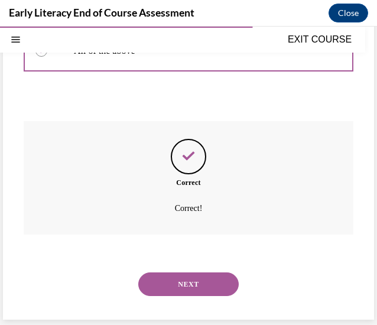
click at [183, 297] on div "NEXT" at bounding box center [188, 283] width 329 height 47
click at [182, 283] on button "NEXT" at bounding box center [188, 284] width 100 height 24
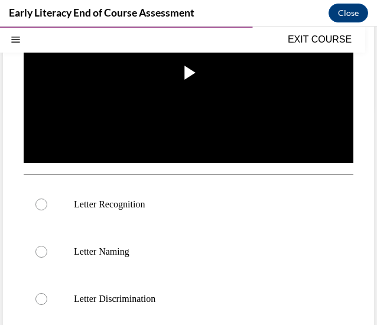
scroll to position [238, 0]
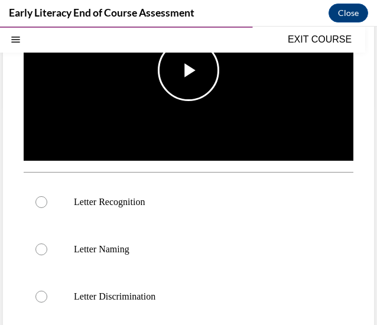
click at [184, 113] on img "Video player" at bounding box center [188, 70] width 329 height 185
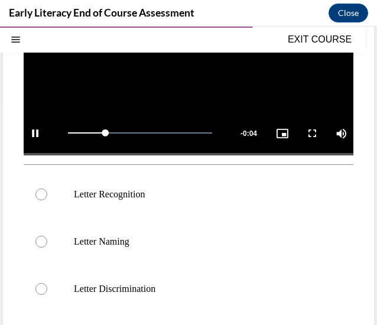
scroll to position [246, 0]
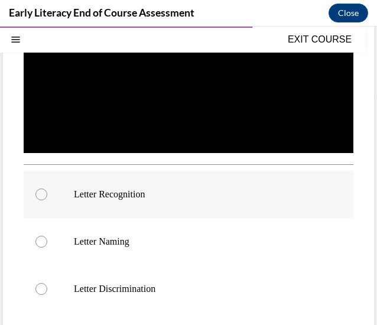
click at [195, 201] on div at bounding box center [188, 194] width 329 height 47
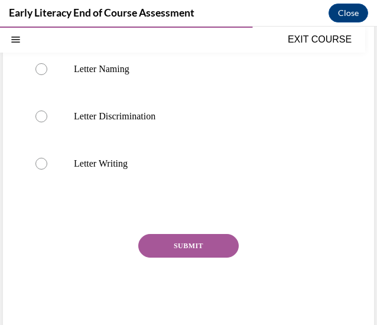
click at [207, 242] on button "SUBMIT" at bounding box center [188, 246] width 100 height 24
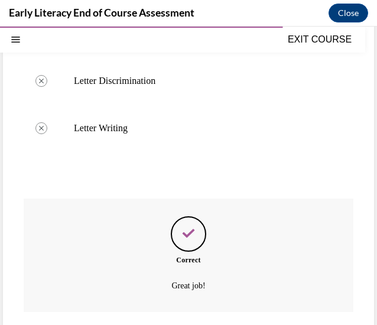
scroll to position [525, 0]
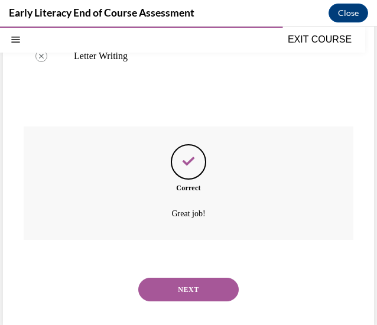
click at [204, 277] on button "NEXT" at bounding box center [188, 289] width 100 height 24
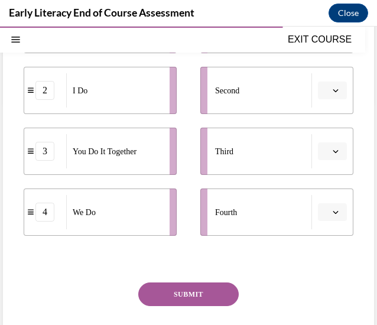
scroll to position [241, 0]
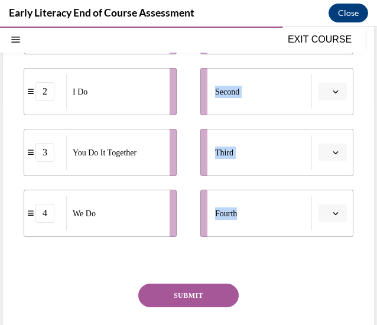
drag, startPoint x: 252, startPoint y: 227, endPoint x: 74, endPoint y: 153, distance: 192.9
click at [74, 153] on div "1 You Do 2 I Do 3 You Do It Together 4 We Do First Second Third Fourth" at bounding box center [188, 109] width 329 height 253
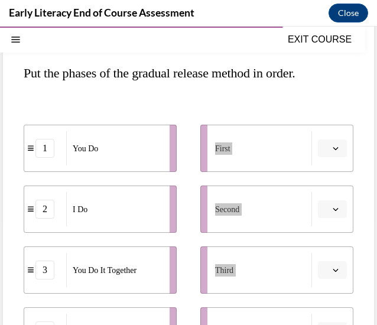
scroll to position [200, 0]
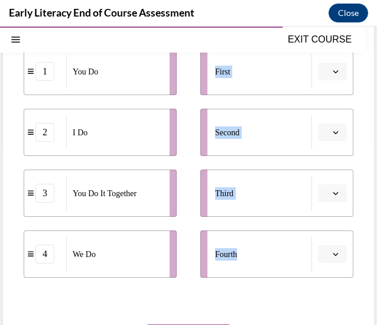
drag, startPoint x: 86, startPoint y: 136, endPoint x: 99, endPoint y: 78, distance: 59.3
drag, startPoint x: 99, startPoint y: 78, endPoint x: 74, endPoint y: 140, distance: 66.7
click at [74, 140] on div "I Do" at bounding box center [114, 132] width 96 height 34
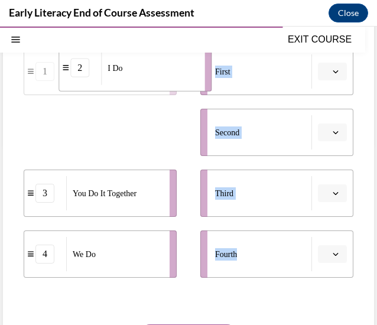
drag, startPoint x: 84, startPoint y: 138, endPoint x: 125, endPoint y: 74, distance: 75.3
click at [122, 74] on span "I Do" at bounding box center [114, 67] width 15 height 12
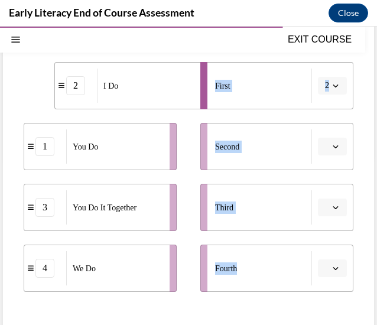
scroll to position [187, 0]
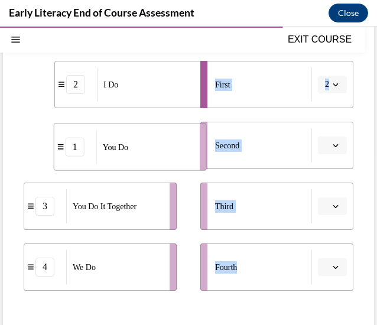
drag, startPoint x: 161, startPoint y: 158, endPoint x: 192, endPoint y: 159, distance: 31.3
click at [192, 159] on li "1 You Do" at bounding box center [130, 146] width 153 height 47
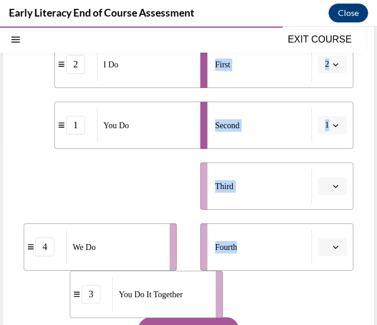
drag, startPoint x: 136, startPoint y: 214, endPoint x: 181, endPoint y: 311, distance: 107.2
click at [181, 311] on div "Question 10/12 Put the phases of the gradual release method in order. 2 I Do 1 …" at bounding box center [188, 168] width 329 height 489
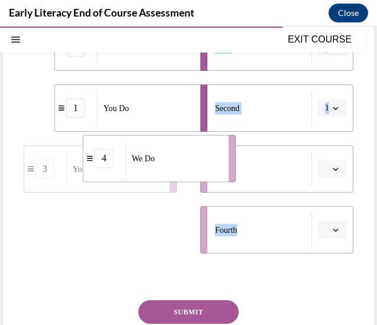
drag, startPoint x: 147, startPoint y: 247, endPoint x: 206, endPoint y: 176, distance: 92.6
click at [206, 176] on li "4 We Do" at bounding box center [159, 158] width 153 height 47
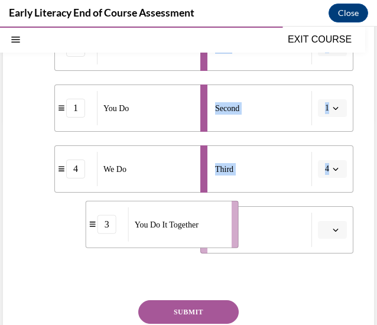
drag, startPoint x: 125, startPoint y: 247, endPoint x: 186, endPoint y: 241, distance: 62.2
click at [186, 241] on li "3 You Do It Together" at bounding box center [162, 224] width 153 height 47
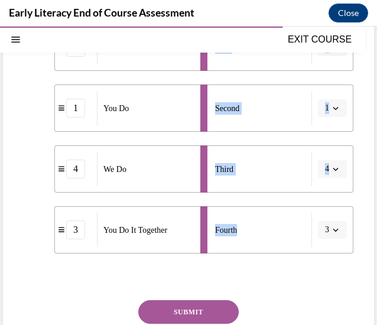
click at [196, 313] on button "SUBMIT" at bounding box center [188, 312] width 100 height 24
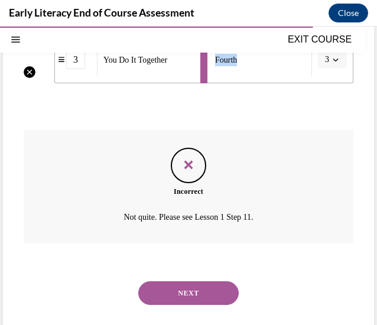
scroll to position [403, 0]
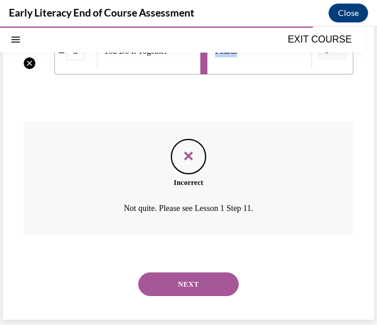
click at [215, 283] on button "NEXT" at bounding box center [188, 284] width 100 height 24
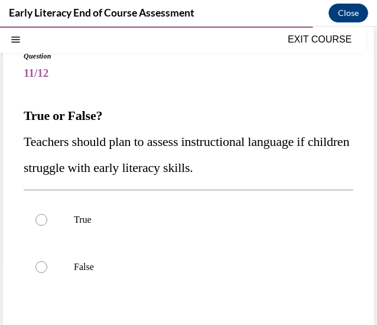
scroll to position [97, 0]
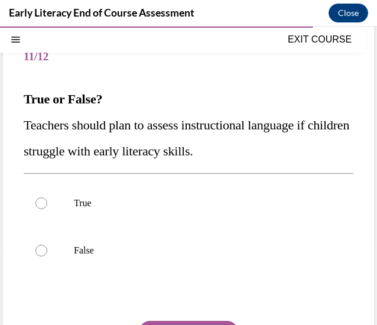
drag, startPoint x: 126, startPoint y: 256, endPoint x: 64, endPoint y: 178, distance: 99.2
click at [64, 178] on div "True False" at bounding box center [188, 226] width 329 height 107
drag, startPoint x: 99, startPoint y: 240, endPoint x: 79, endPoint y: 244, distance: 19.8
click at [79, 244] on div "False" at bounding box center [188, 250] width 329 height 47
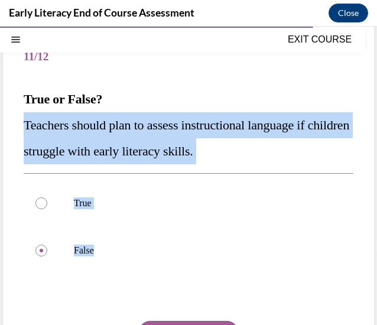
drag, startPoint x: 94, startPoint y: 250, endPoint x: 19, endPoint y: 129, distance: 142.1
click at [19, 129] on div "Question 11/12 True or False? Teachers should plan to assess instructional lang…" at bounding box center [188, 217] width 371 height 413
click at [48, 207] on div at bounding box center [188, 202] width 329 height 47
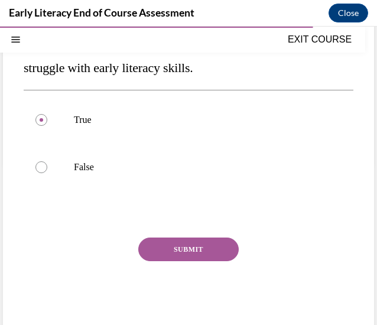
click at [195, 250] on button "SUBMIT" at bounding box center [188, 249] width 100 height 24
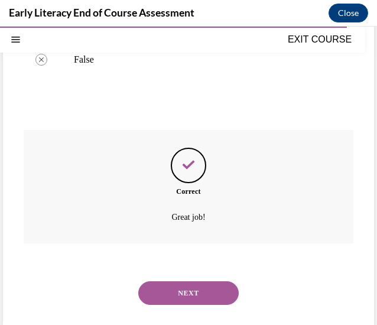
scroll to position [297, 0]
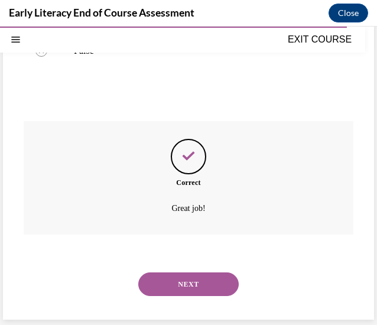
click at [195, 279] on button "NEXT" at bounding box center [188, 284] width 100 height 24
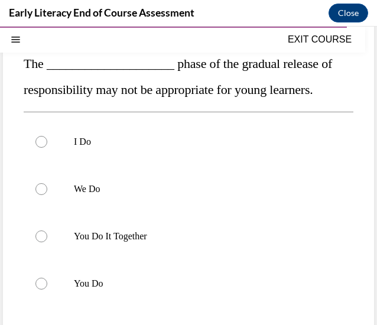
scroll to position [136, 0]
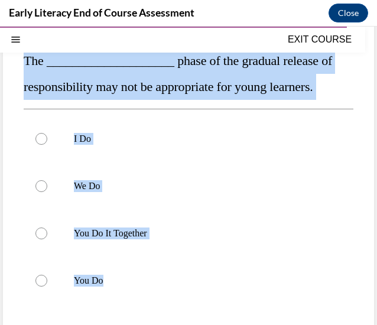
drag, startPoint x: 105, startPoint y: 280, endPoint x: 25, endPoint y: 64, distance: 231.0
click at [25, 64] on div "Question 12/12 The ____________________ phase of the gradual release of respons…" at bounding box center [188, 221] width 329 height 451
click at [65, 134] on div at bounding box center [188, 138] width 329 height 47
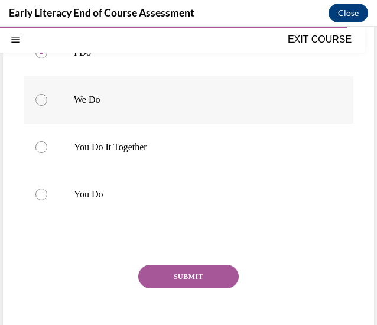
scroll to position [222, 0]
click at [205, 278] on button "SUBMIT" at bounding box center [188, 276] width 100 height 24
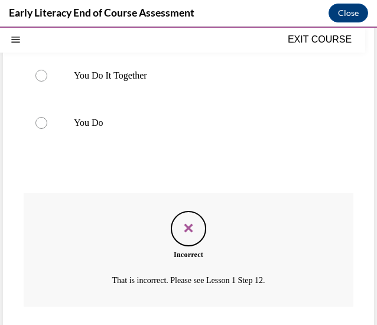
scroll to position [365, 0]
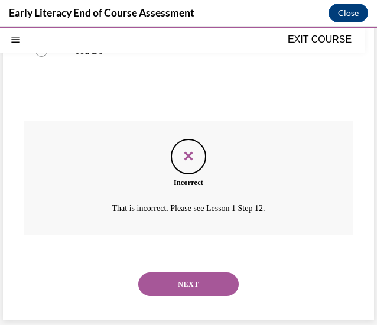
click at [205, 278] on button "NEXT" at bounding box center [188, 284] width 100 height 24
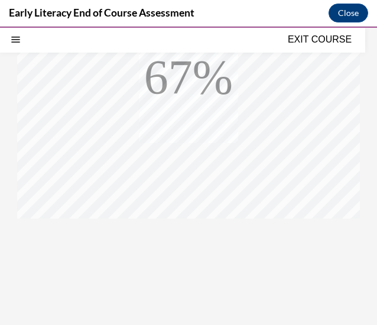
scroll to position [0, 0]
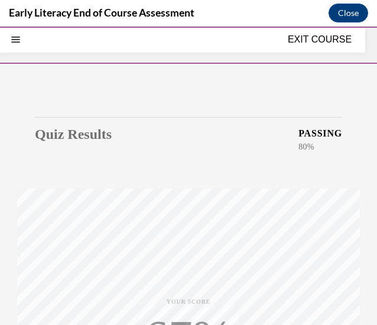
click at [205, 278] on div "Quiz Results PASSING 80% Your score 83% Passed PASSING 80% Your score Your scor…" at bounding box center [188, 324] width 348 height 456
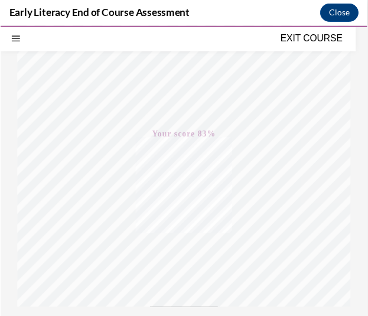
scroll to position [169, 0]
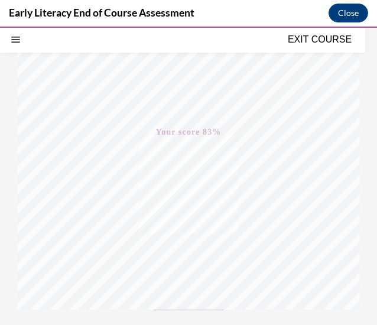
click at [299, 44] on button "EXIT COURSE" at bounding box center [319, 39] width 71 height 14
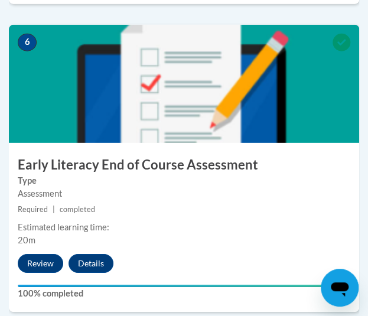
scroll to position [1887, 0]
